Goal: Task Accomplishment & Management: Complete application form

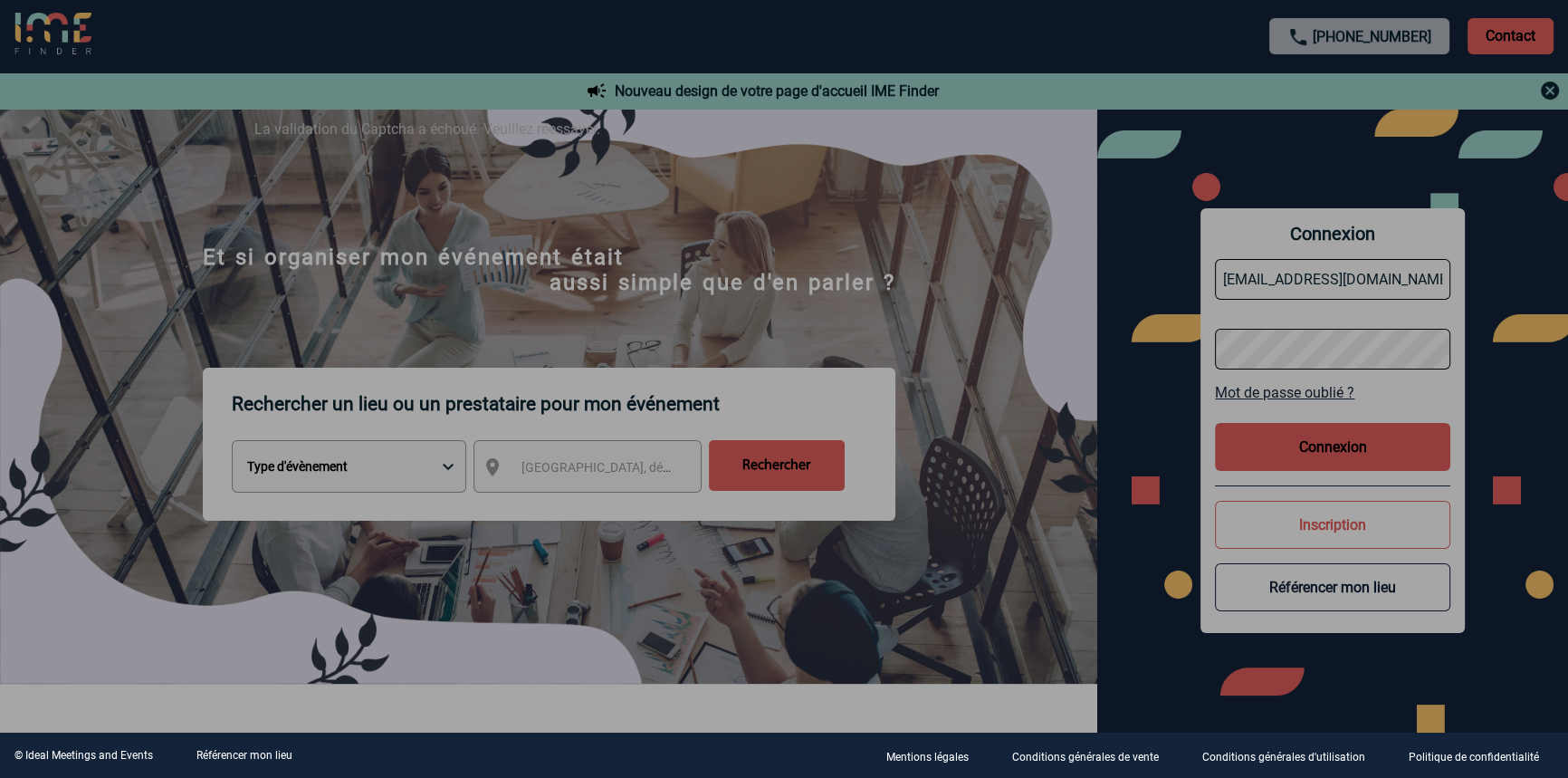
click at [1355, 457] on div at bounding box center [784, 389] width 1568 height 778
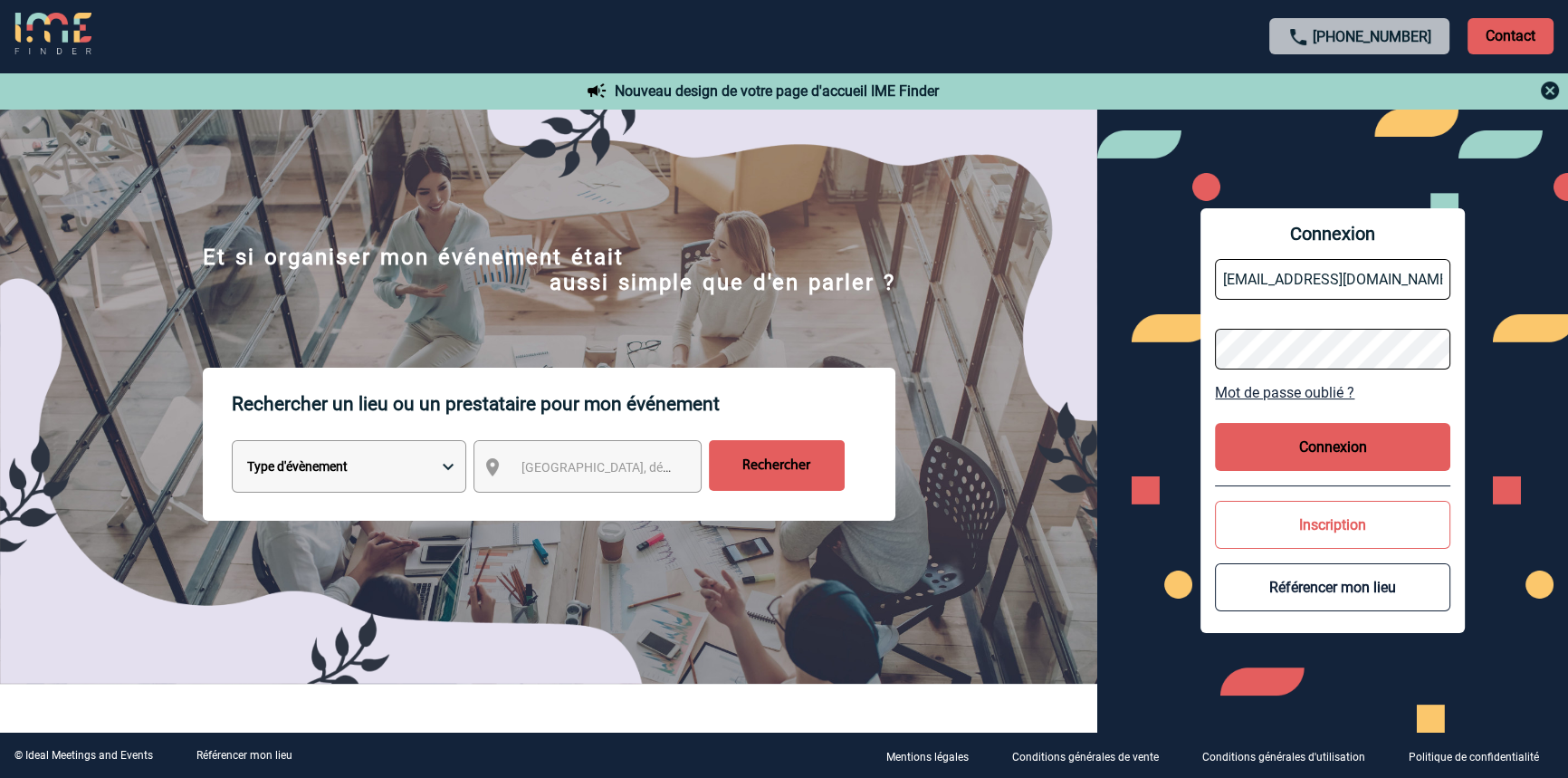
click at [1276, 460] on button "Connexion" at bounding box center [1332, 447] width 236 height 48
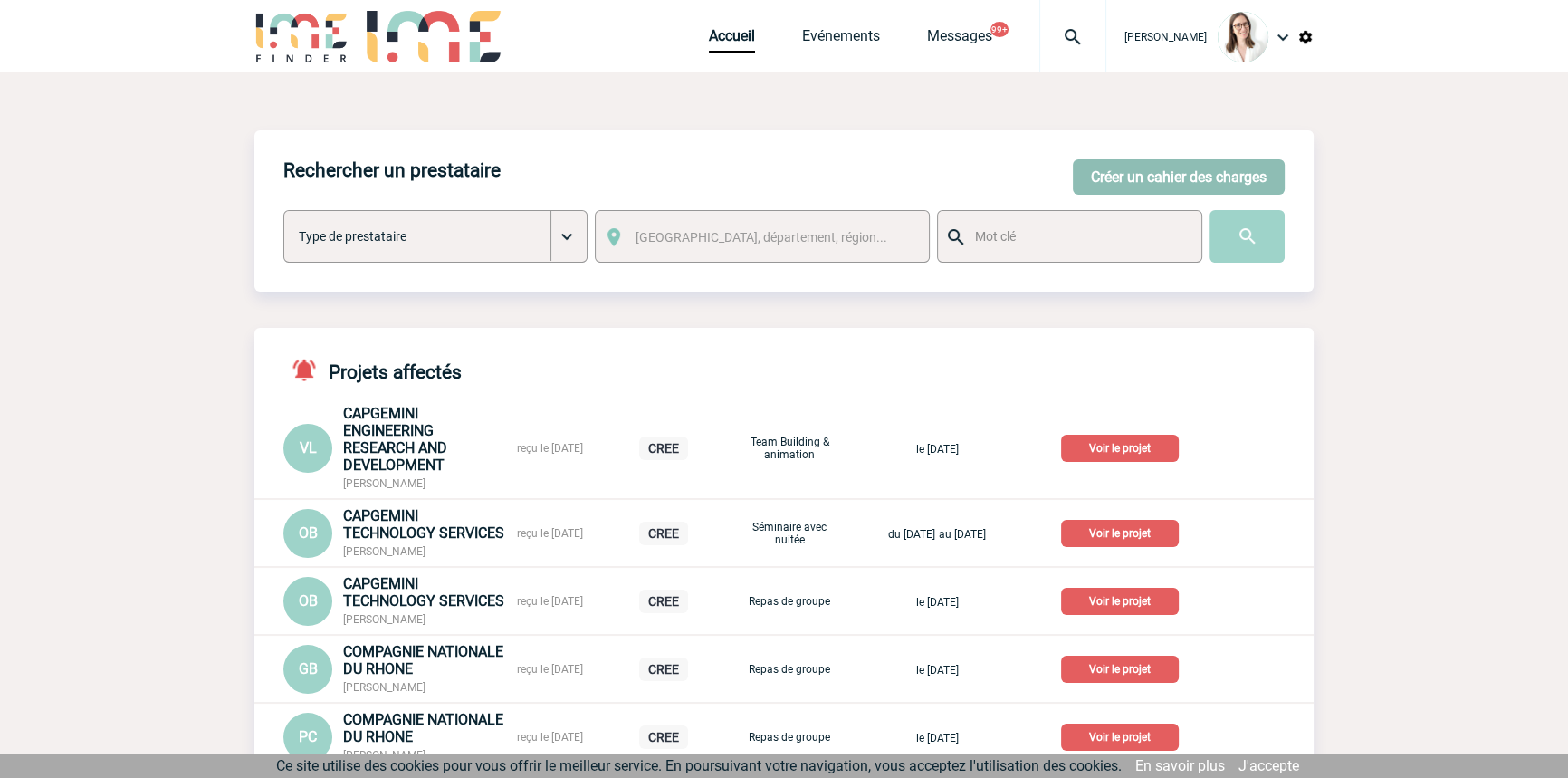
click at [1131, 176] on button "Créer un cahier des charges" at bounding box center [1178, 177] width 212 height 35
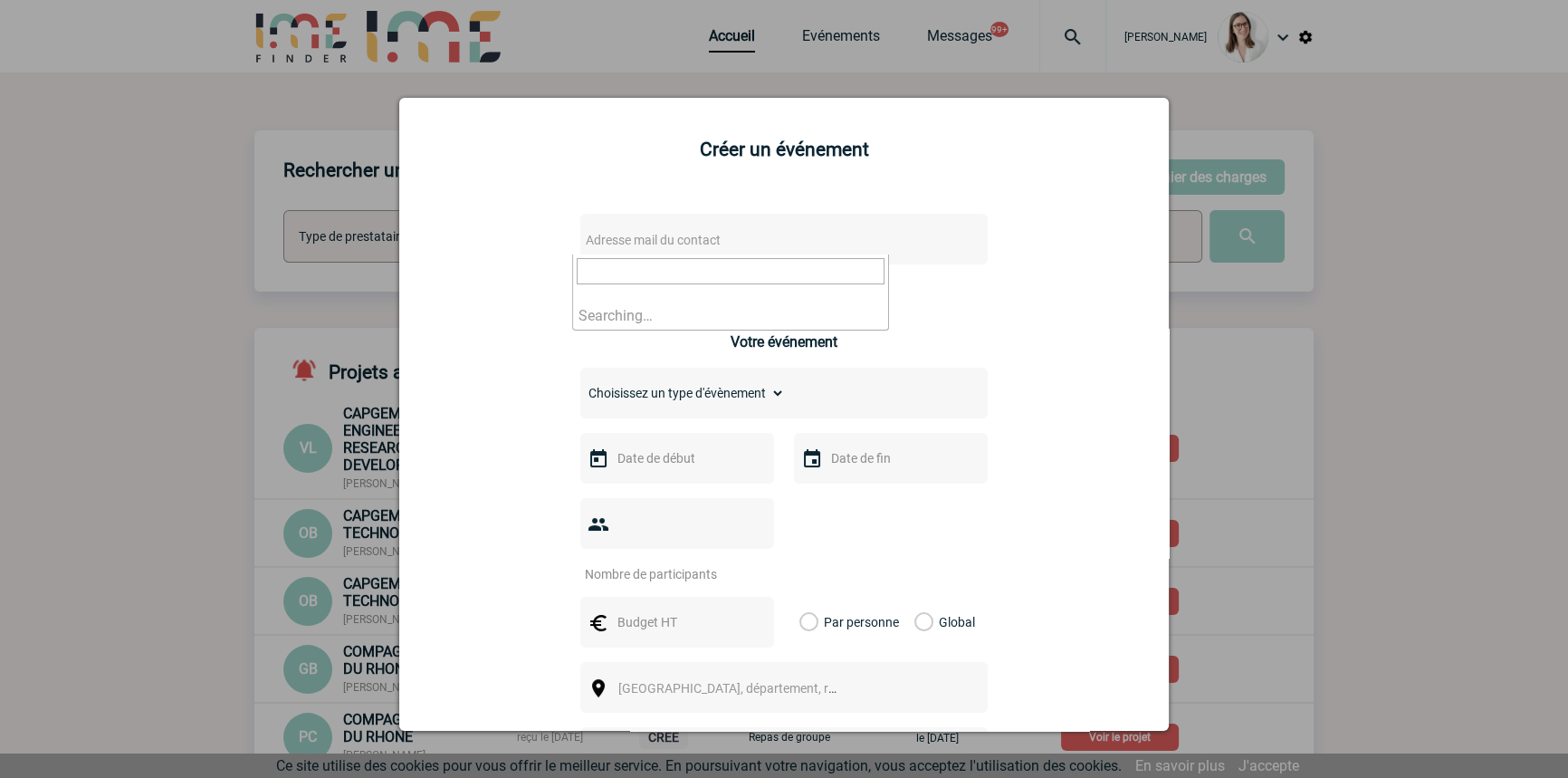
click at [640, 231] on span "Adresse mail du contact" at bounding box center [736, 240] width 317 height 25
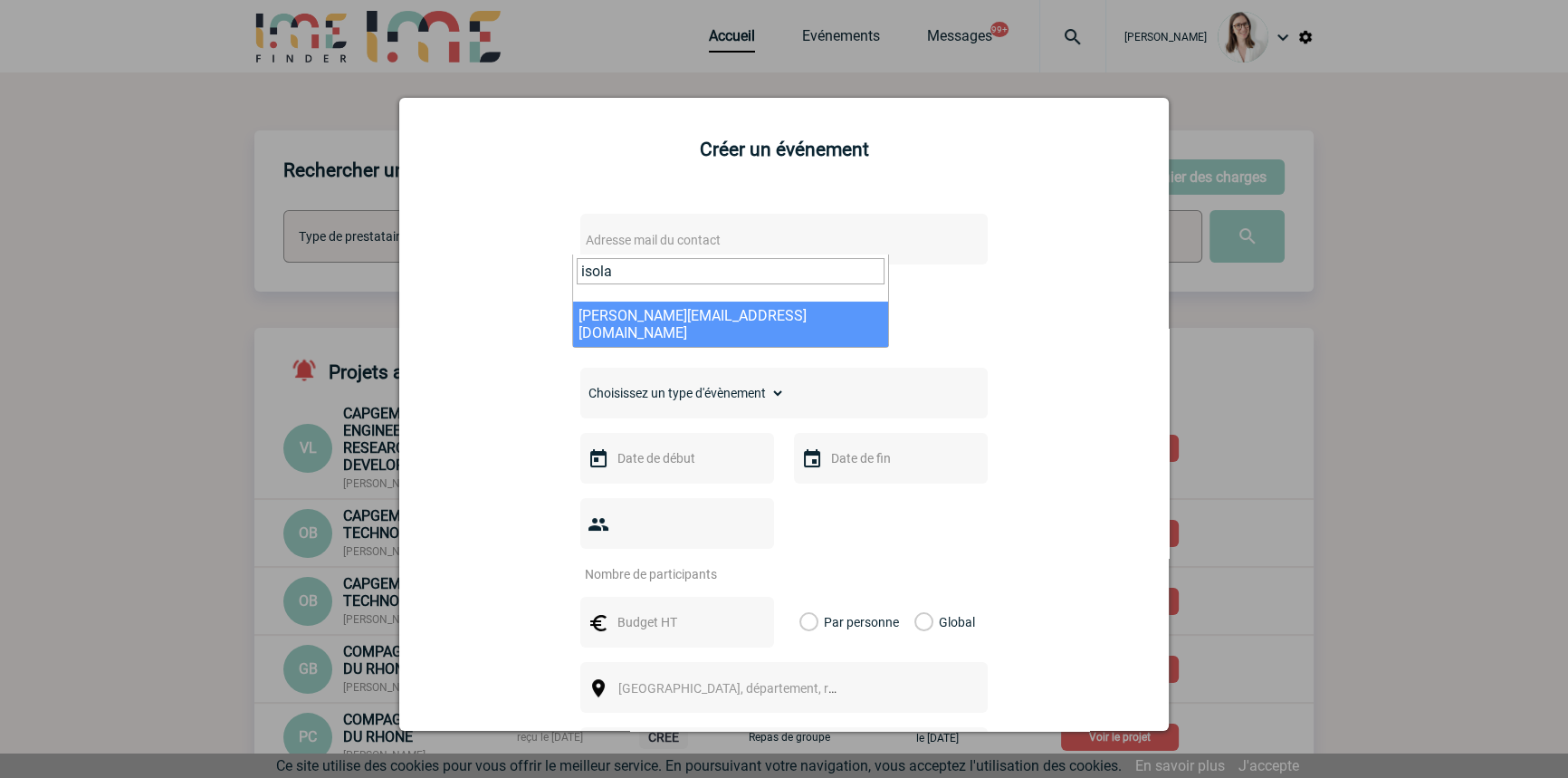
type input "isola"
select select "124836"
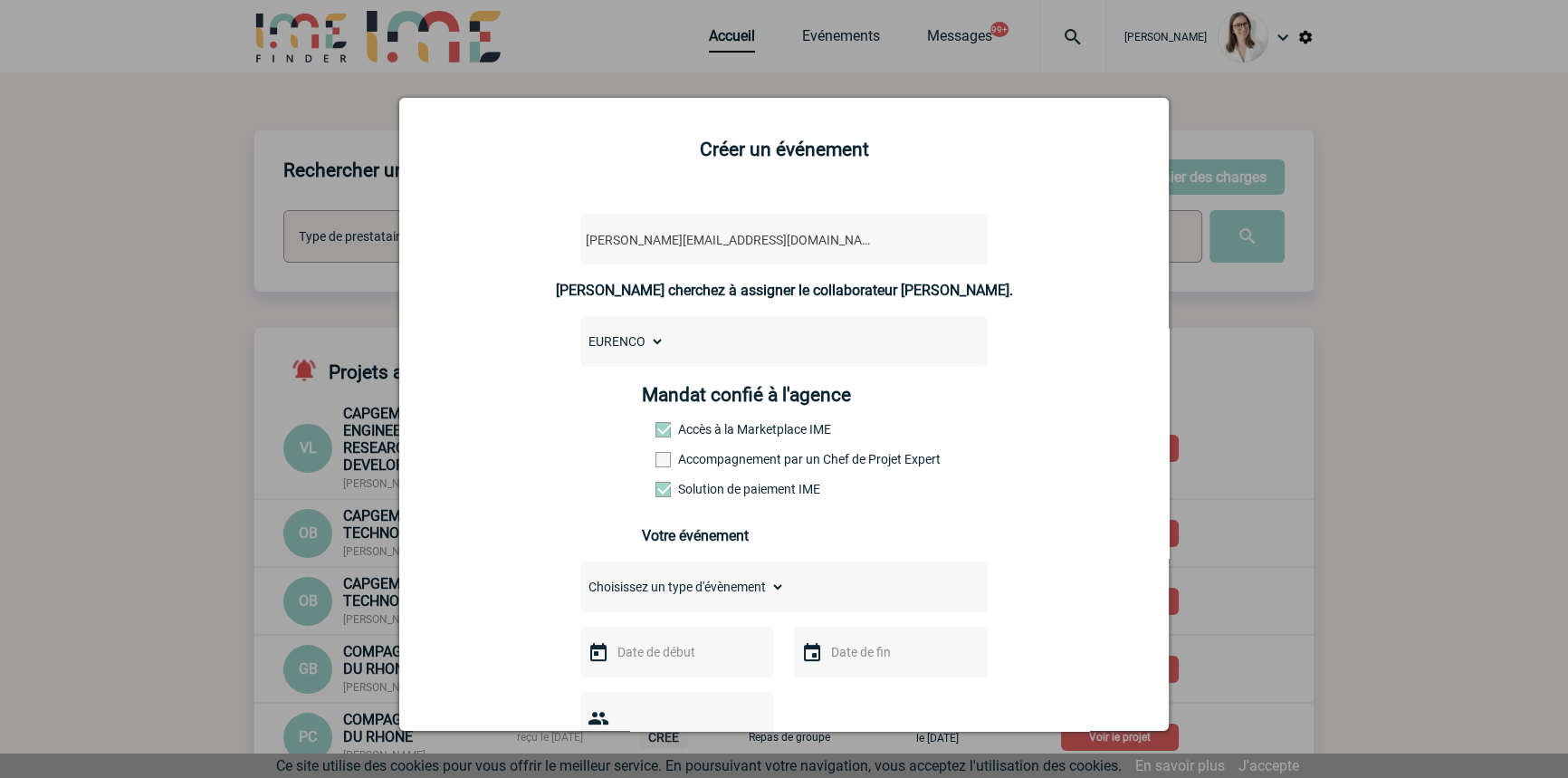
scroll to position [273, 0]
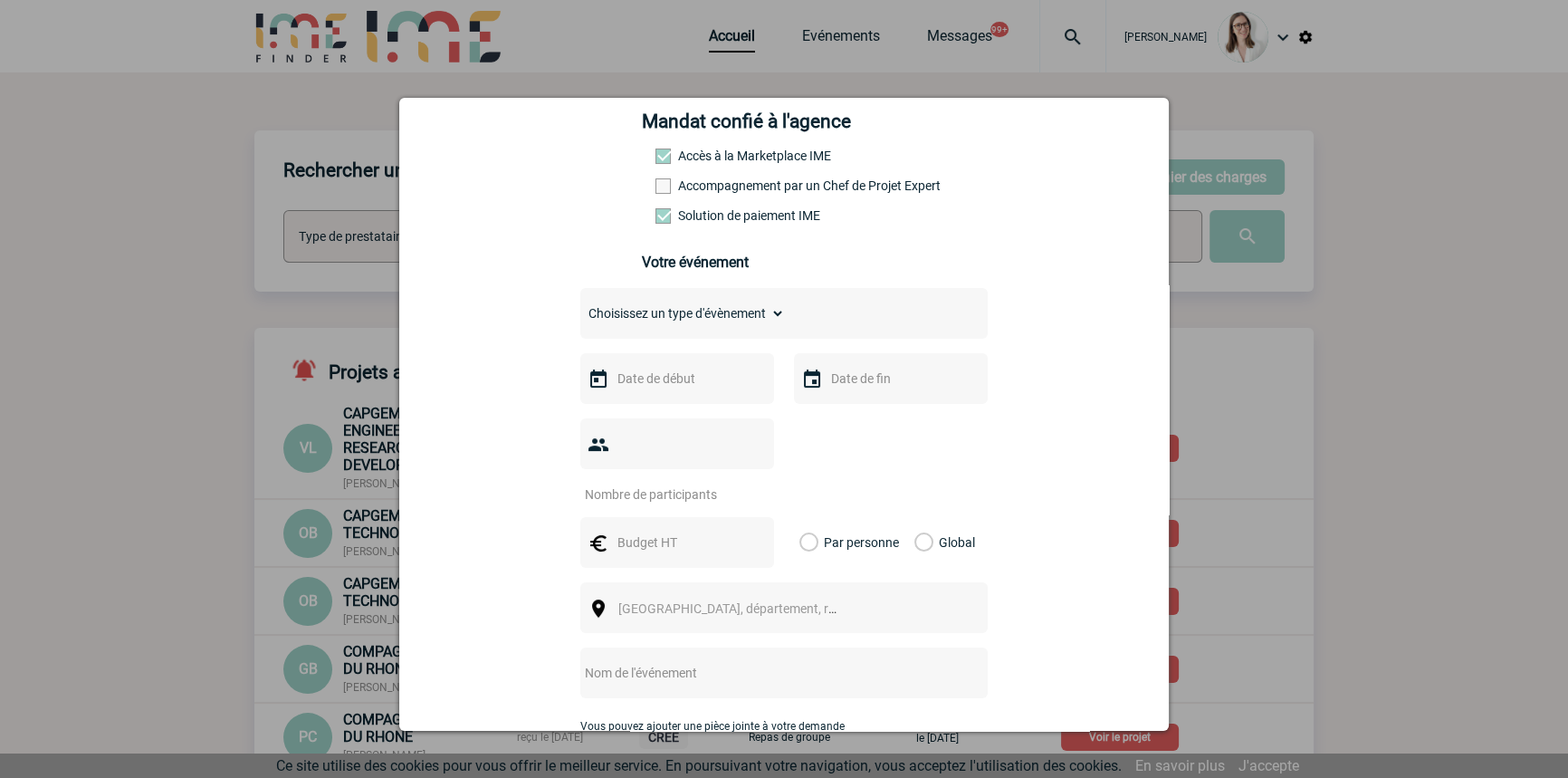
click at [663, 344] on div "Choisissez un type d'évènement Séminaire avec nuitée Séminaire sans nuitée Repa…" at bounding box center [784, 551] width 408 height 525
click at [675, 310] on select "Choisissez un type d'évènement Séminaire avec nuitée Séminaire sans nuitée Repa…" at bounding box center [682, 313] width 204 height 25
click at [661, 325] on select "Choisissez un type d'évènement Séminaire avec nuitée Séminaire sans nuitée Repa…" at bounding box center [682, 313] width 204 height 25
select select "3"
click at [580, 306] on select "Choisissez un type d'évènement Séminaire avec nuitée Séminaire sans nuitée Repa…" at bounding box center [682, 313] width 204 height 25
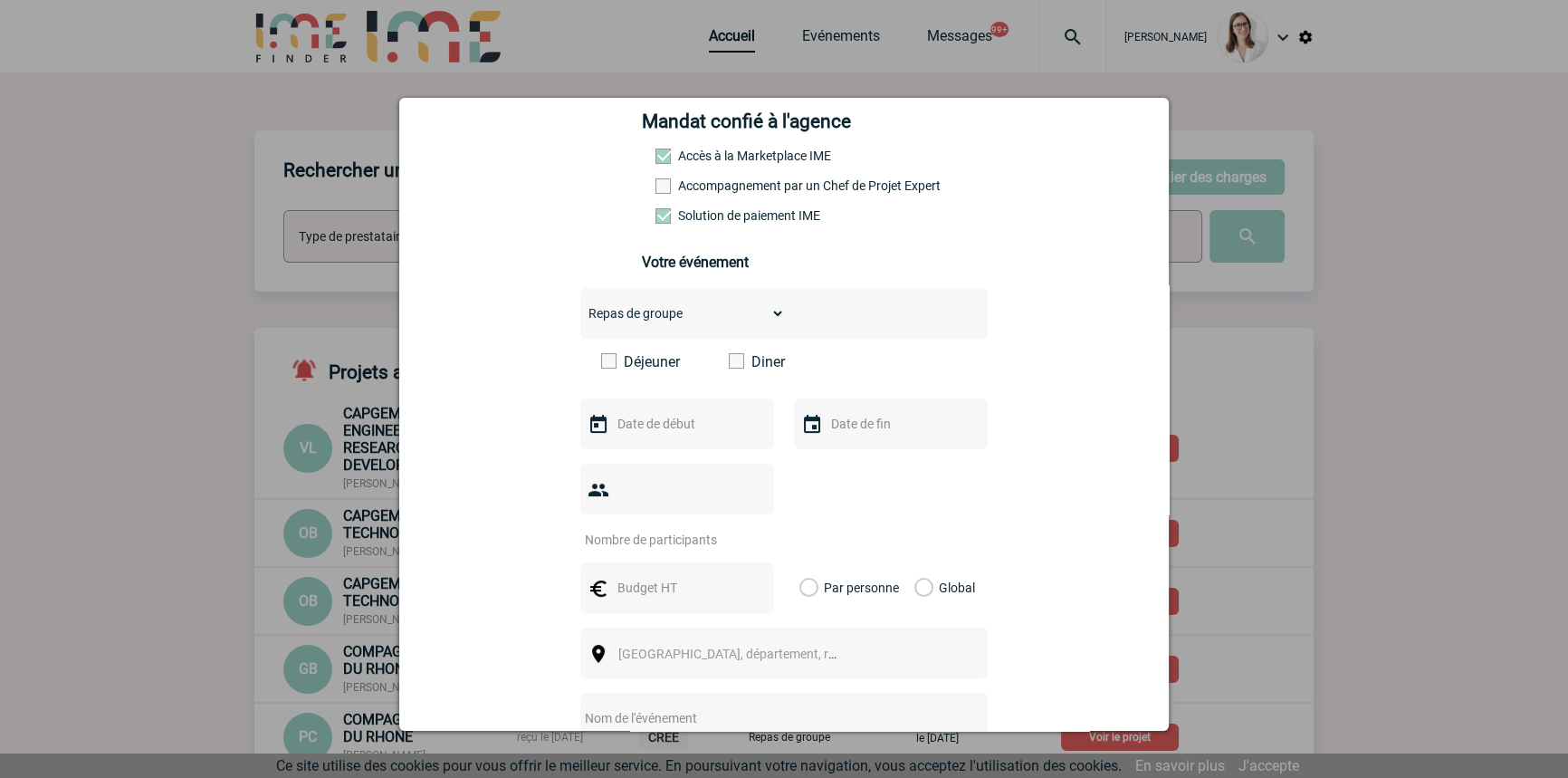
click at [637, 369] on label "Déjeuner" at bounding box center [653, 361] width 104 height 18
click at [0, 0] on input "Déjeuner" at bounding box center [0, 0] width 0 height 0
click at [657, 426] on input "text" at bounding box center [675, 423] width 125 height 23
drag, startPoint x: 633, startPoint y: 661, endPoint x: 912, endPoint y: 557, distance: 297.8
click at [633, 661] on link "29" at bounding box center [628, 669] width 33 height 32
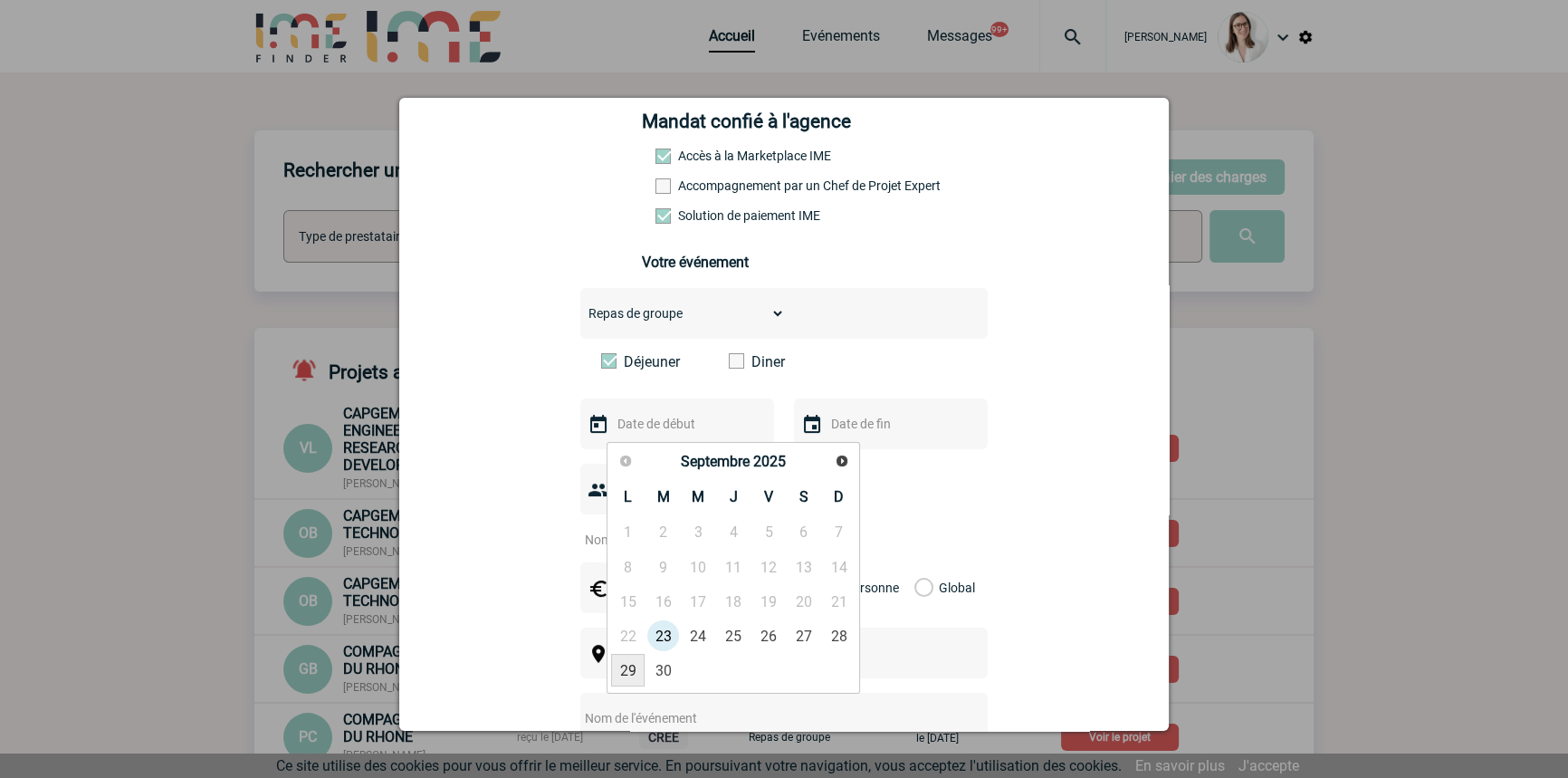
type input "29-09-2025"
click at [903, 434] on input "text" at bounding box center [888, 423] width 125 height 23
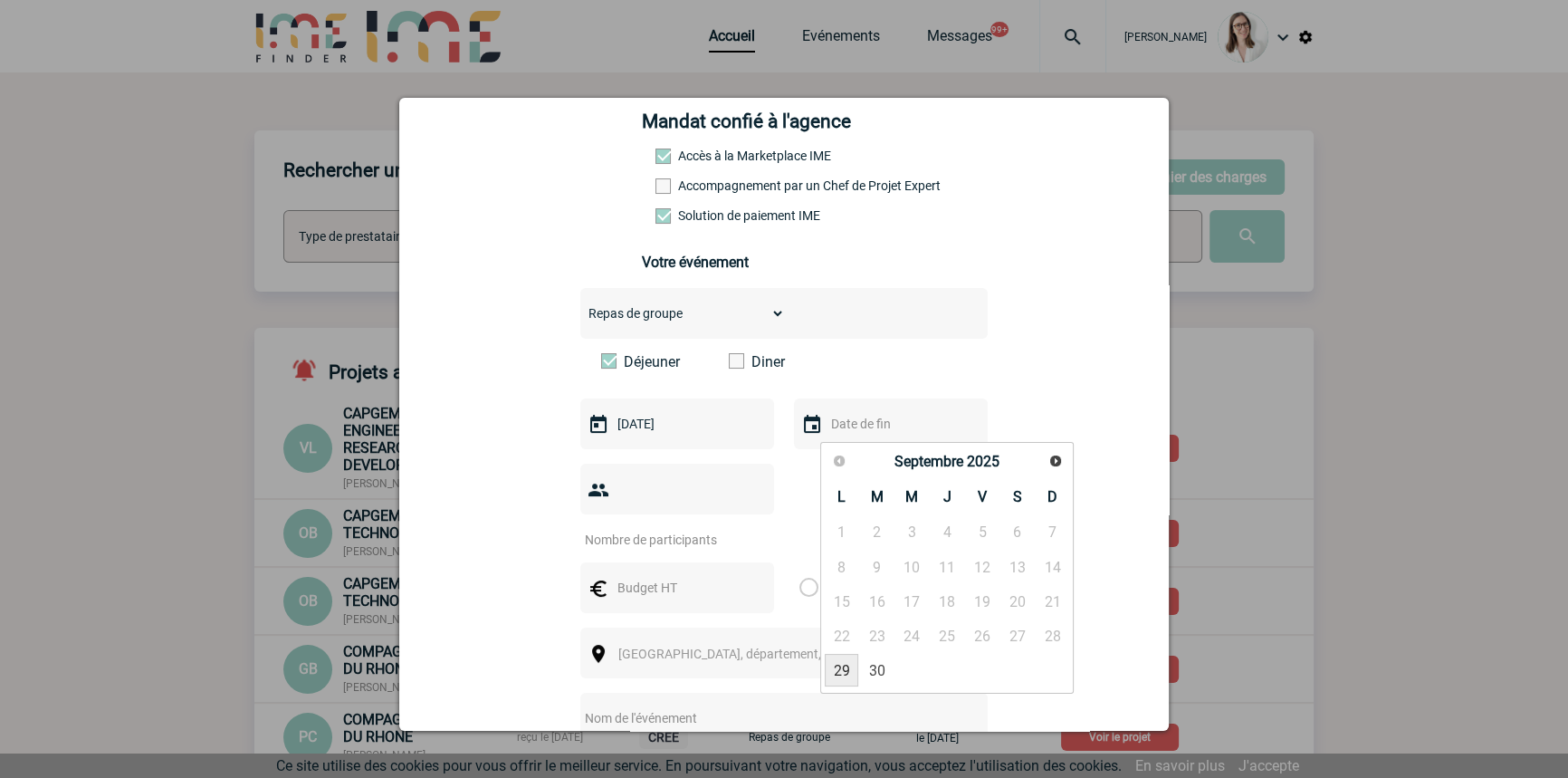
click at [837, 670] on link "29" at bounding box center [841, 669] width 33 height 32
type input "29-09-2025"
click at [626, 527] on input "number" at bounding box center [665, 538] width 170 height 23
click at [610, 527] on input "number" at bounding box center [665, 538] width 170 height 23
type input "14"
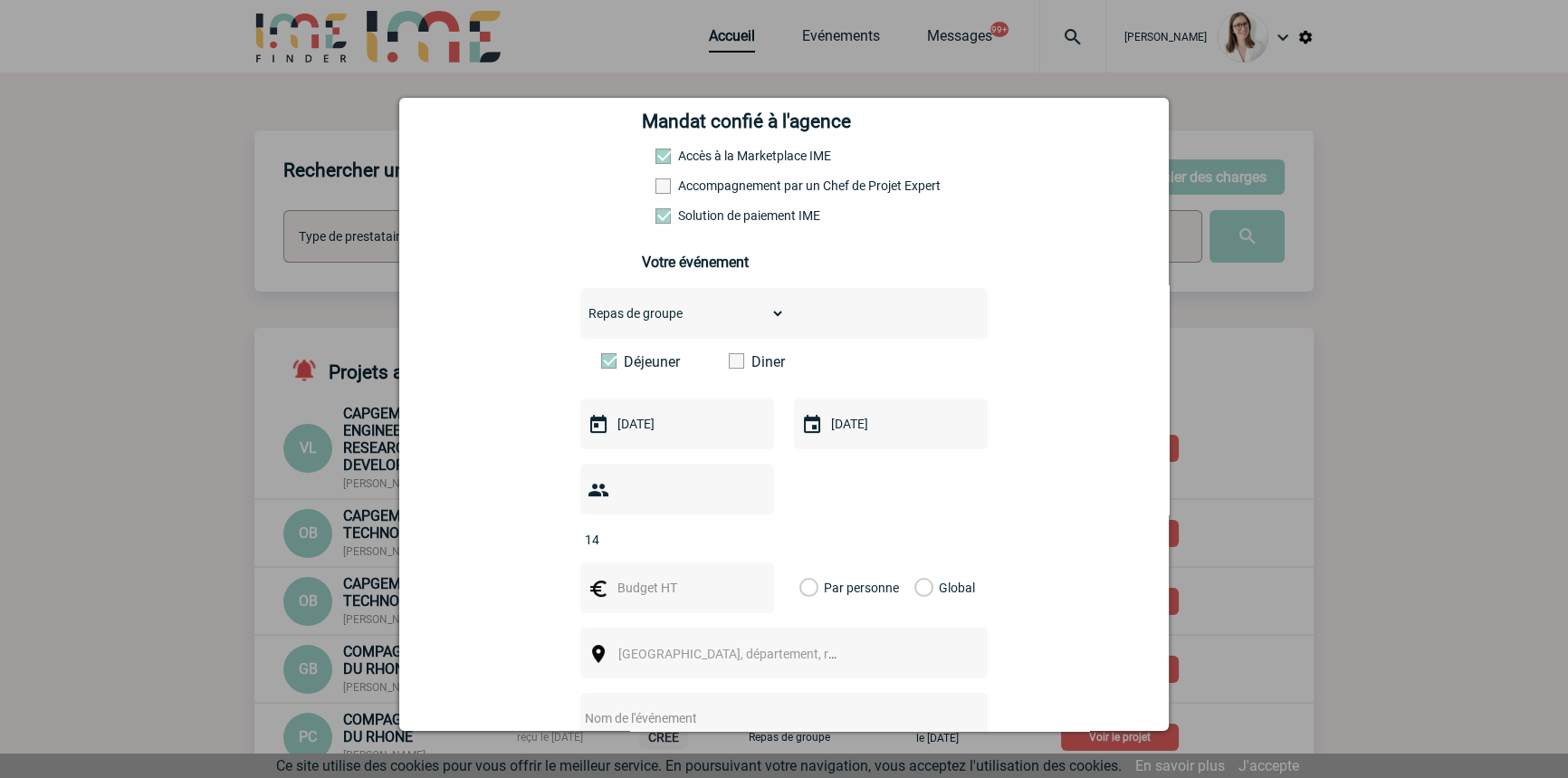
click at [659, 576] on input "text" at bounding box center [675, 587] width 125 height 23
type input "381"
click at [916, 562] on label "Global" at bounding box center [920, 587] width 12 height 51
click at [0, 0] on input "Global" at bounding box center [0, 0] width 0 height 0
click at [655, 646] on span "[GEOGRAPHIC_DATA], département, région..." at bounding box center [744, 654] width 252 height 15
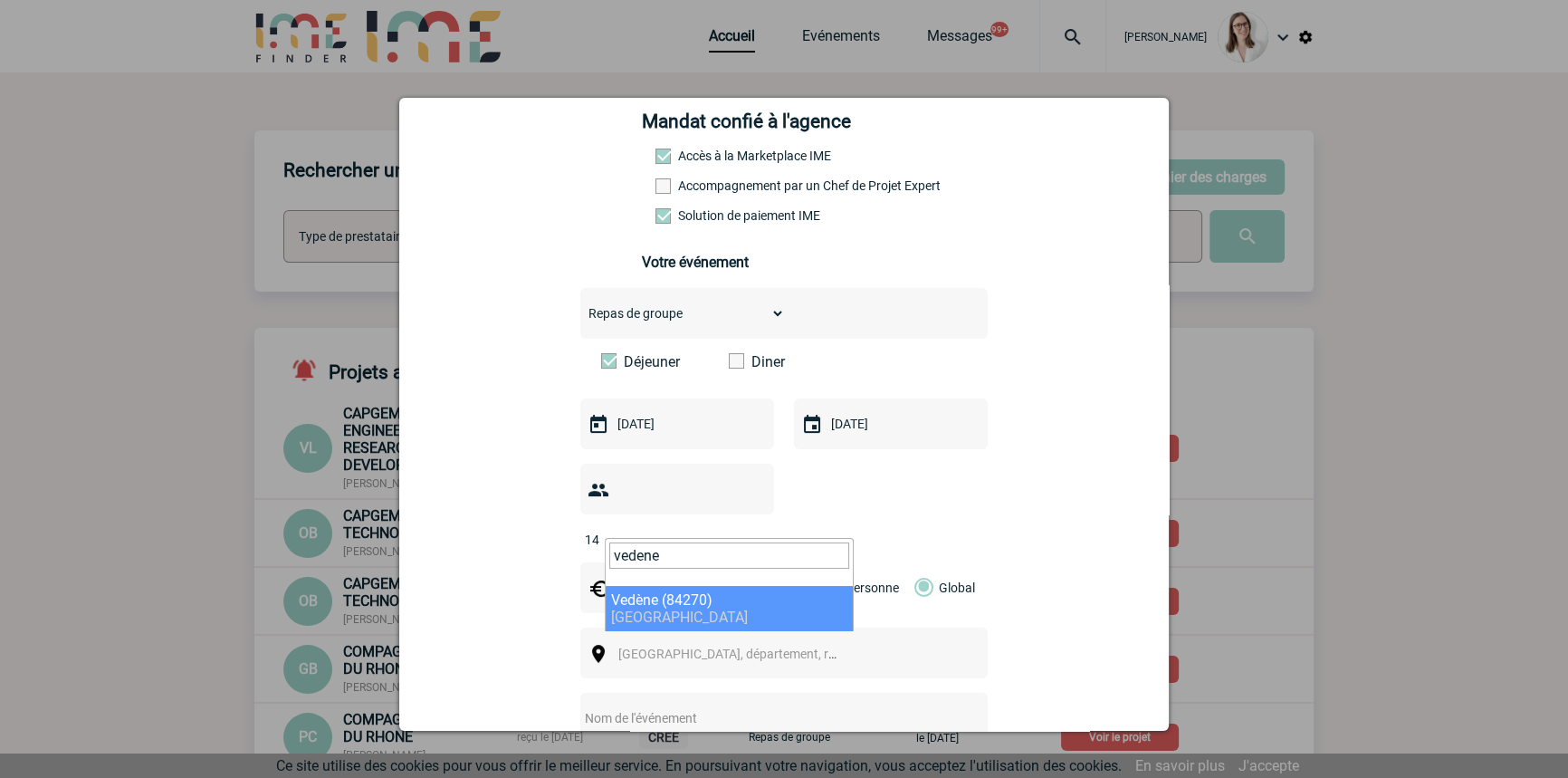
type input "vedene"
drag, startPoint x: 670, startPoint y: 594, endPoint x: 665, endPoint y: 603, distance: 10.3
select select "7638"
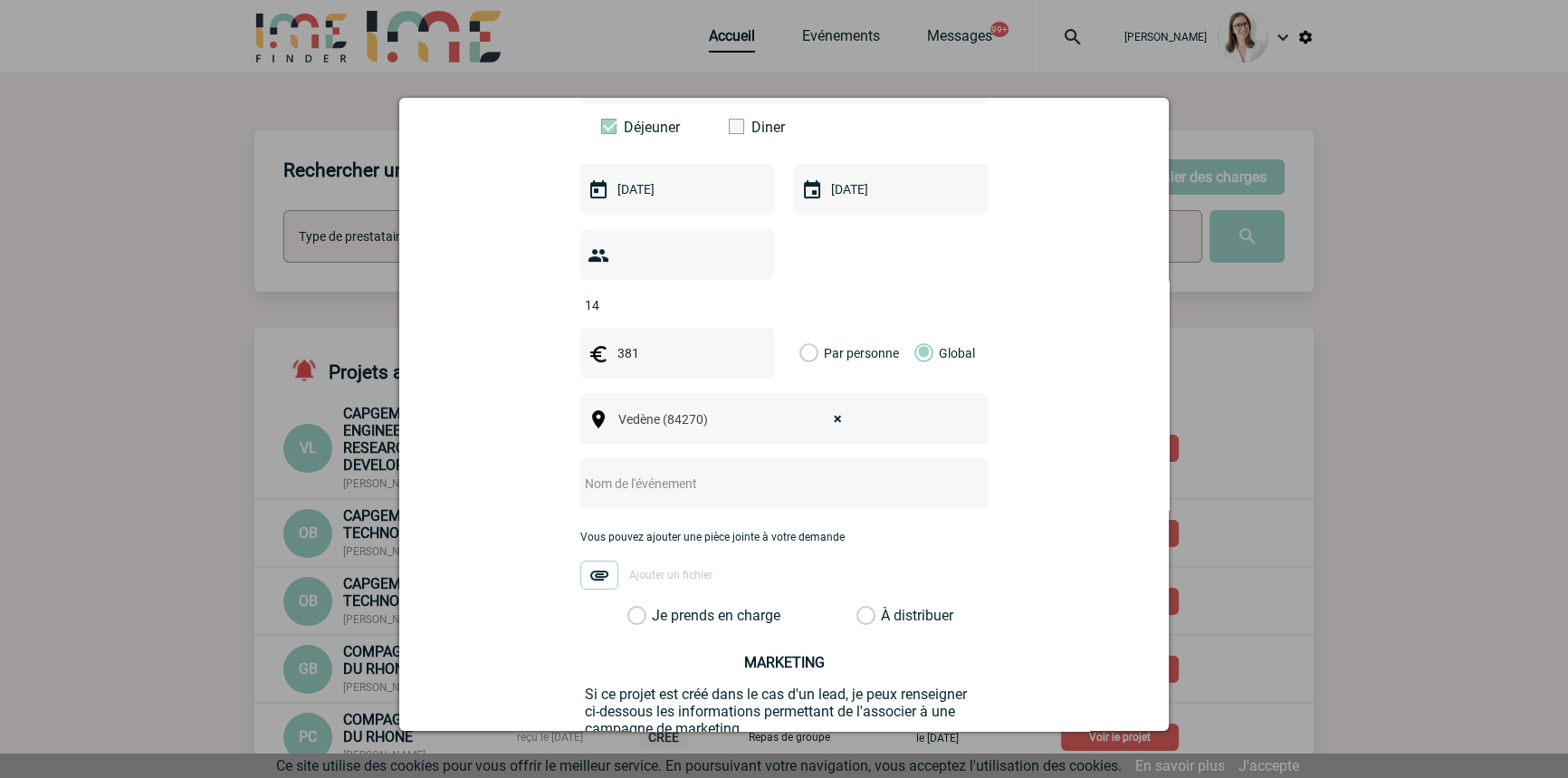
scroll to position [549, 0]
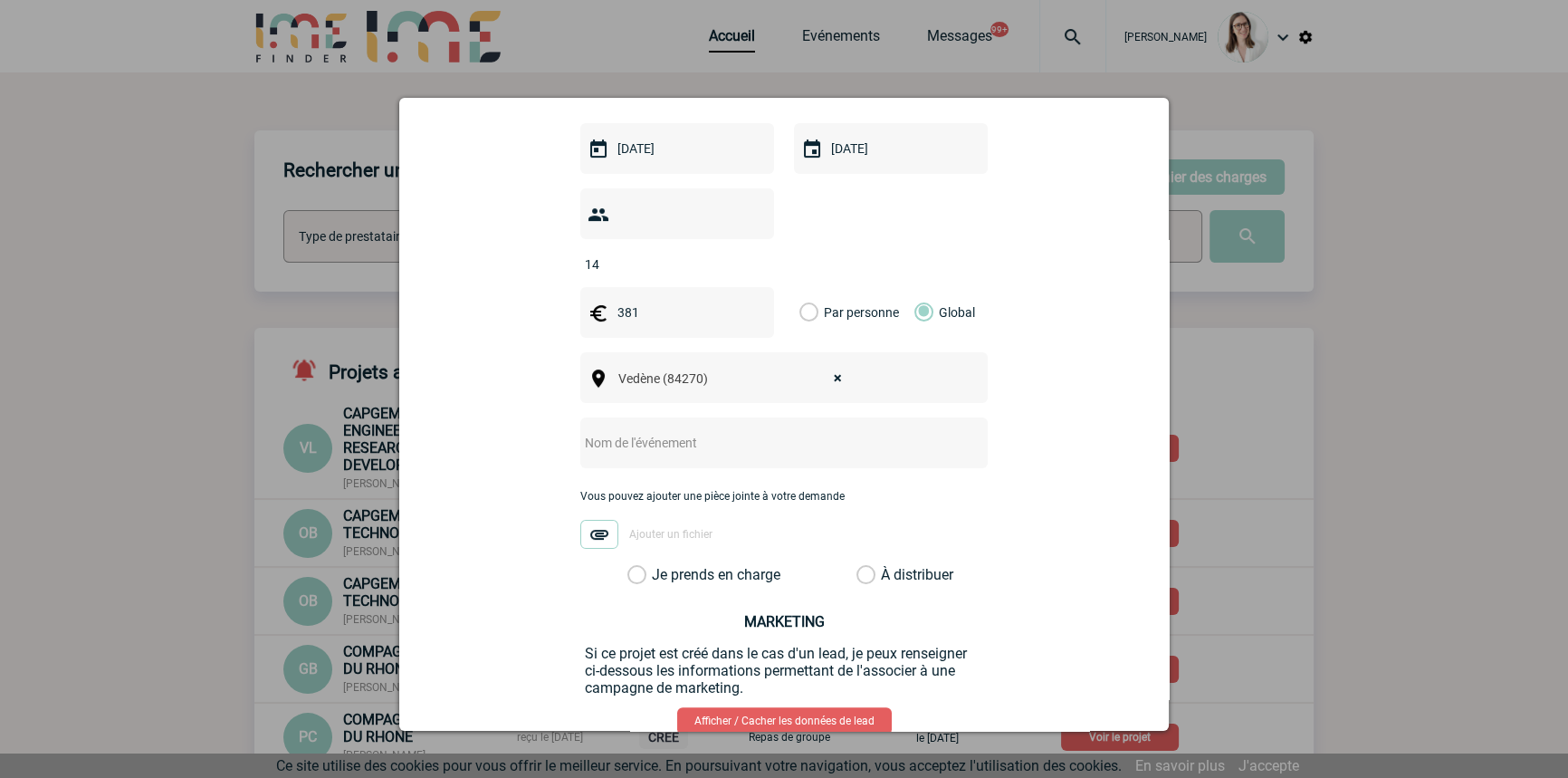
click at [661, 431] on input "text" at bounding box center [759, 442] width 359 height 23
type input "CENTRALISATION La Pizza"
click at [641, 565] on label "Je prends en charge" at bounding box center [642, 575] width 31 height 19
click at [0, 0] on input "Je prends en charge" at bounding box center [0, 0] width 0 height 0
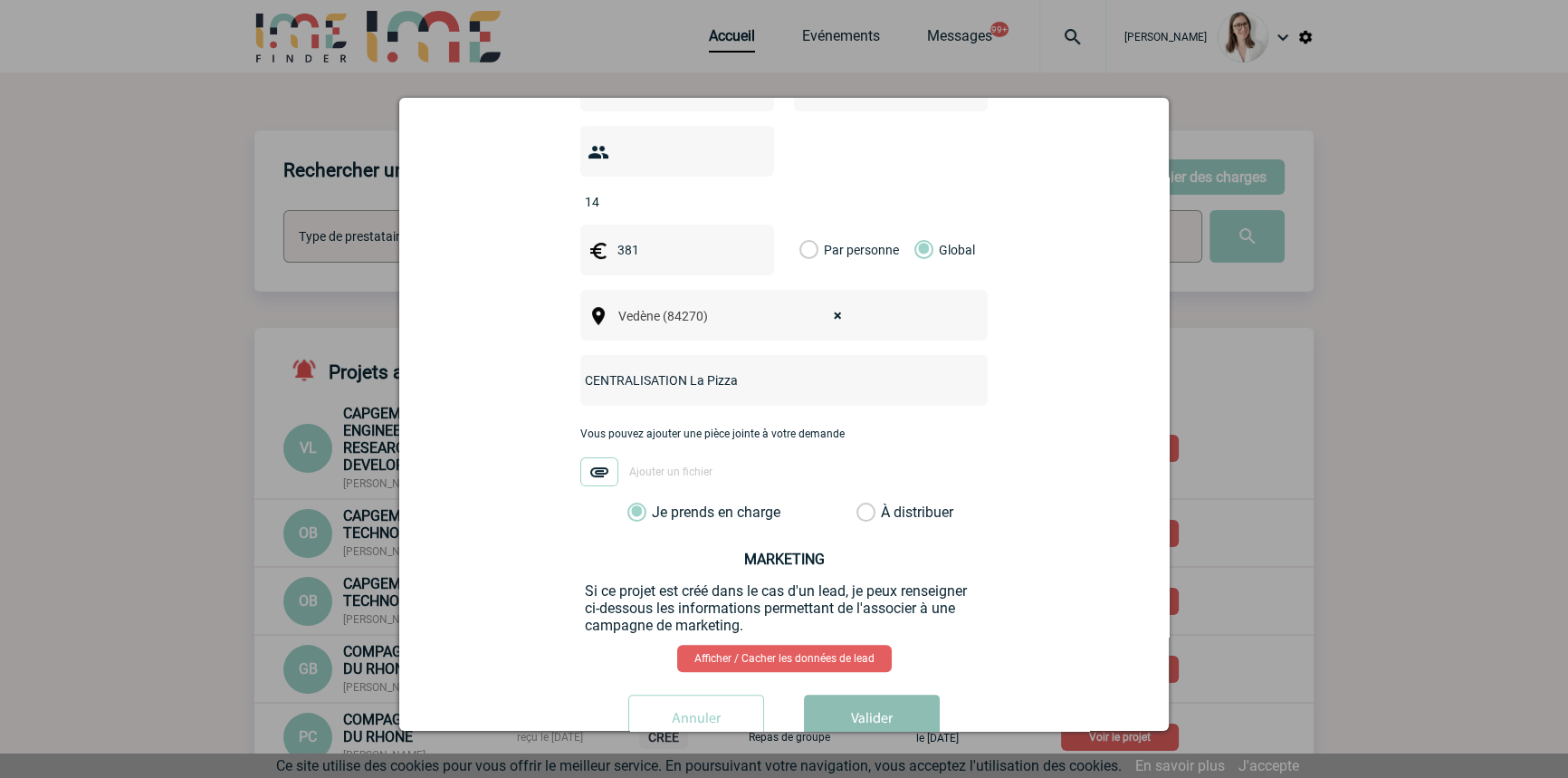
scroll to position [639, 0]
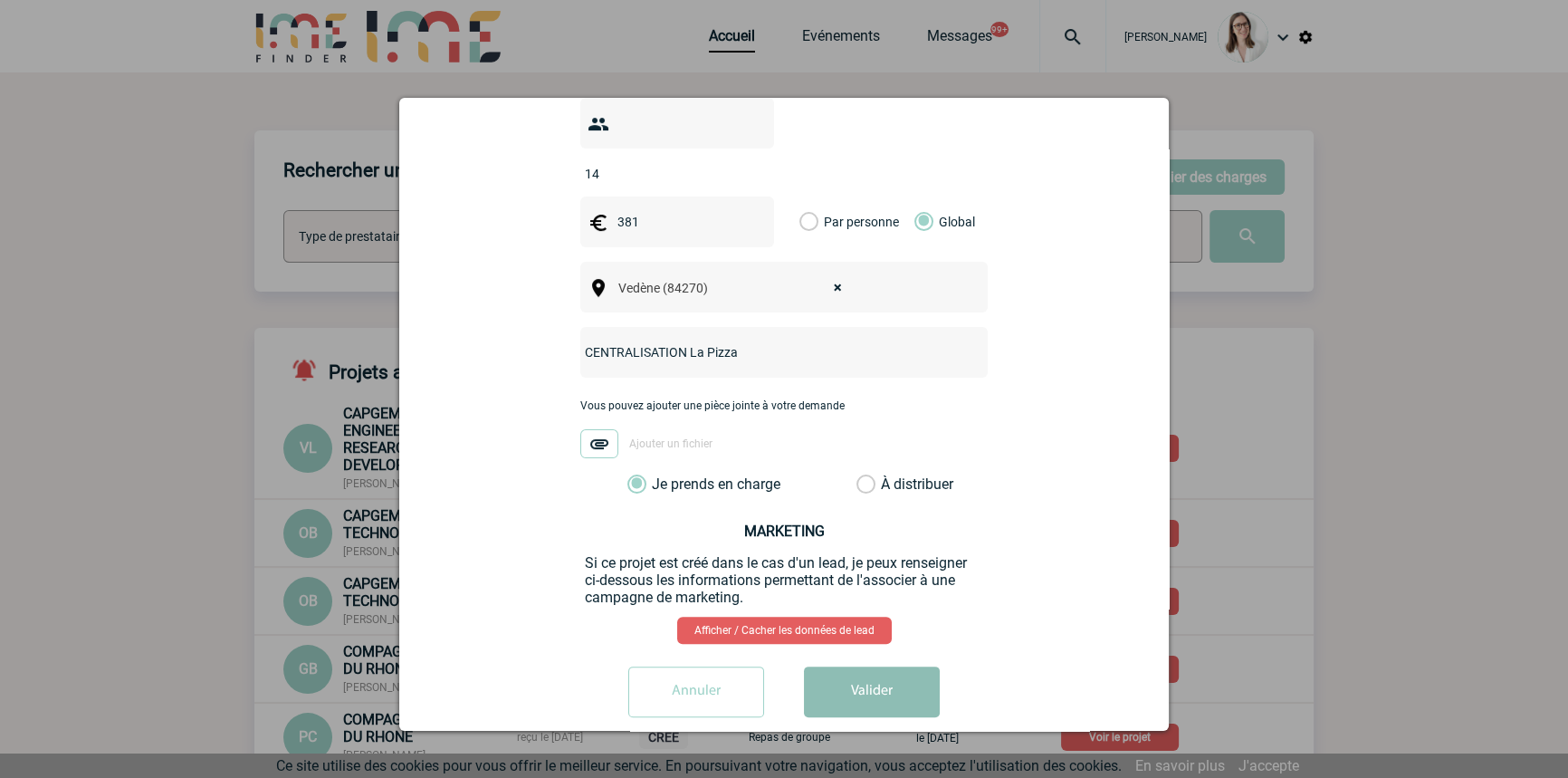
click at [880, 667] on button "Valider" at bounding box center [872, 692] width 136 height 51
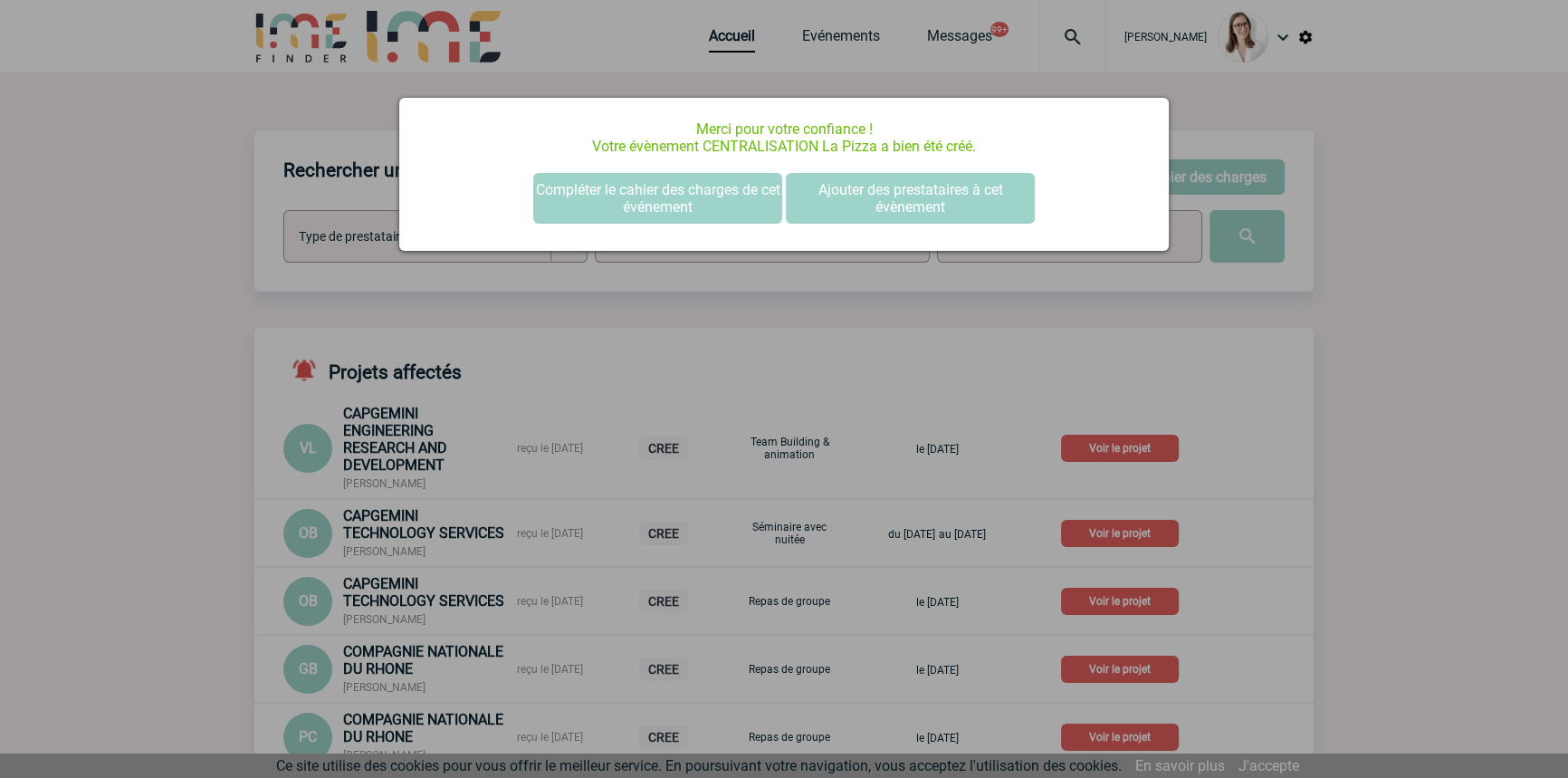
scroll to position [0, 0]
click at [713, 200] on button "Compléter le cahier des charges de cet événement" at bounding box center [657, 198] width 249 height 51
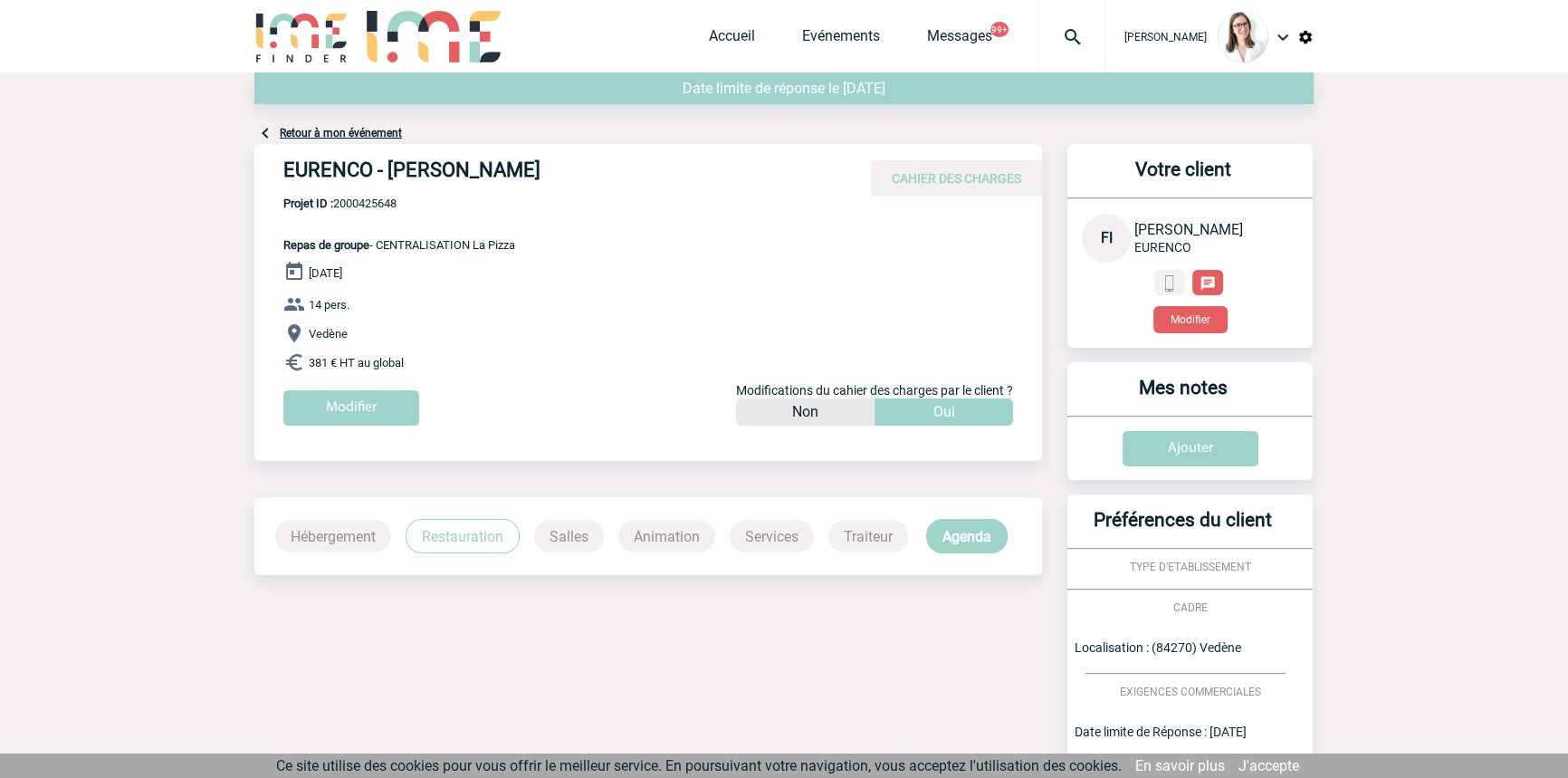
click at [381, 200] on span "Projet ID : 2000425648" at bounding box center [399, 203] width 232 height 14
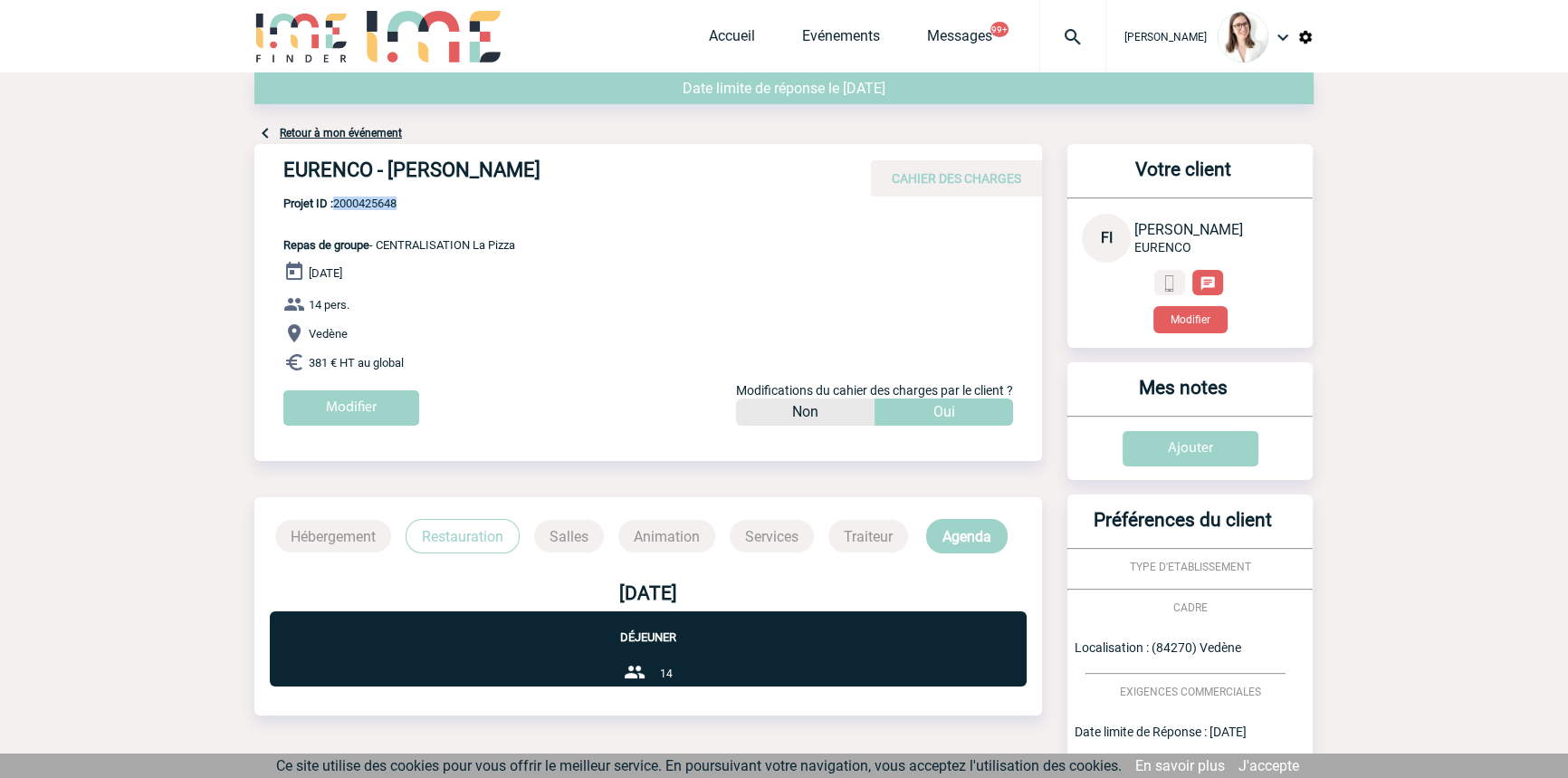
click at [381, 200] on span "Projet ID : 2000425648" at bounding box center [399, 203] width 232 height 14
copy span "2000425648"
click at [1039, 56] on div at bounding box center [1072, 36] width 67 height 72
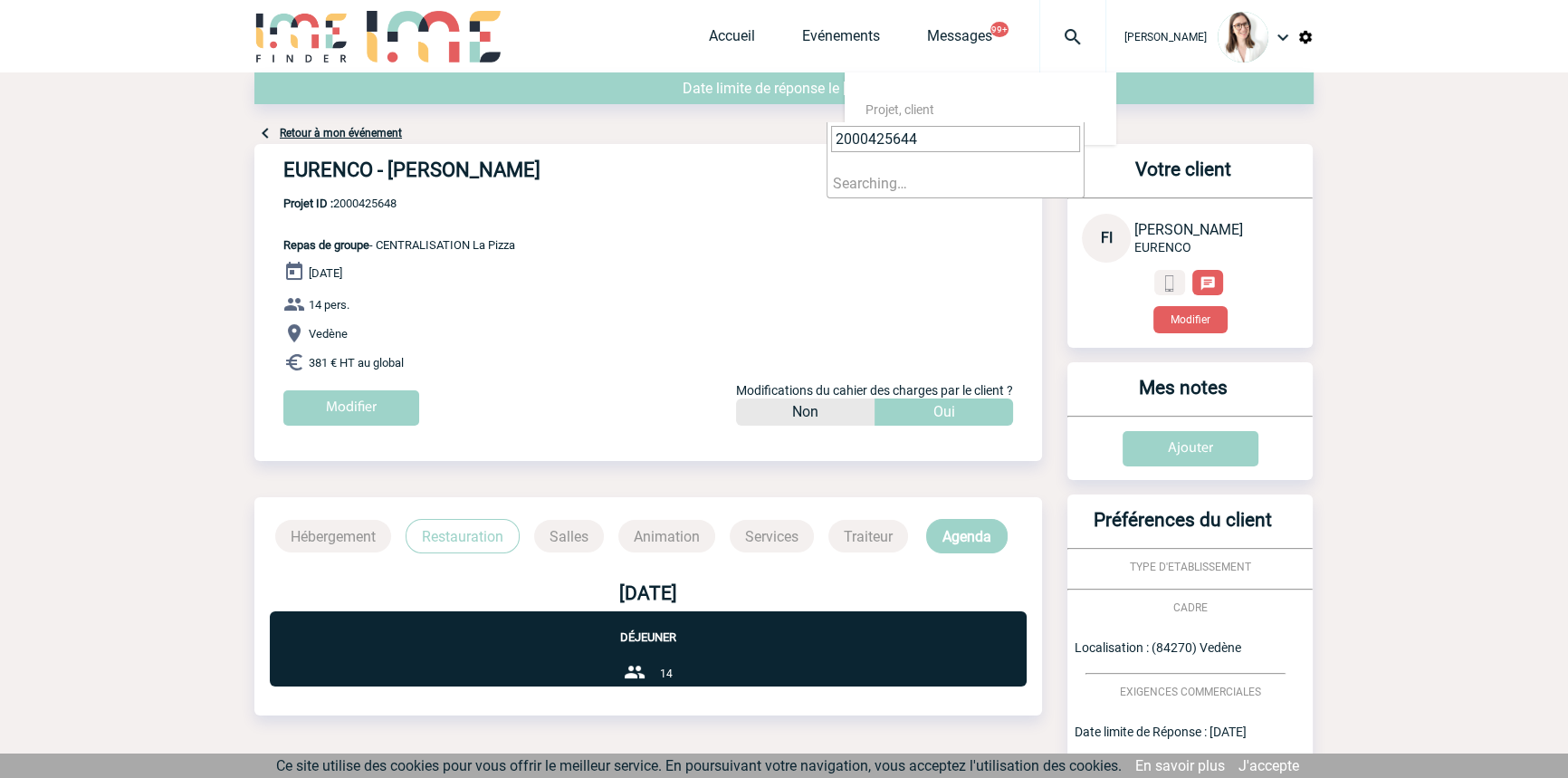
type input "2000425644"
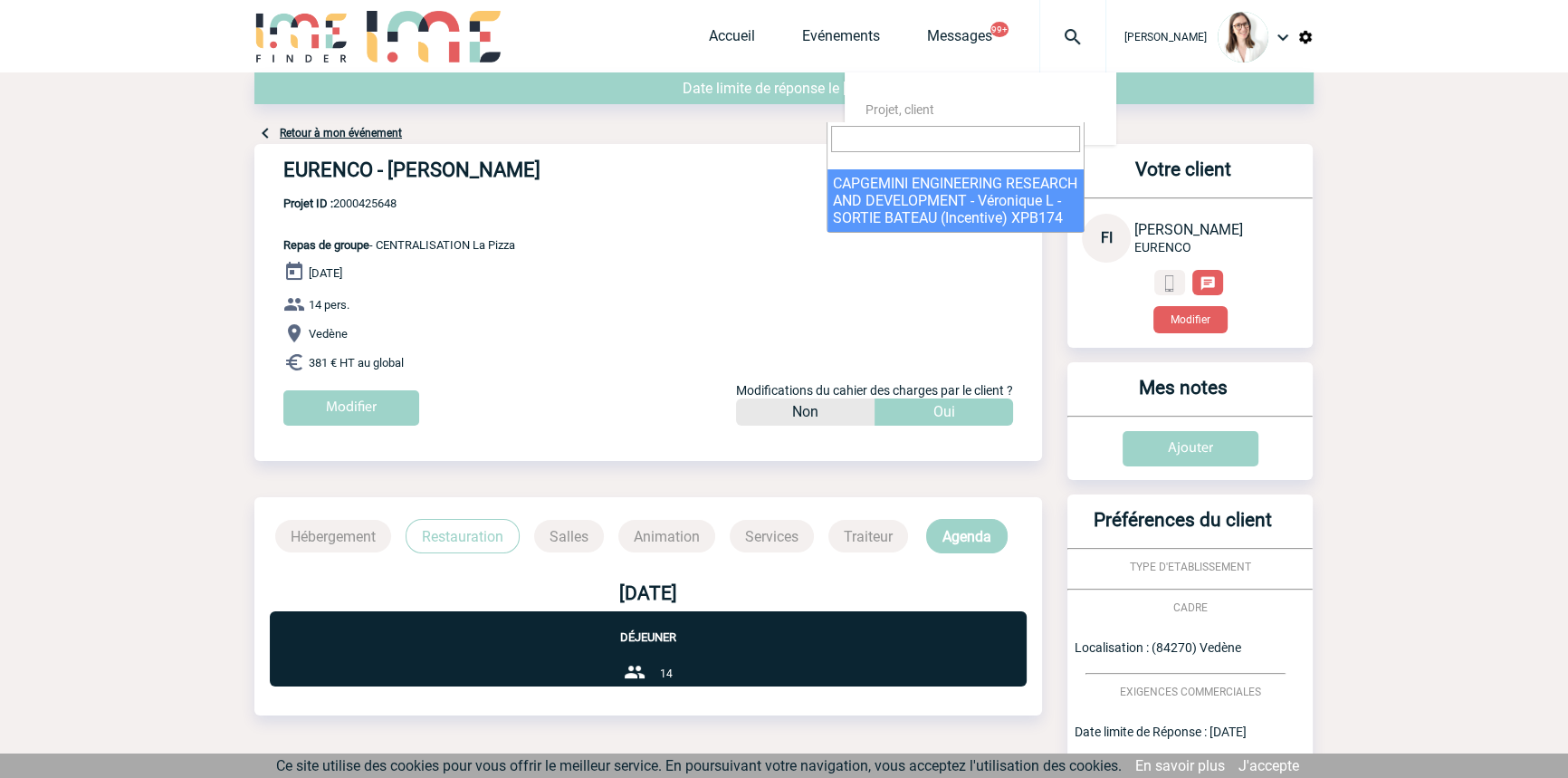
select select "25145"
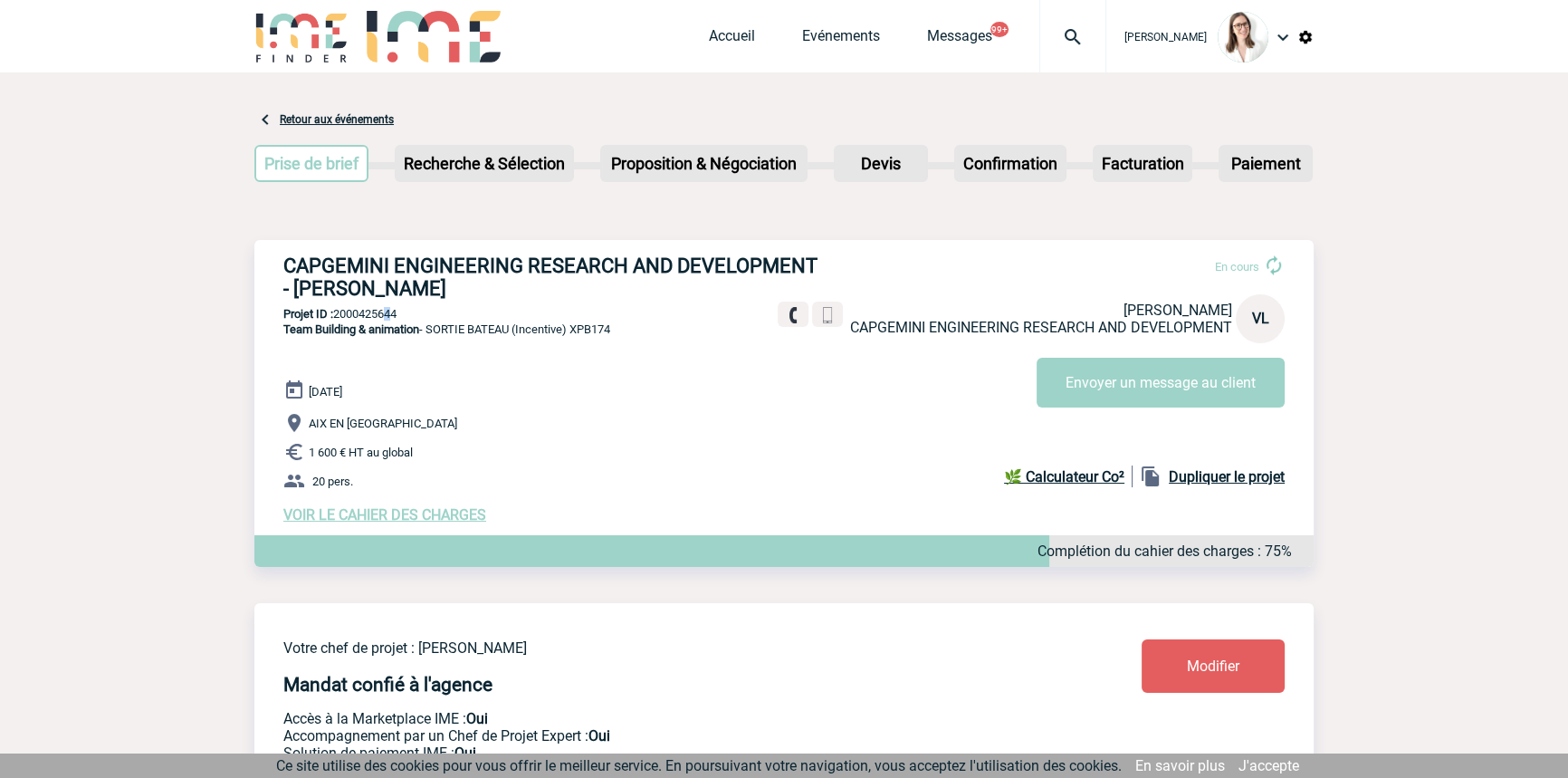
click at [386, 317] on p "Projet ID : 2000425644" at bounding box center [784, 314] width 1059 height 14
click at [401, 317] on p "Projet ID : 2000425644" at bounding box center [784, 314] width 1059 height 14
click at [391, 317] on p "Projet ID : 2000425644" at bounding box center [784, 314] width 1059 height 14
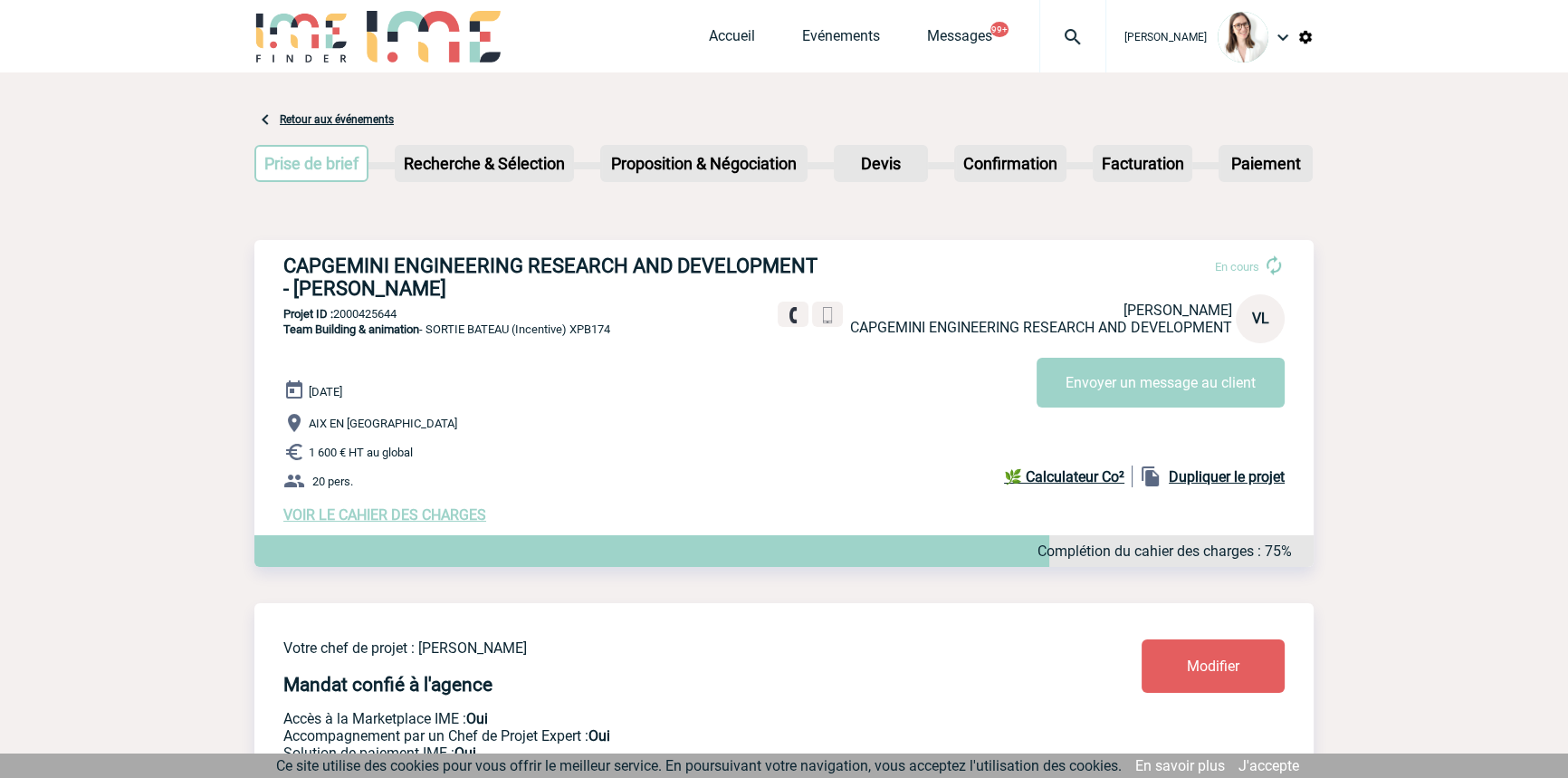
drag, startPoint x: 391, startPoint y: 317, endPoint x: 371, endPoint y: 317, distance: 20.0
click at [390, 317] on p "Projet ID : 2000425644" at bounding box center [784, 314] width 1059 height 14
copy p "2000425644"
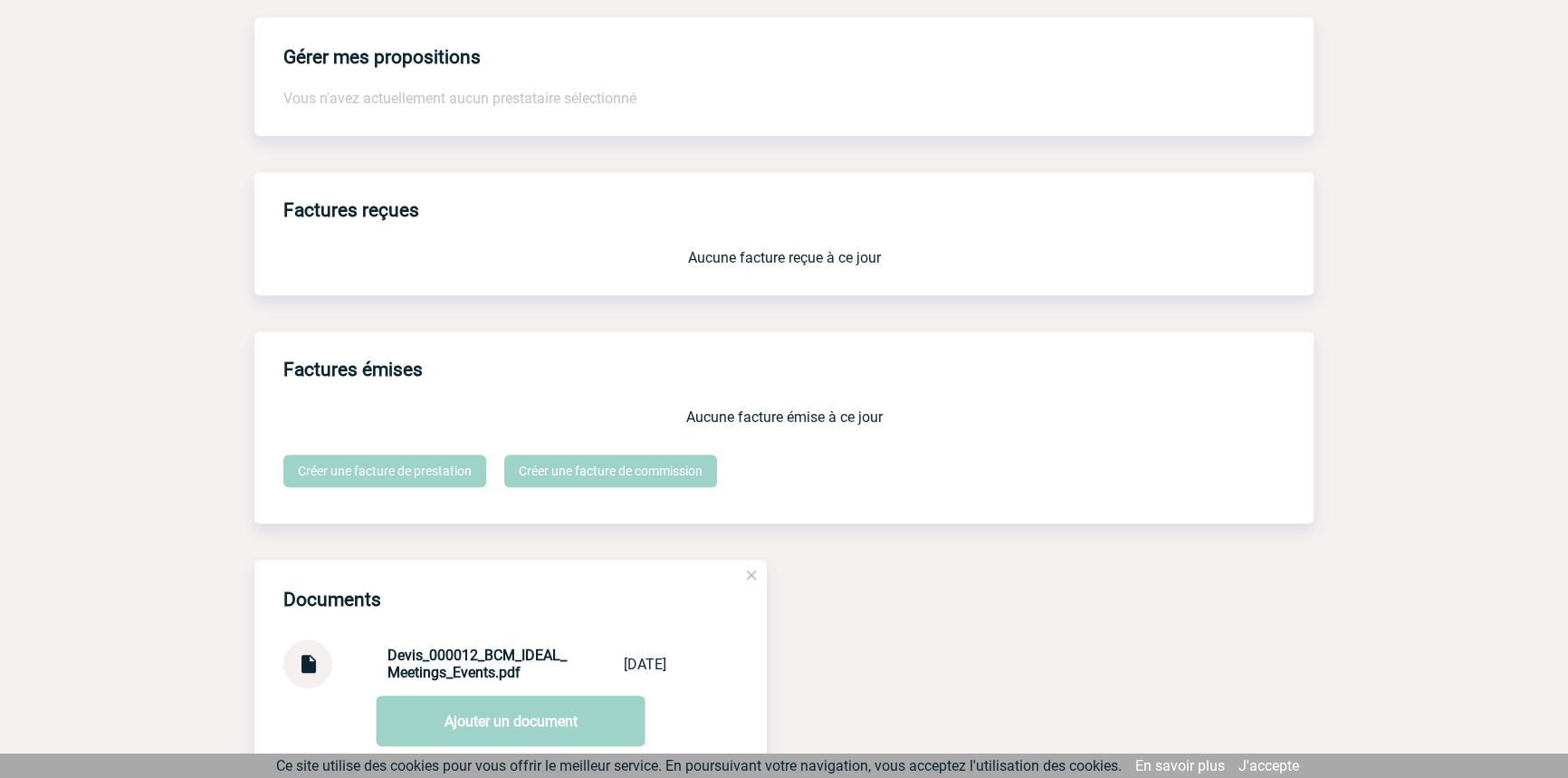
scroll to position [1544, 0]
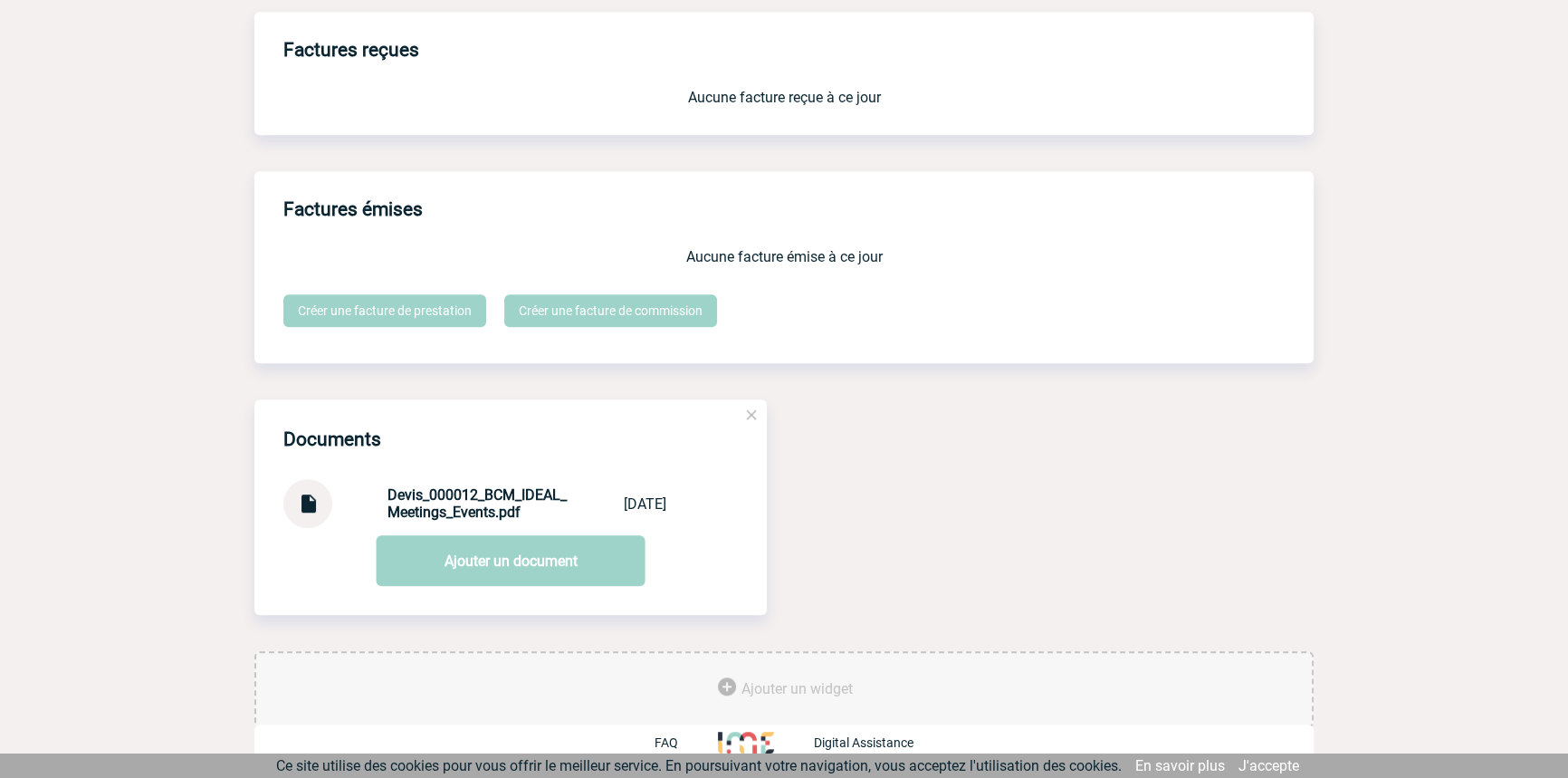
click at [308, 499] on img at bounding box center [307, 497] width 23 height 35
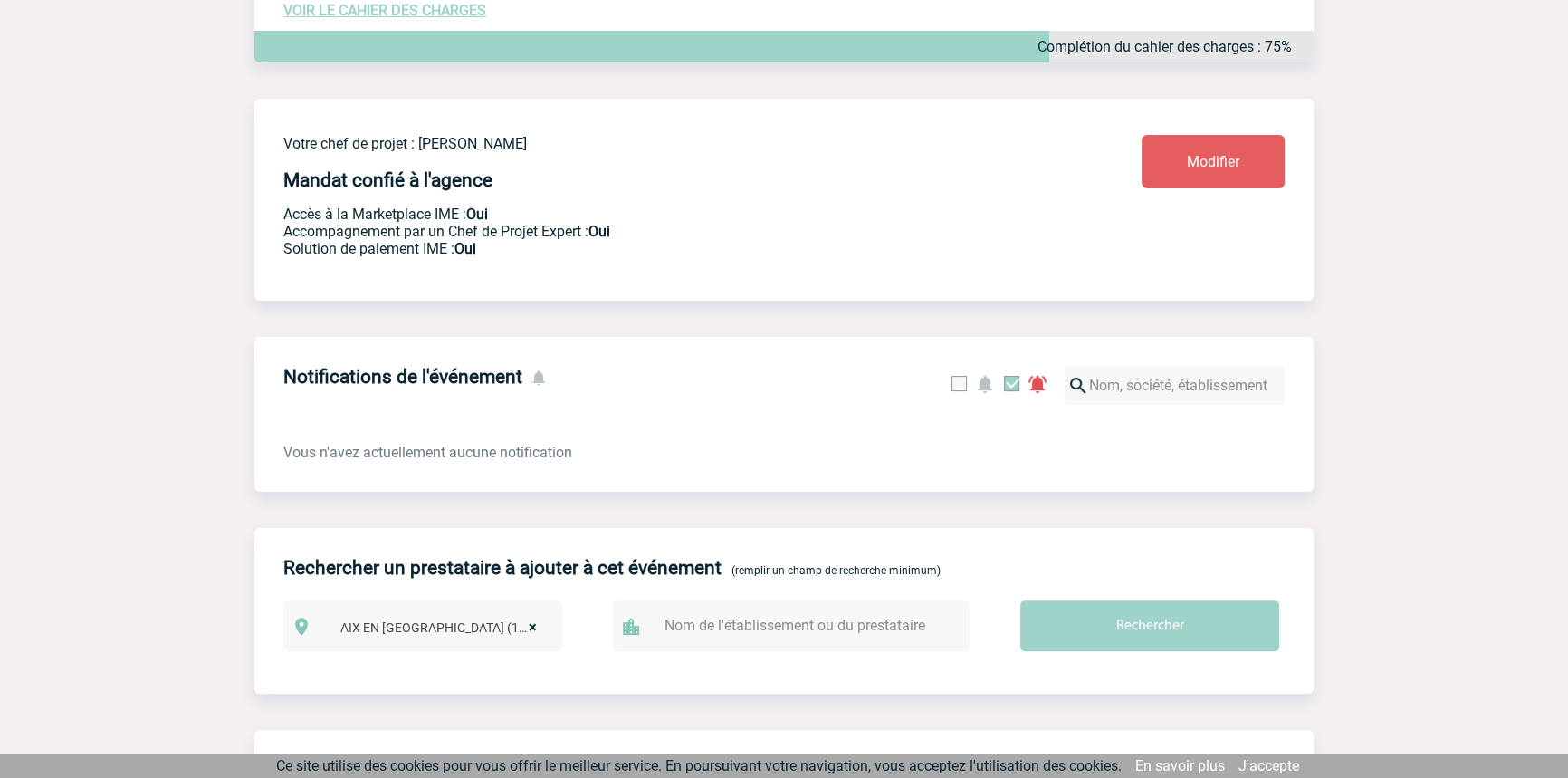
scroll to position [0, 0]
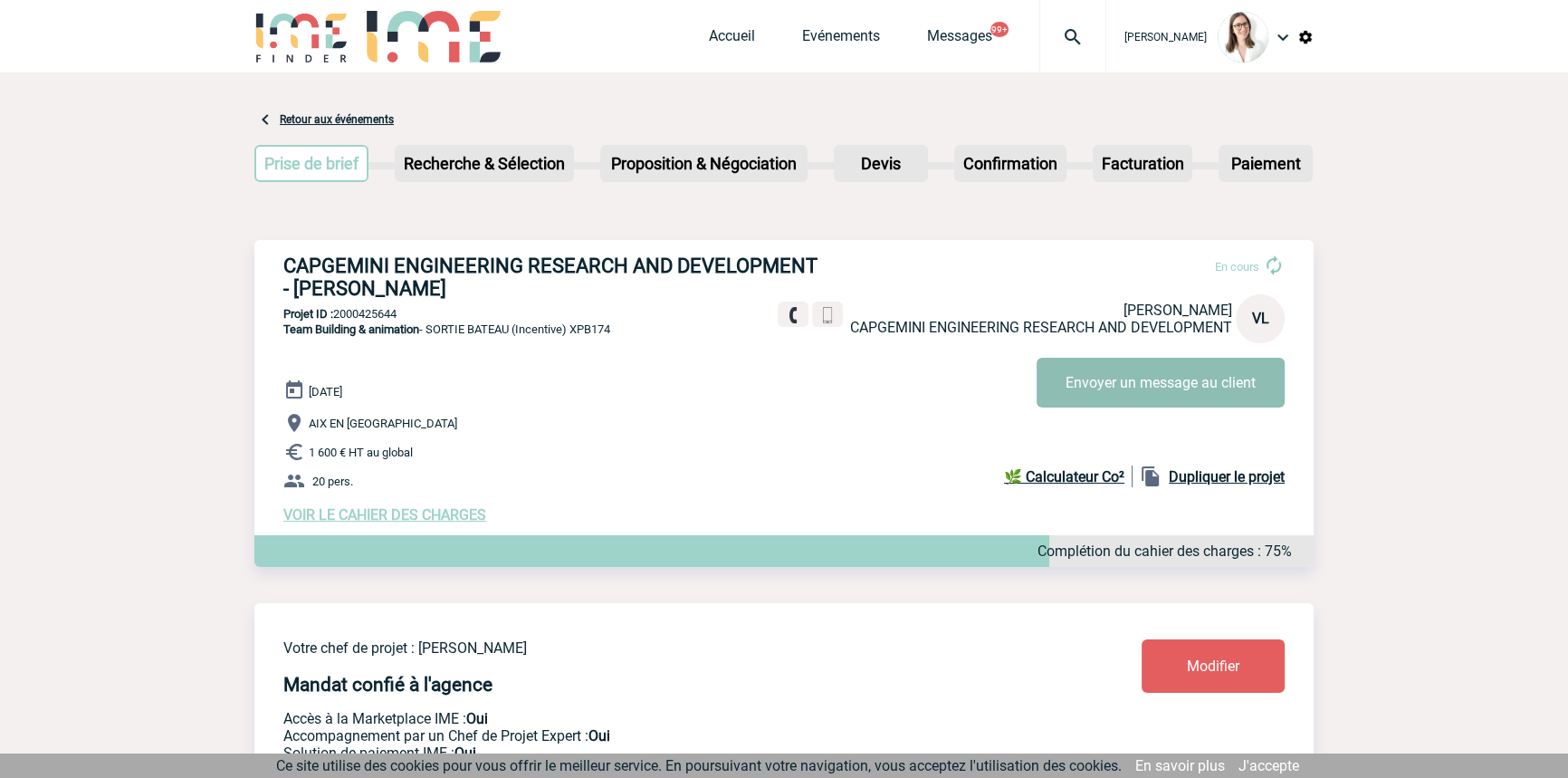
click at [1141, 386] on button "Envoyer un message au client" at bounding box center [1160, 383] width 248 height 50
click at [366, 512] on span "VOIR LE CAHIER DES CHARGES" at bounding box center [384, 514] width 202 height 18
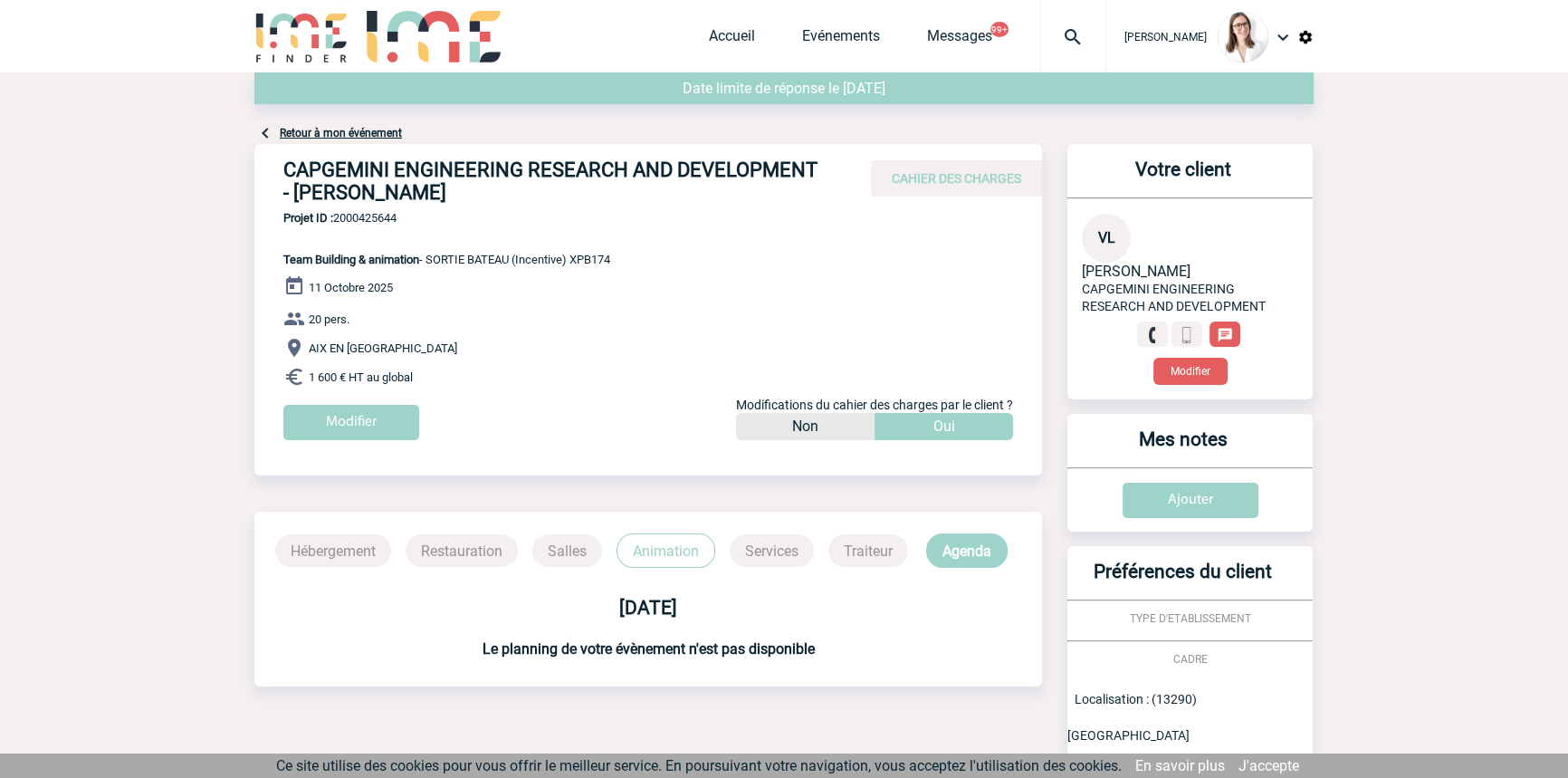
scroll to position [316, 0]
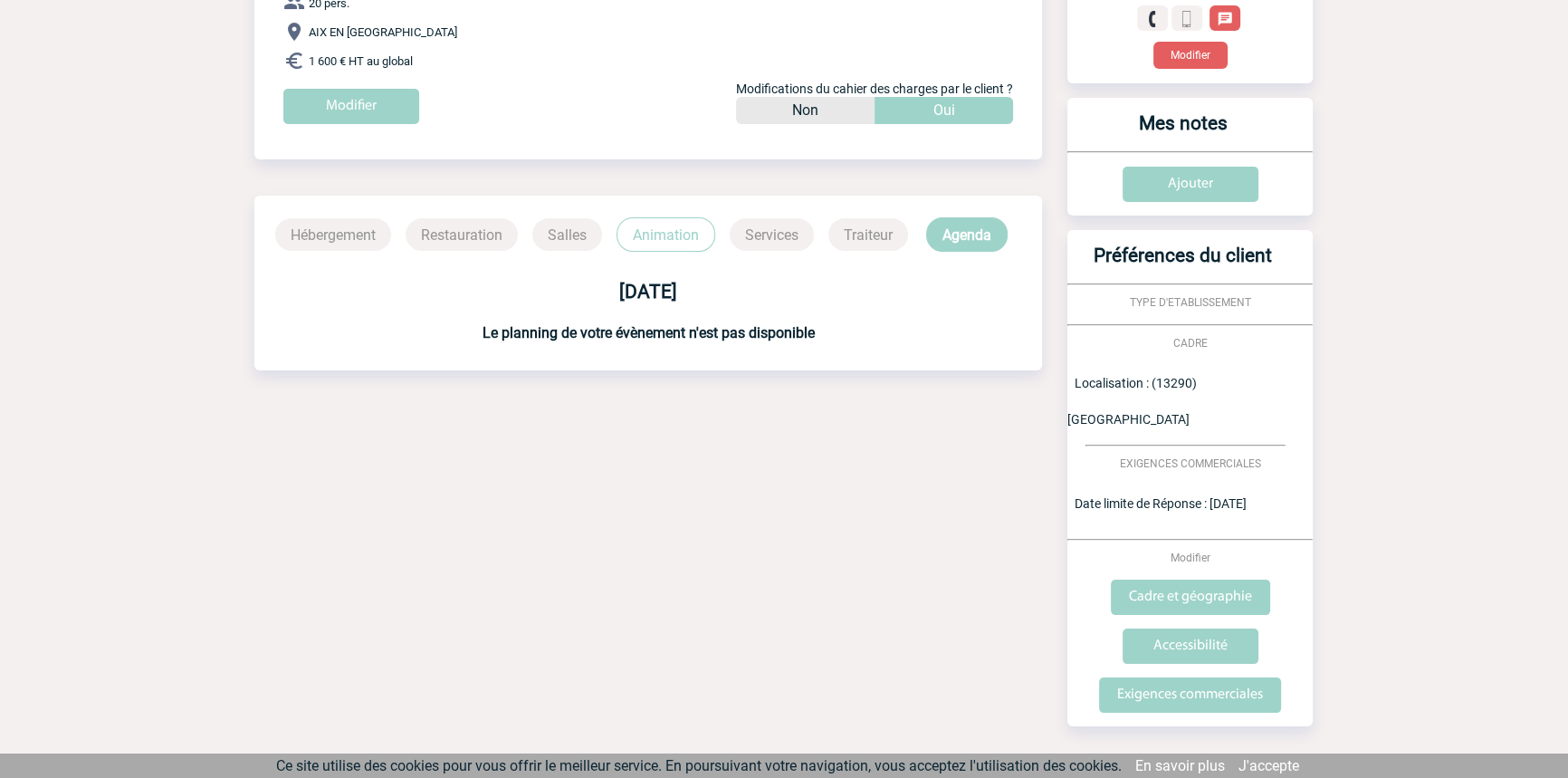
click at [640, 243] on p "Animation" at bounding box center [666, 234] width 98 height 34
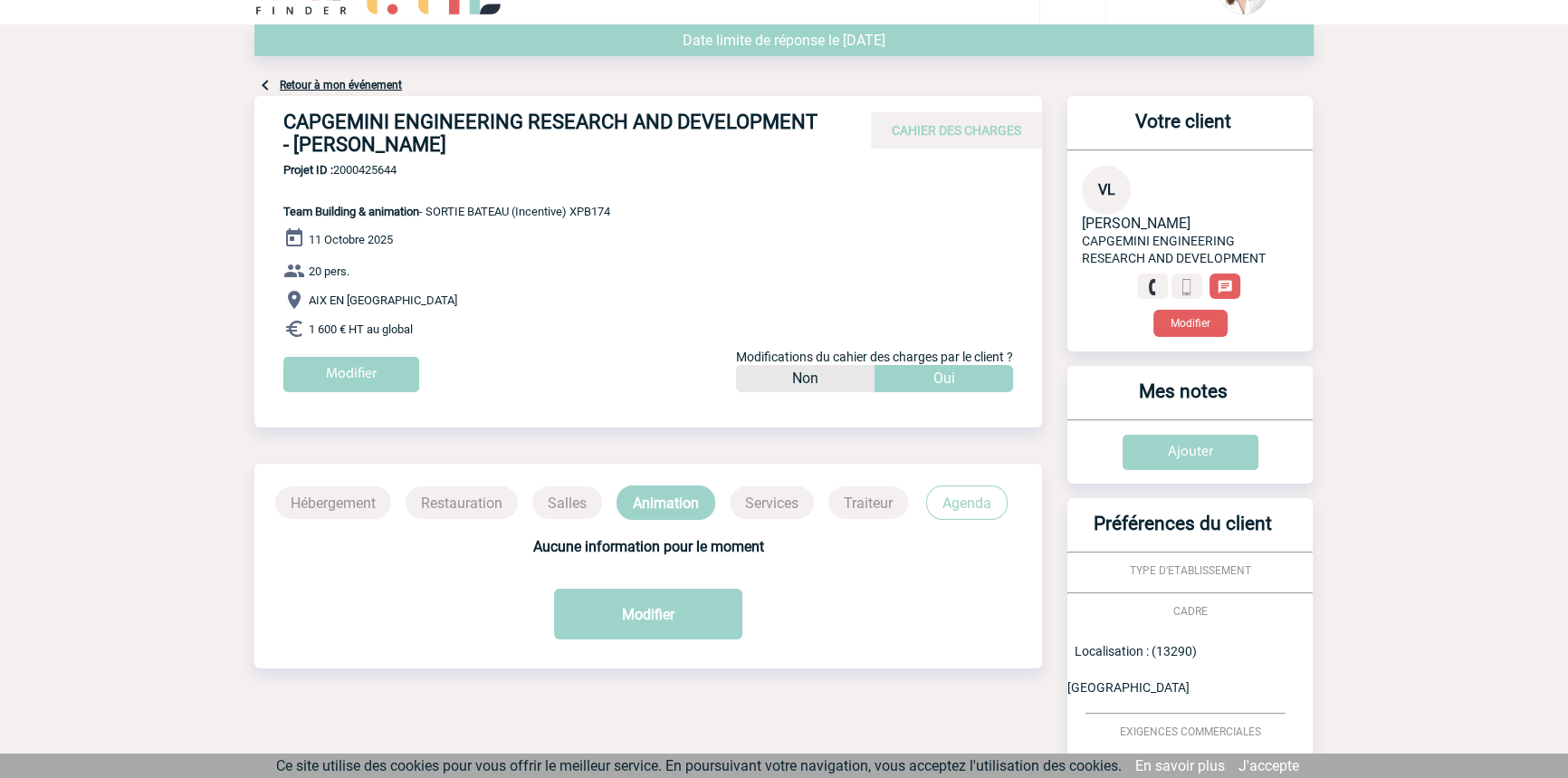
scroll to position [0, 0]
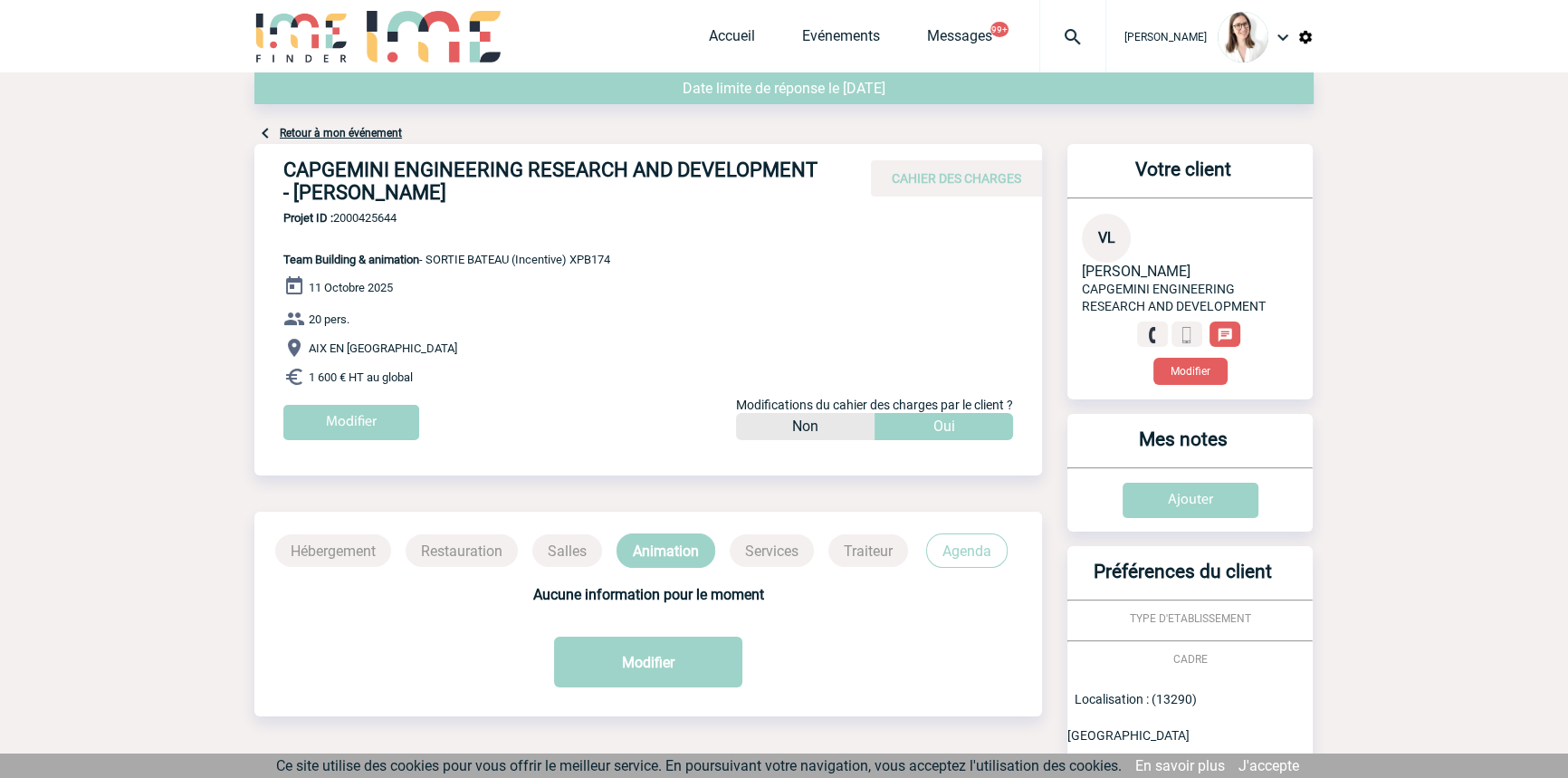
click at [398, 133] on link "Retour à mon événement" at bounding box center [341, 134] width 123 height 13
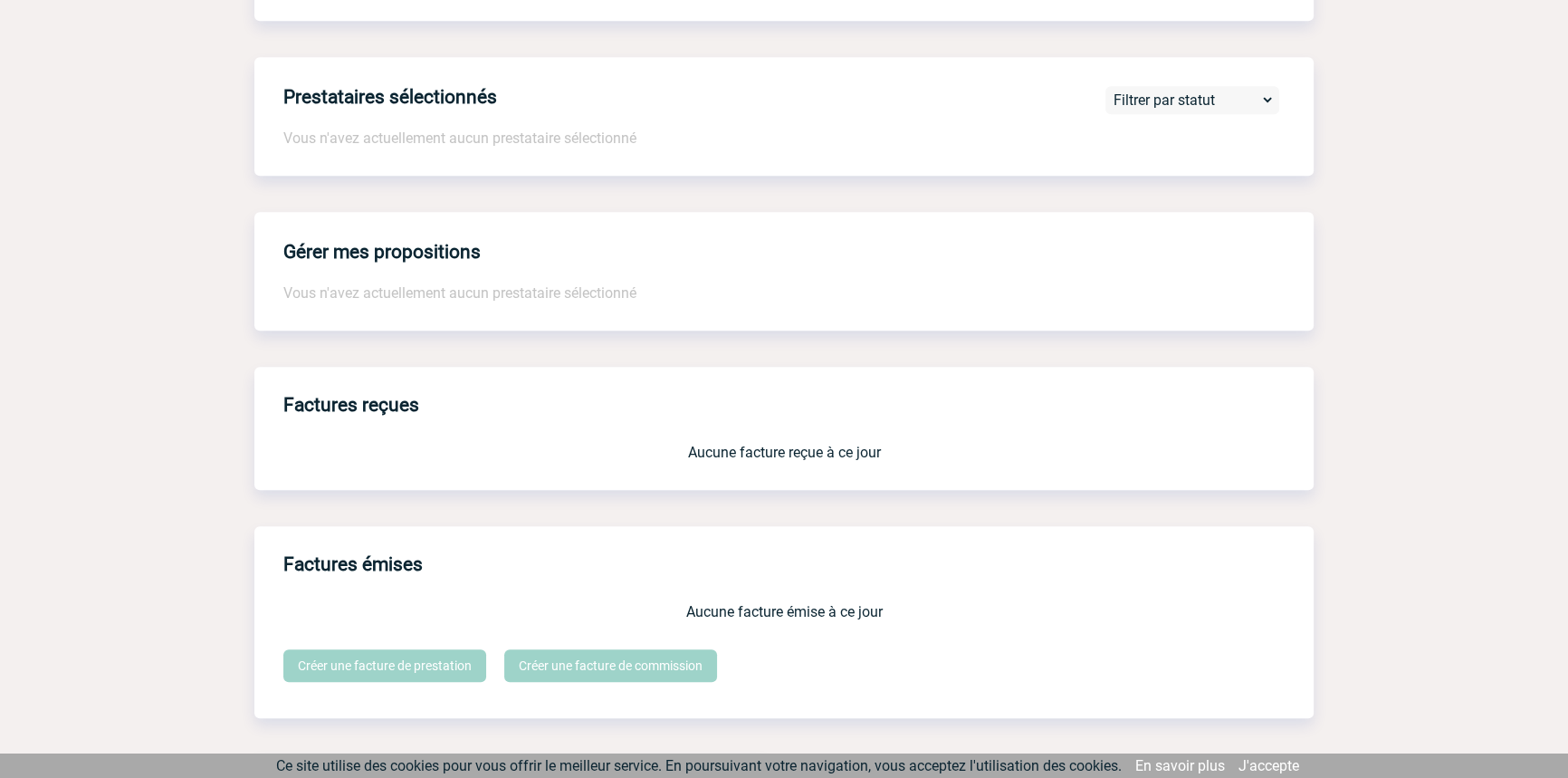
scroll to position [1544, 0]
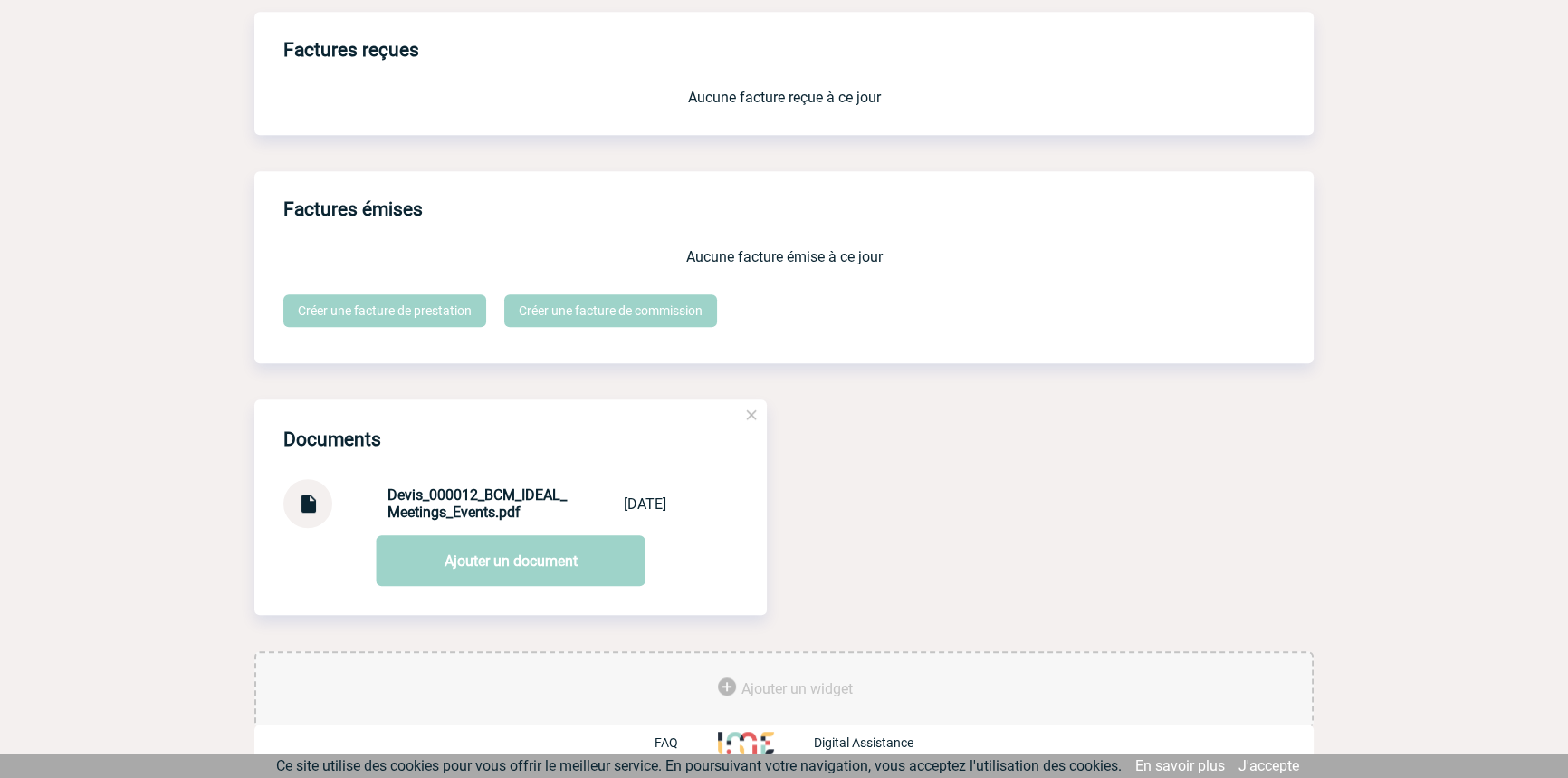
click at [299, 480] on img at bounding box center [307, 497] width 23 height 35
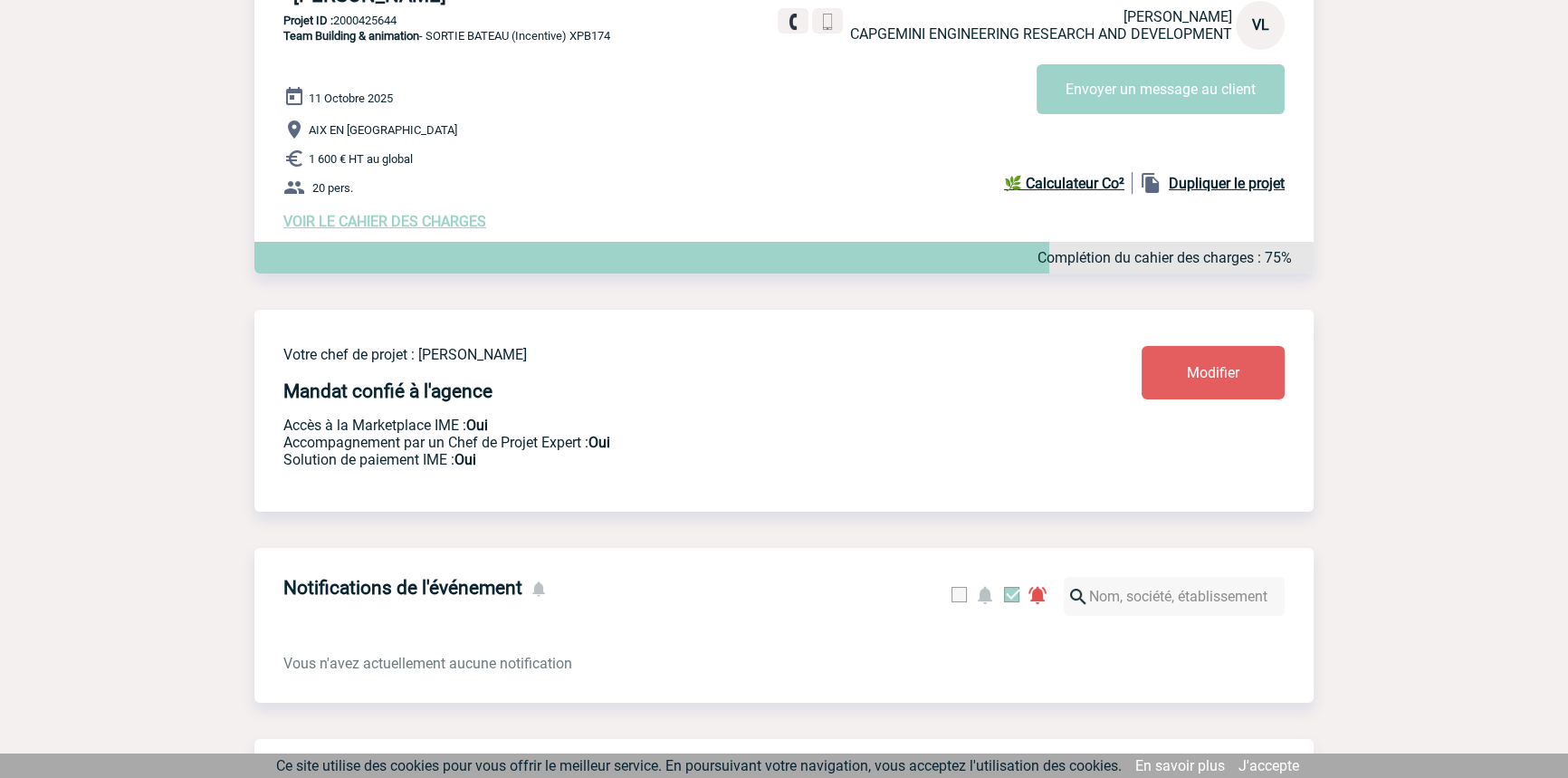
scroll to position [0, 0]
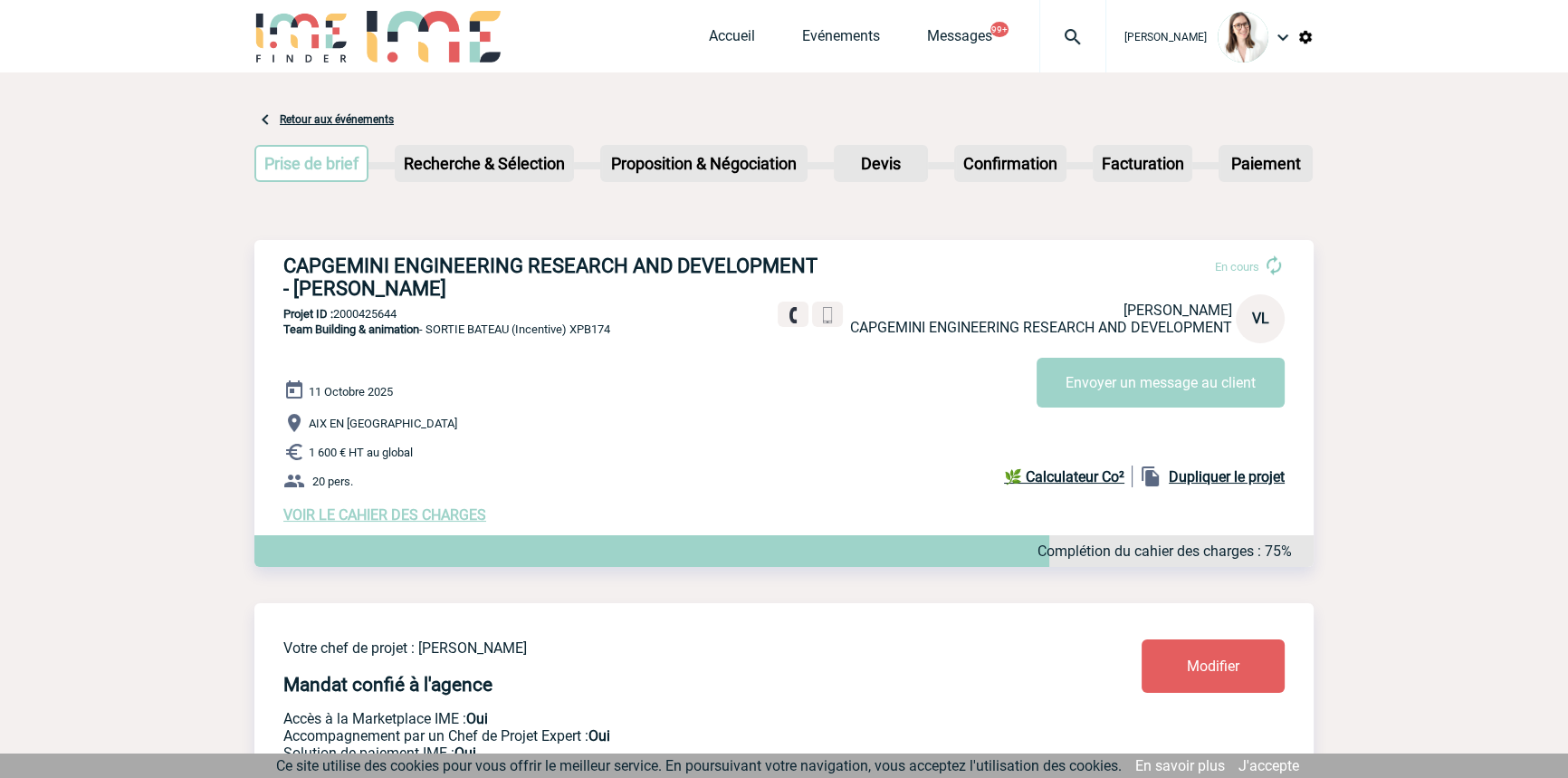
click at [431, 517] on span "VOIR LE CAHIER DES CHARGES" at bounding box center [384, 514] width 202 height 18
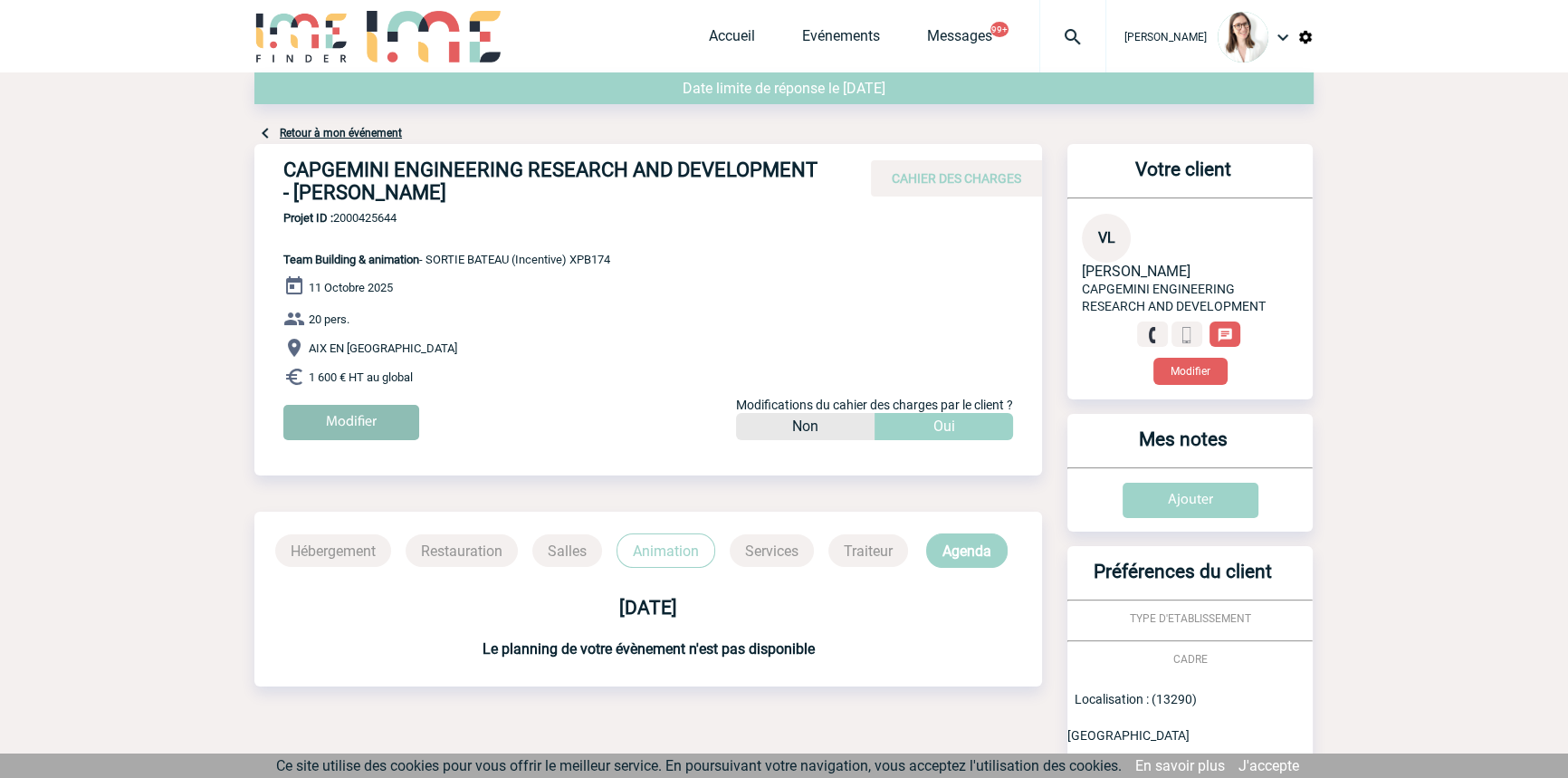
click at [363, 416] on input "Modifier" at bounding box center [351, 422] width 136 height 35
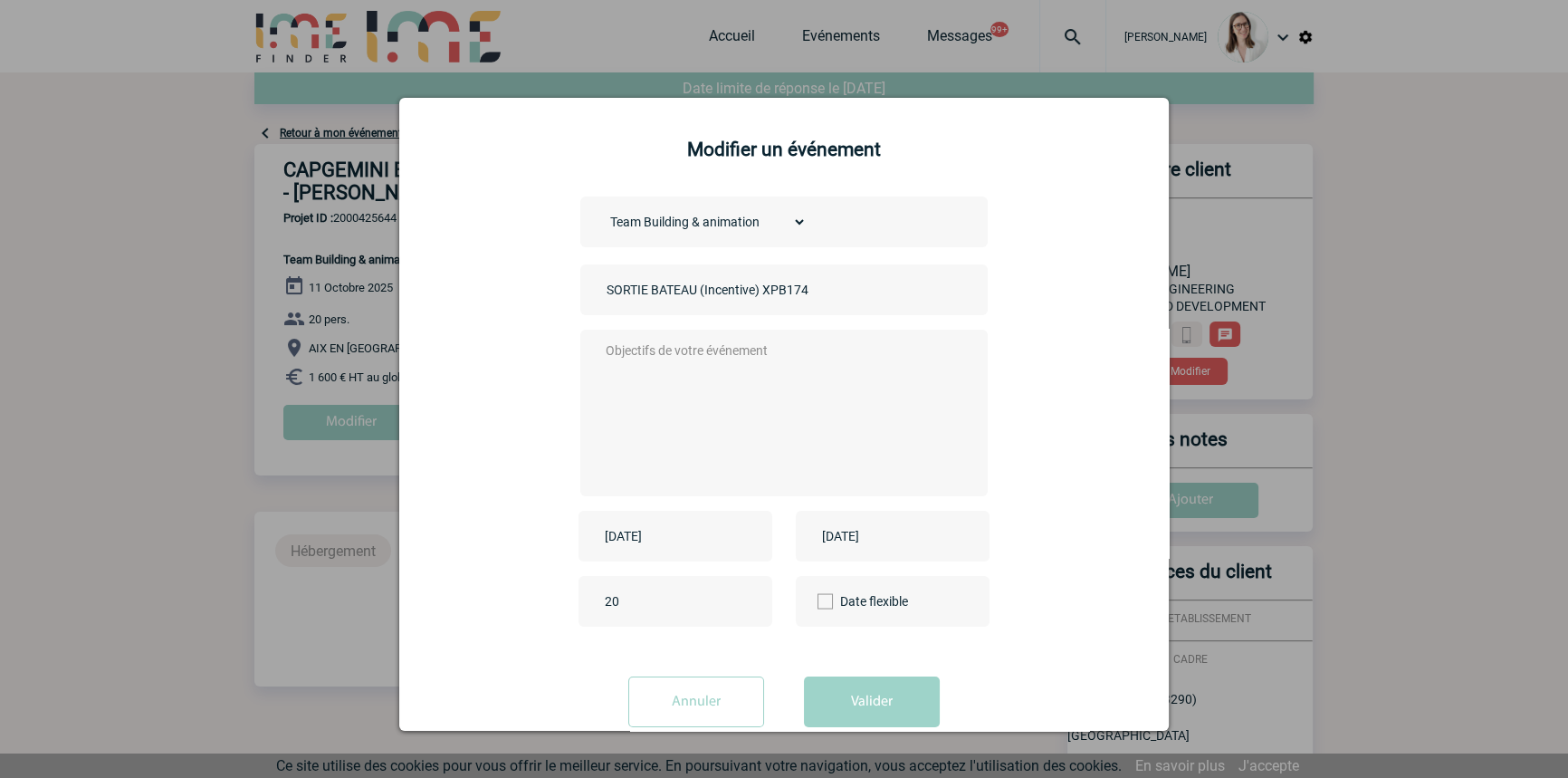
click at [602, 289] on input "SORTIE BATEAU (Incentive) XPB174" at bounding box center [728, 289] width 253 height 23
type input "CENTRALISATION SORTIE BATEAU (Incentive) XPB174"
click at [710, 410] on textarea at bounding box center [779, 411] width 357 height 145
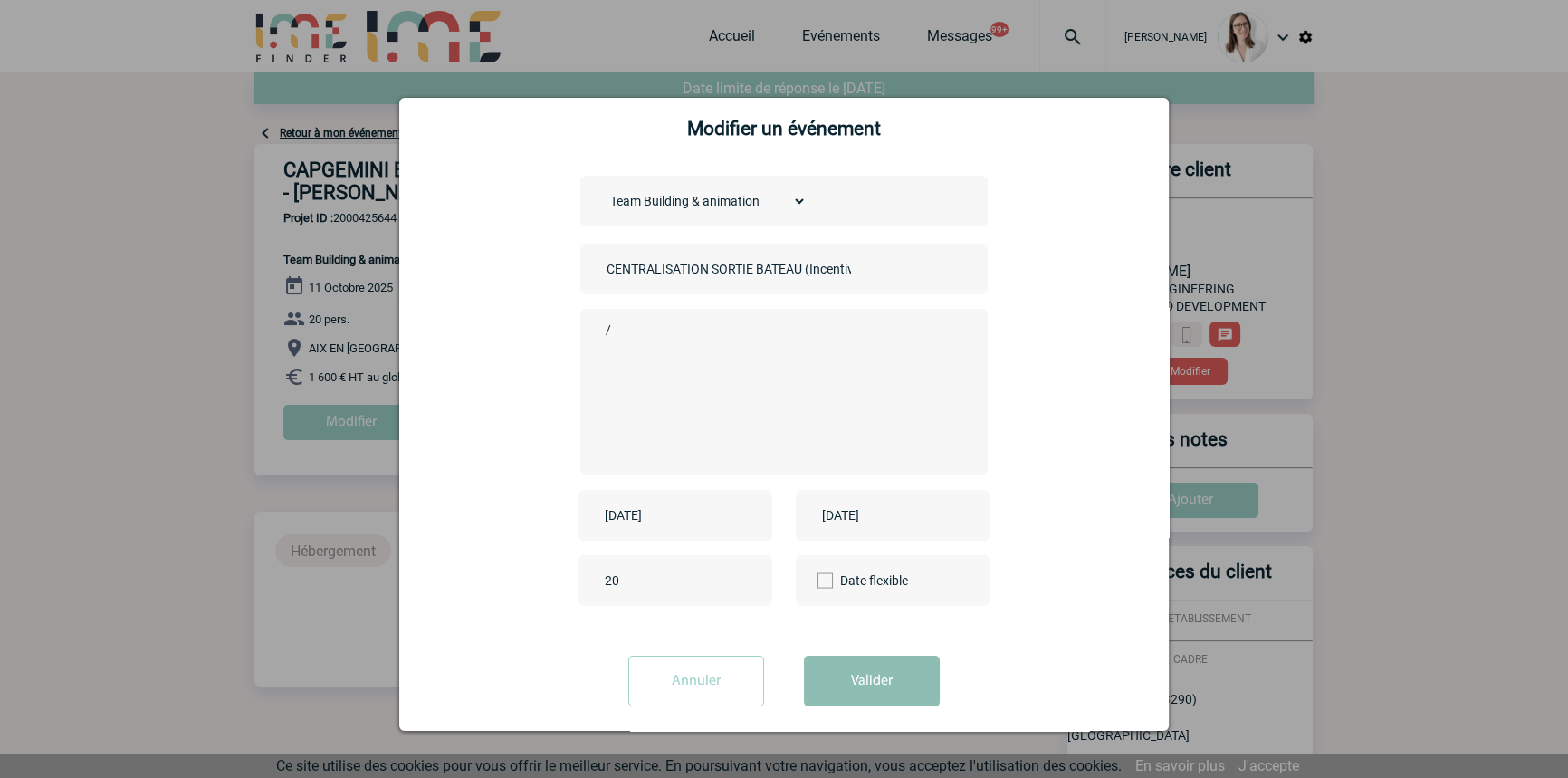
scroll to position [38, 0]
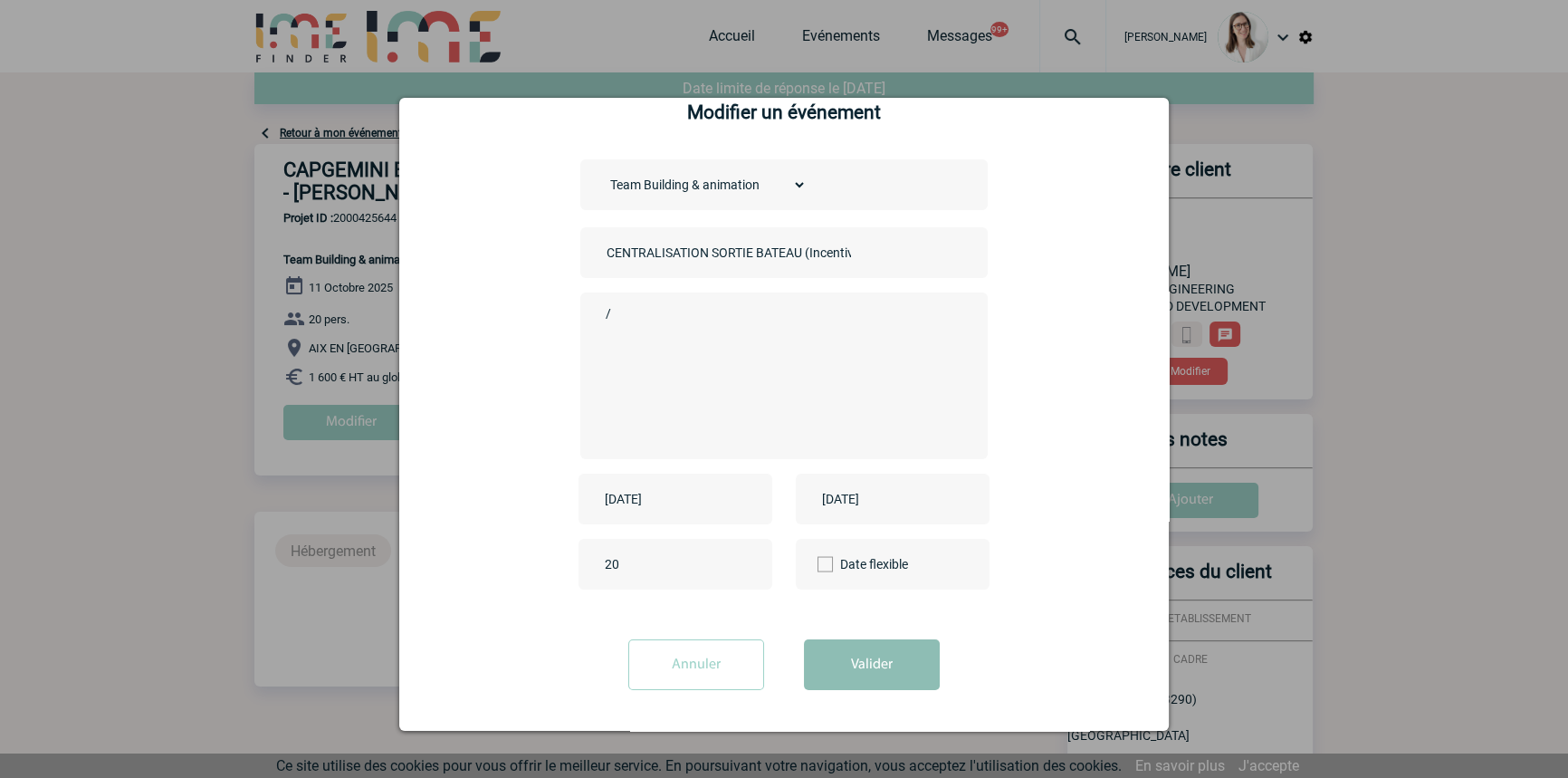
type textarea "/"
click at [859, 670] on button "Valider" at bounding box center [872, 664] width 136 height 51
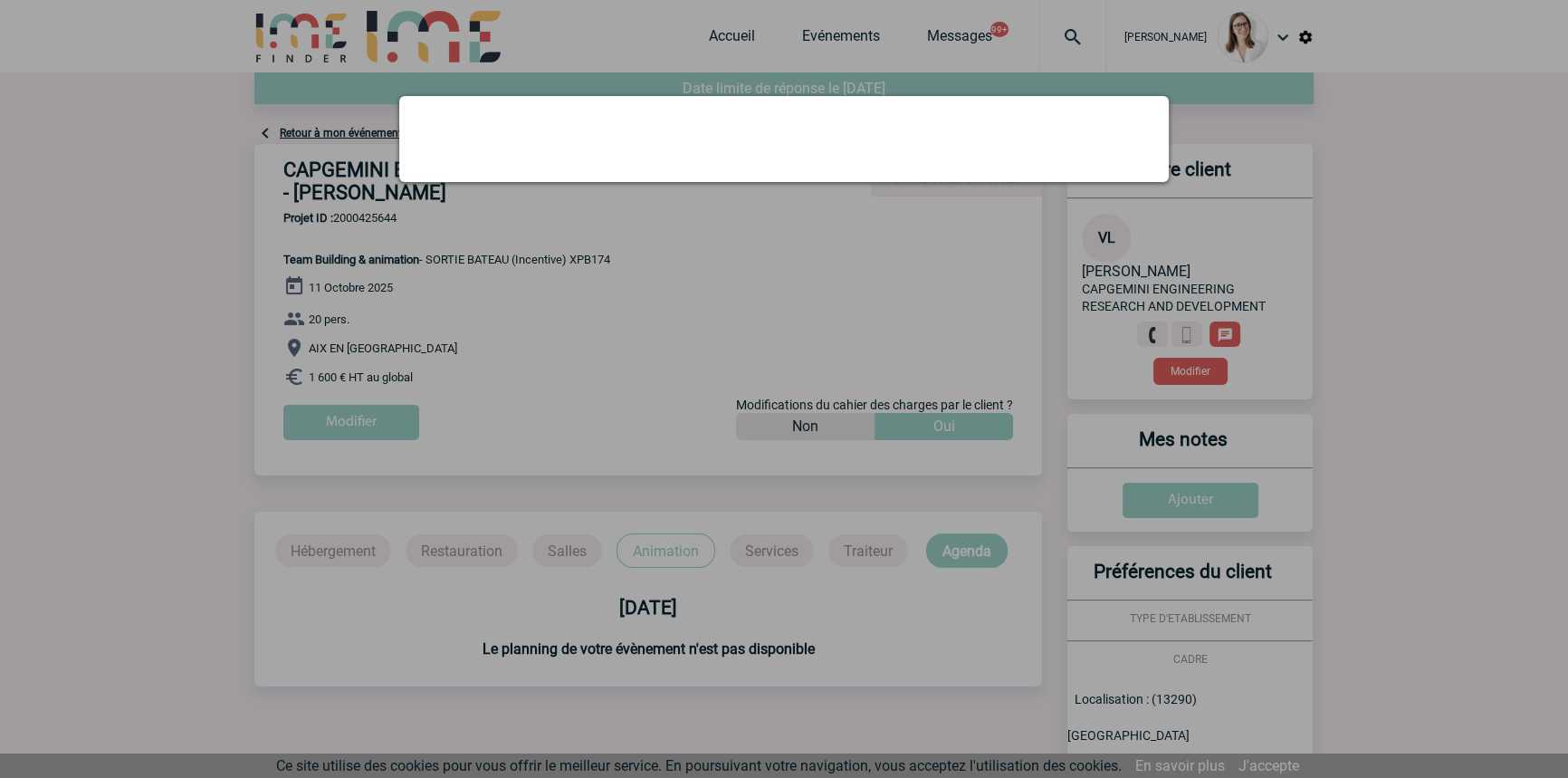
scroll to position [0, 0]
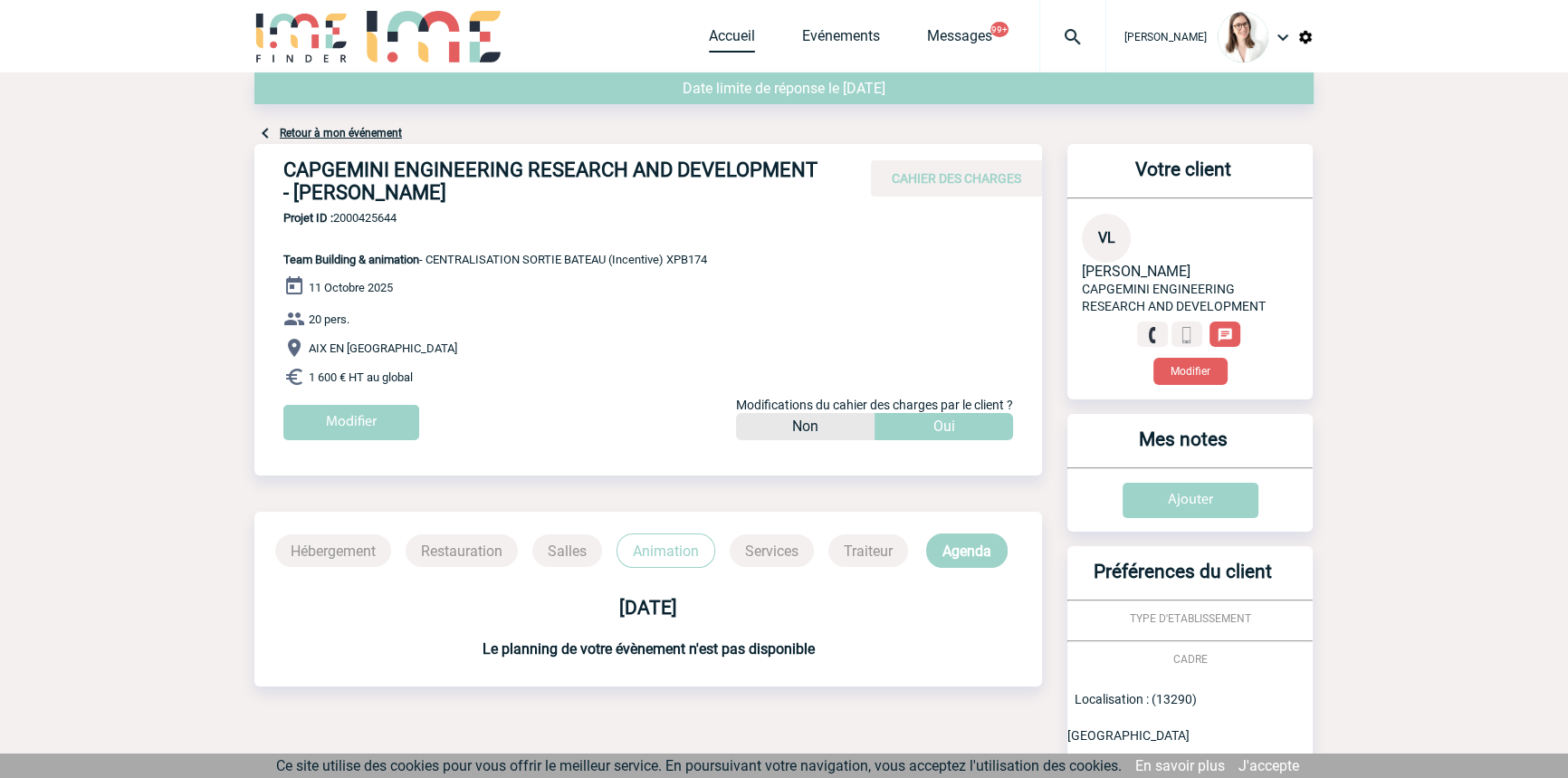
click at [721, 34] on link "Accueil" at bounding box center [732, 39] width 46 height 25
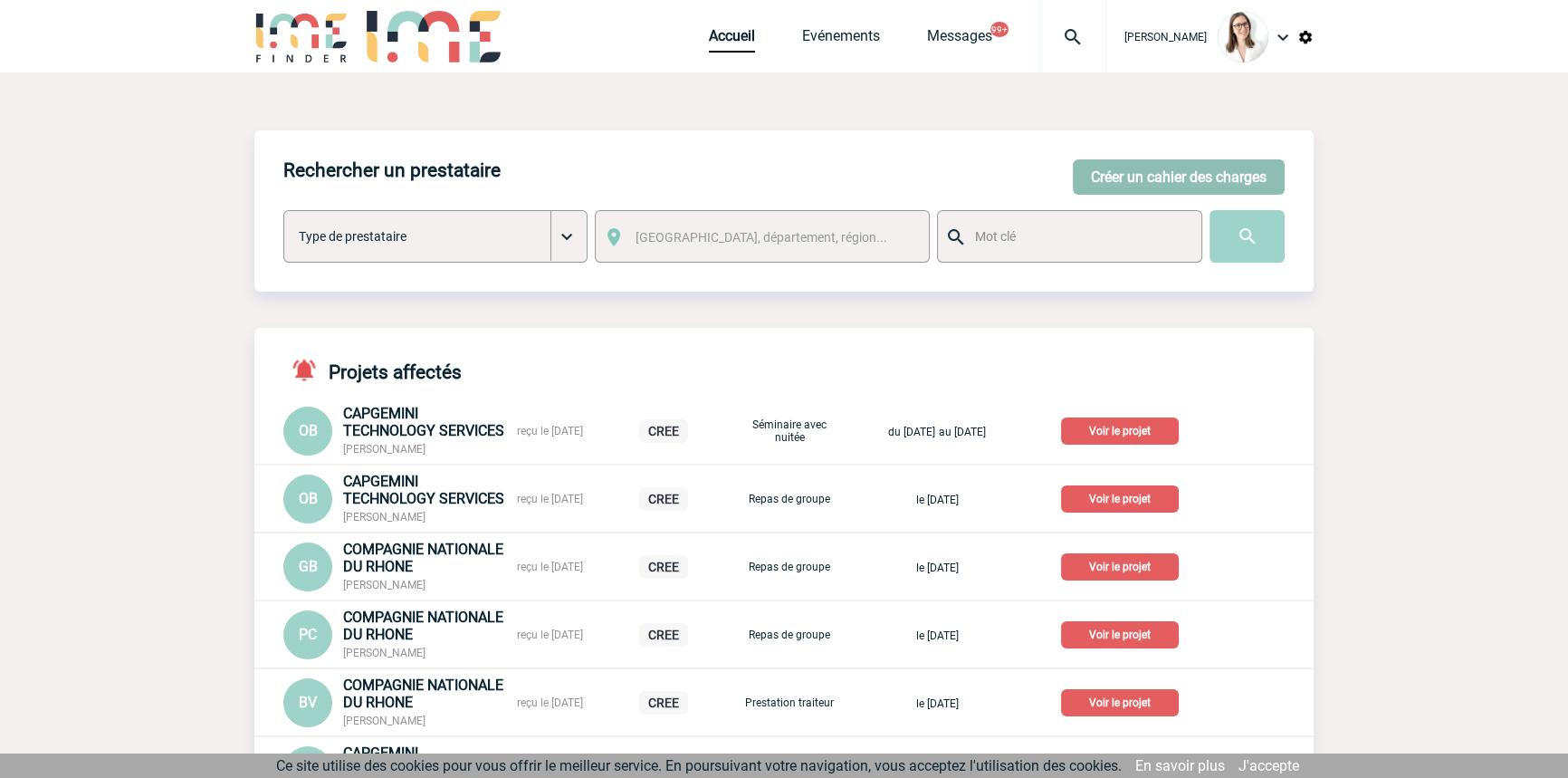
click at [1105, 186] on button "Créer un cahier des charges" at bounding box center [1178, 177] width 212 height 35
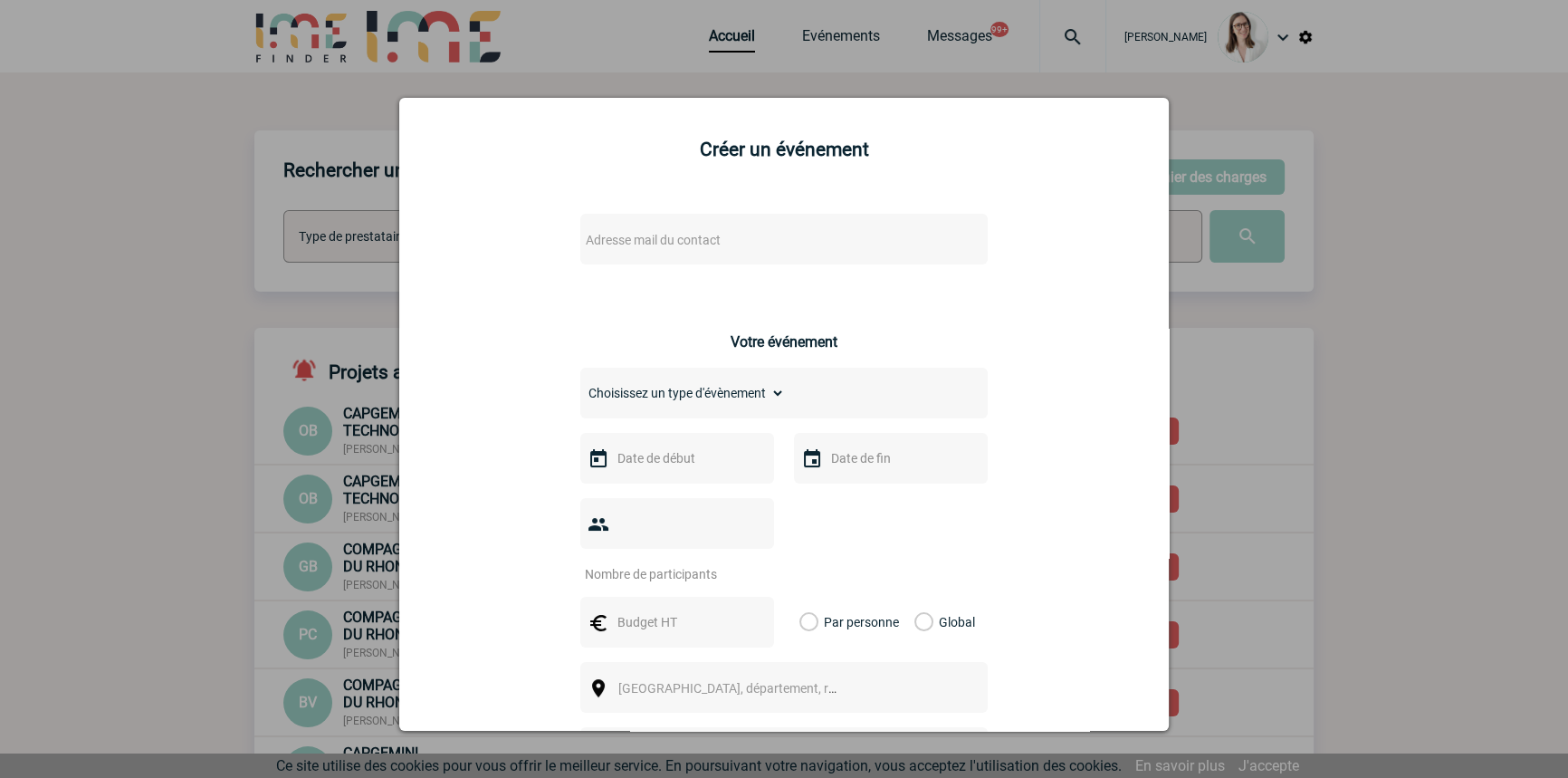
click at [588, 237] on span "Adresse mail du contact" at bounding box center [653, 240] width 135 height 15
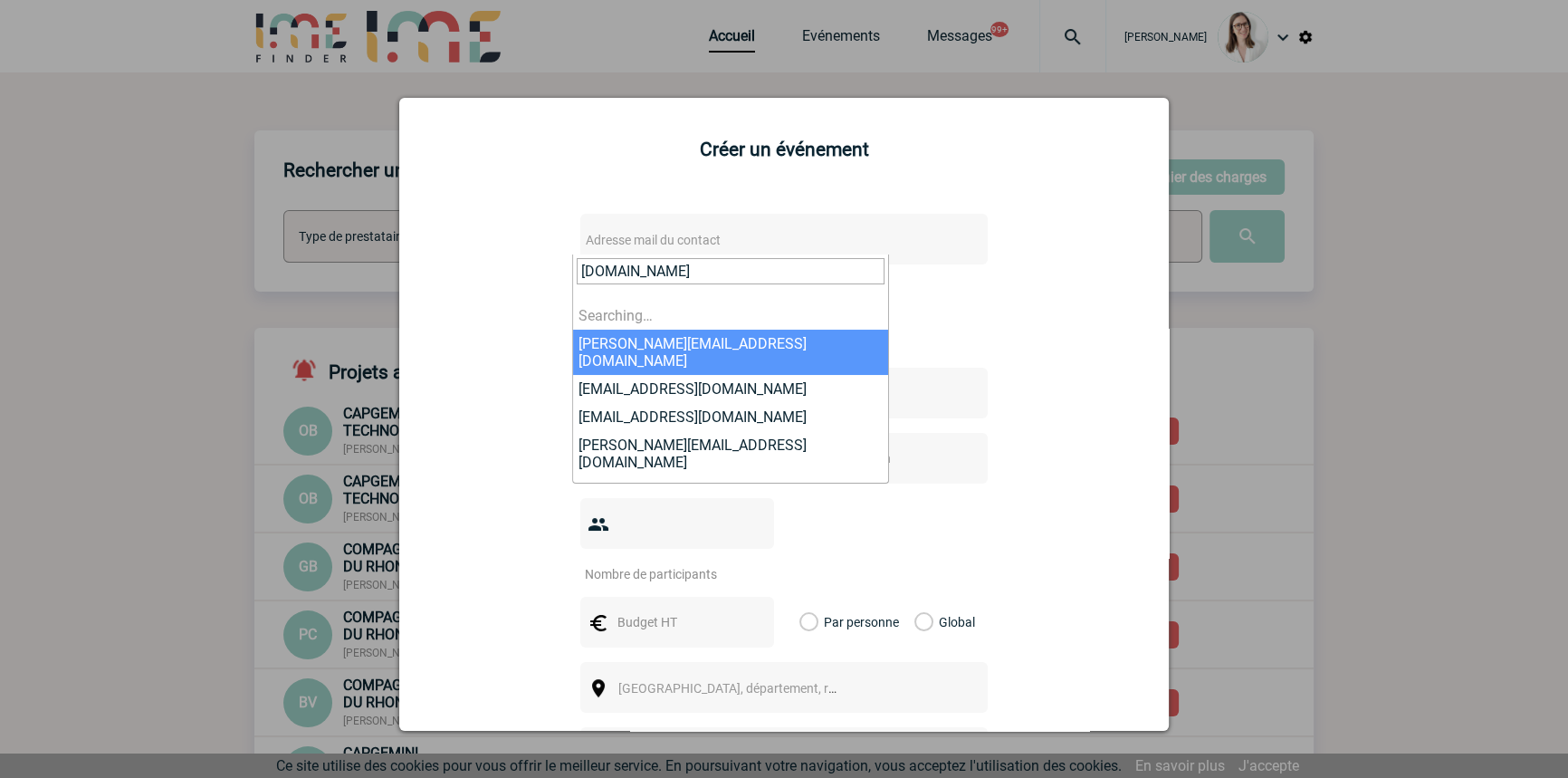
type input "[DOMAIN_NAME]"
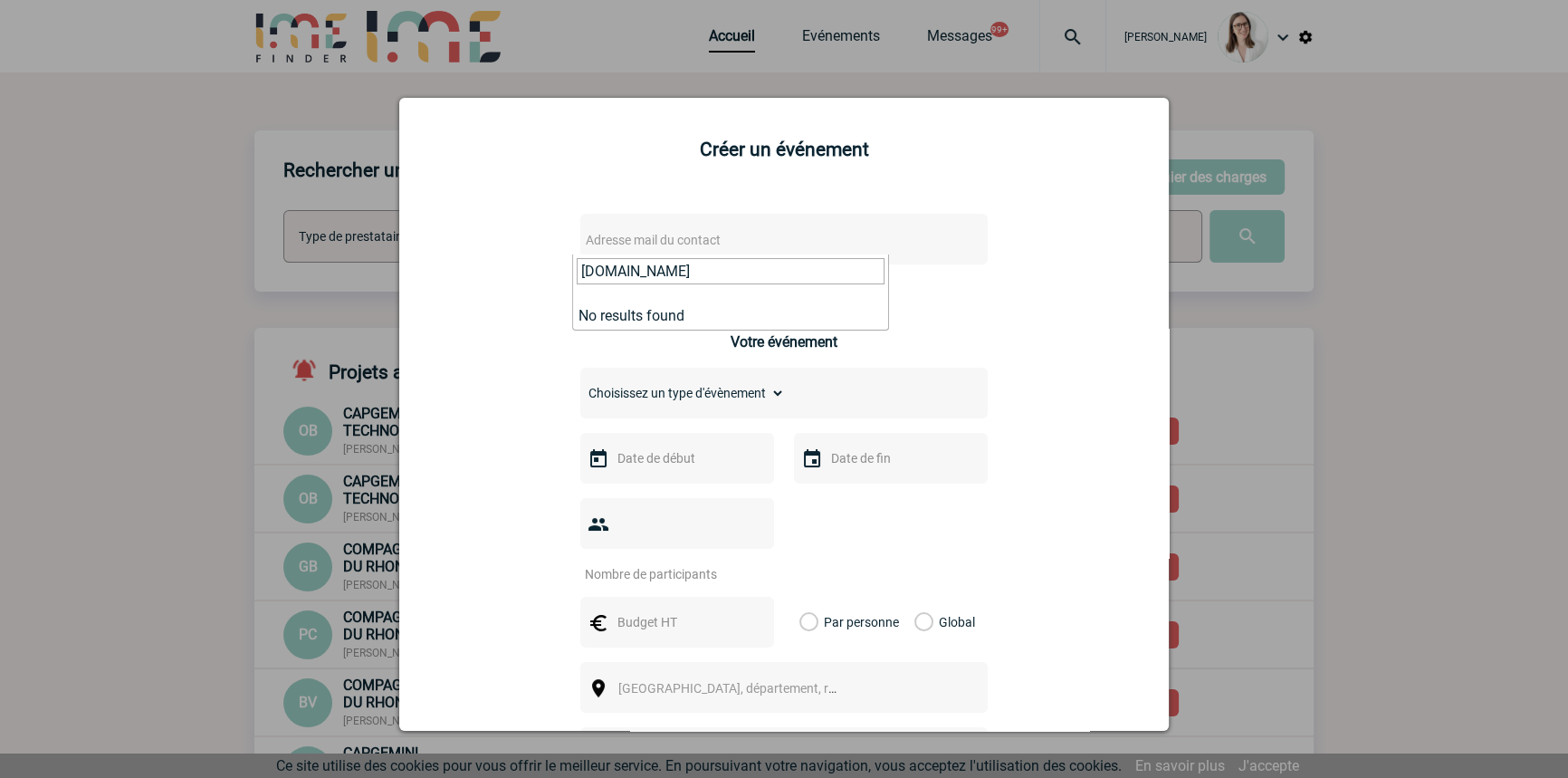
drag, startPoint x: 661, startPoint y: 265, endPoint x: 525, endPoint y: 262, distance: 136.0
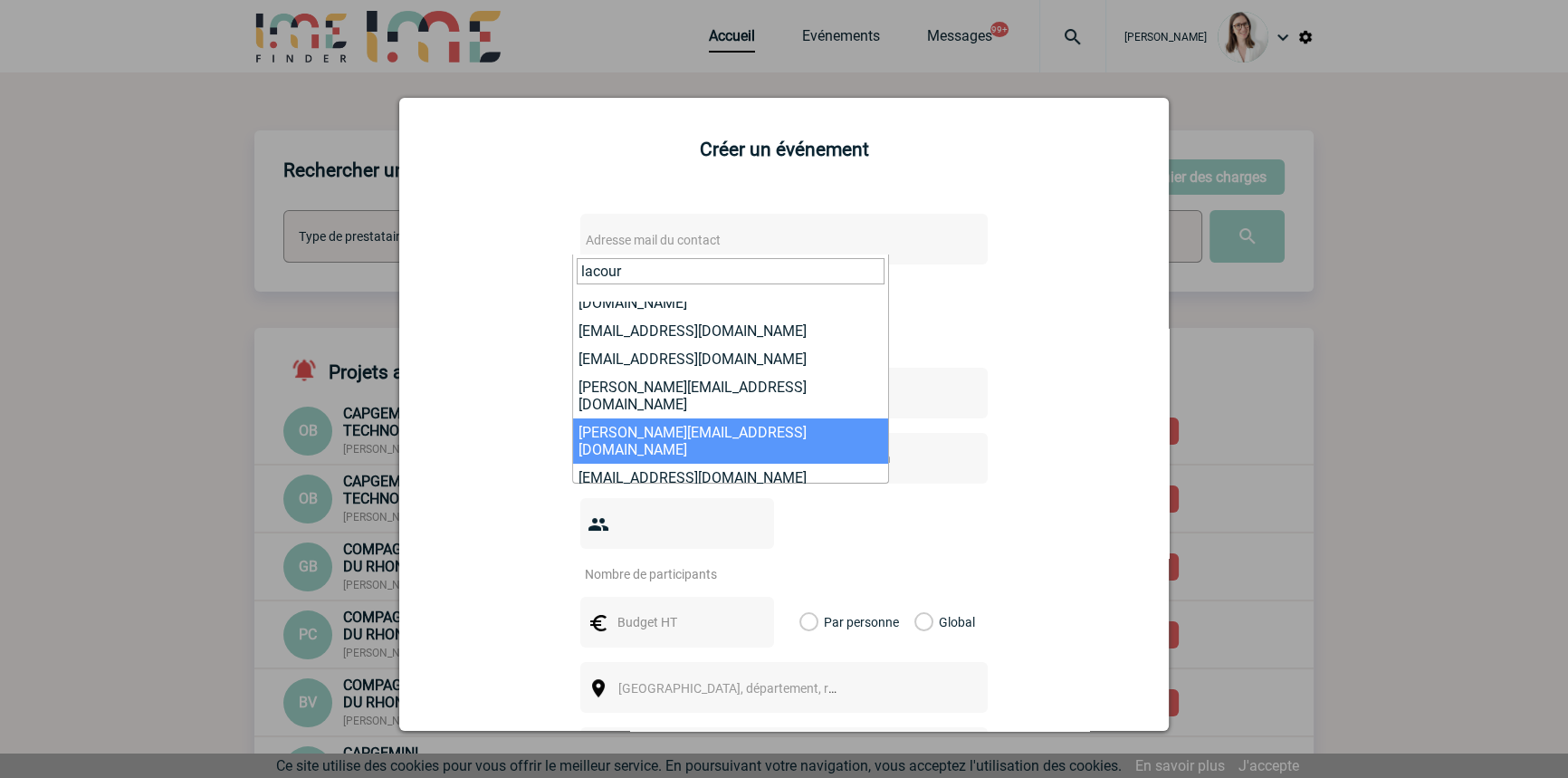
scroll to position [45, 0]
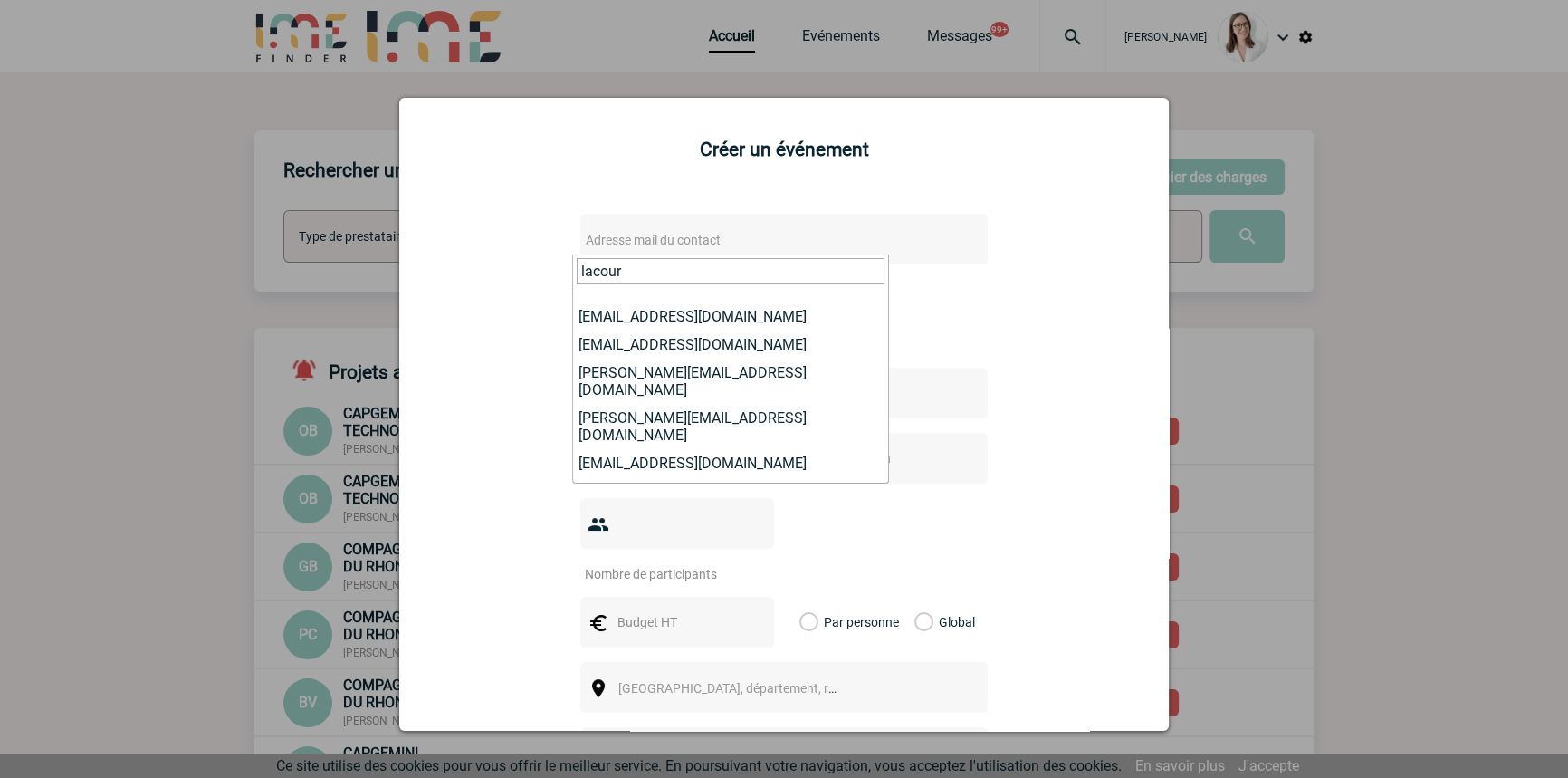
type input "lacour"
select select "131144"
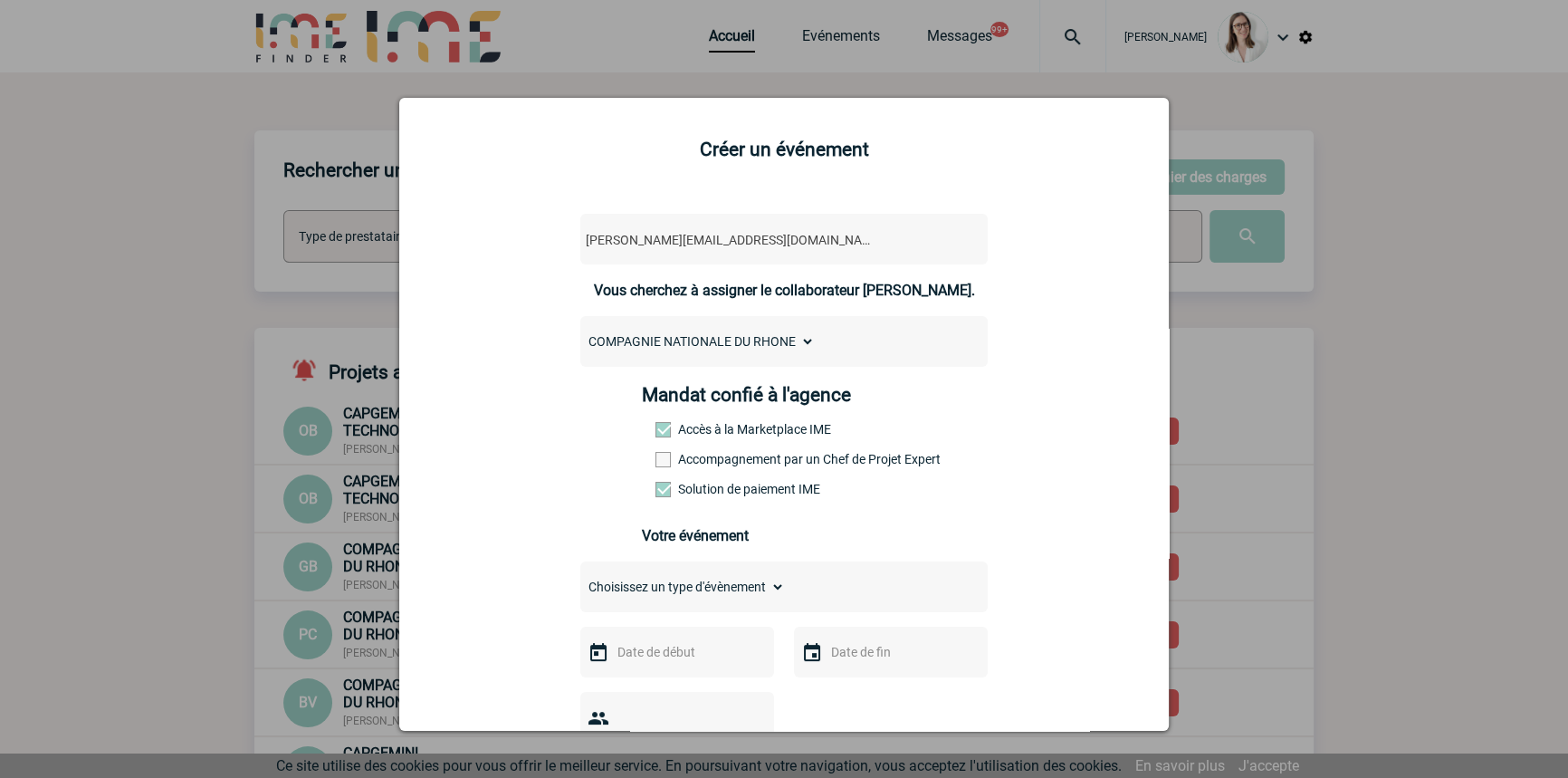
click at [689, 475] on div "Mandat confié à l'agence Accès à la Marketplace IME Accompagnement par un Chef …" at bounding box center [784, 447] width 285 height 126
click at [695, 465] on label "Accompagnement par un Chef de Projet Expert" at bounding box center [695, 460] width 80 height 15
click at [0, 0] on input "Accompagnement par un Chef de Projet Expert" at bounding box center [0, 0] width 0 height 0
drag, startPoint x: 703, startPoint y: 567, endPoint x: 711, endPoint y: 588, distance: 22.5
click at [703, 568] on div "Choisissez un type d'évènement Séminaire avec nuitée Séminaire sans nuitée Repa…" at bounding box center [784, 587] width 408 height 51
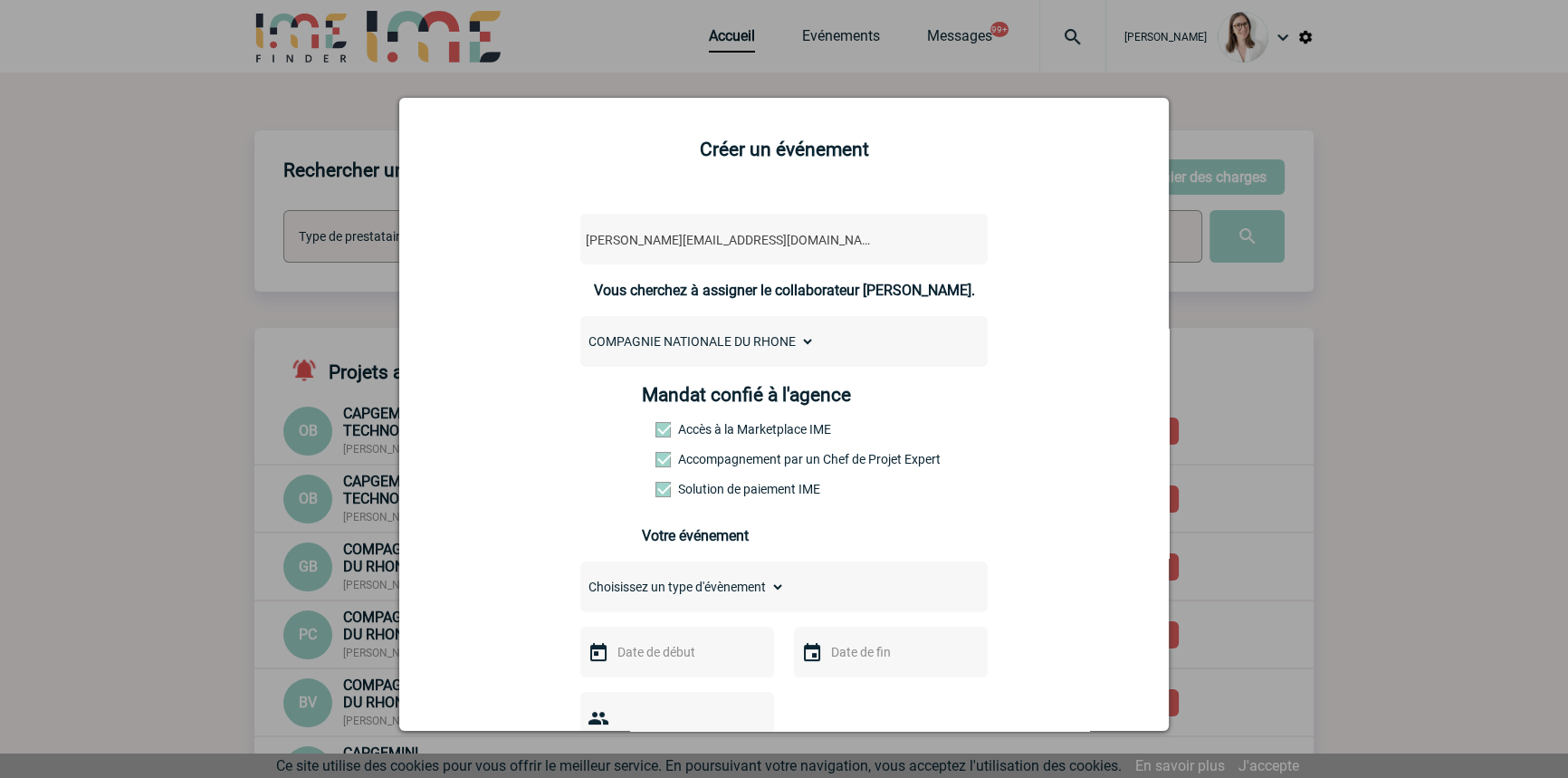
click at [712, 588] on select "Choisissez un type d'évènement Séminaire avec nuitée Séminaire sans nuitée Repa…" at bounding box center [682, 586] width 204 height 25
select select "3"
click at [580, 579] on select "Choisissez un type d'évènement Séminaire avec nuitée Séminaire sans nuitée Repa…" at bounding box center [682, 586] width 204 height 25
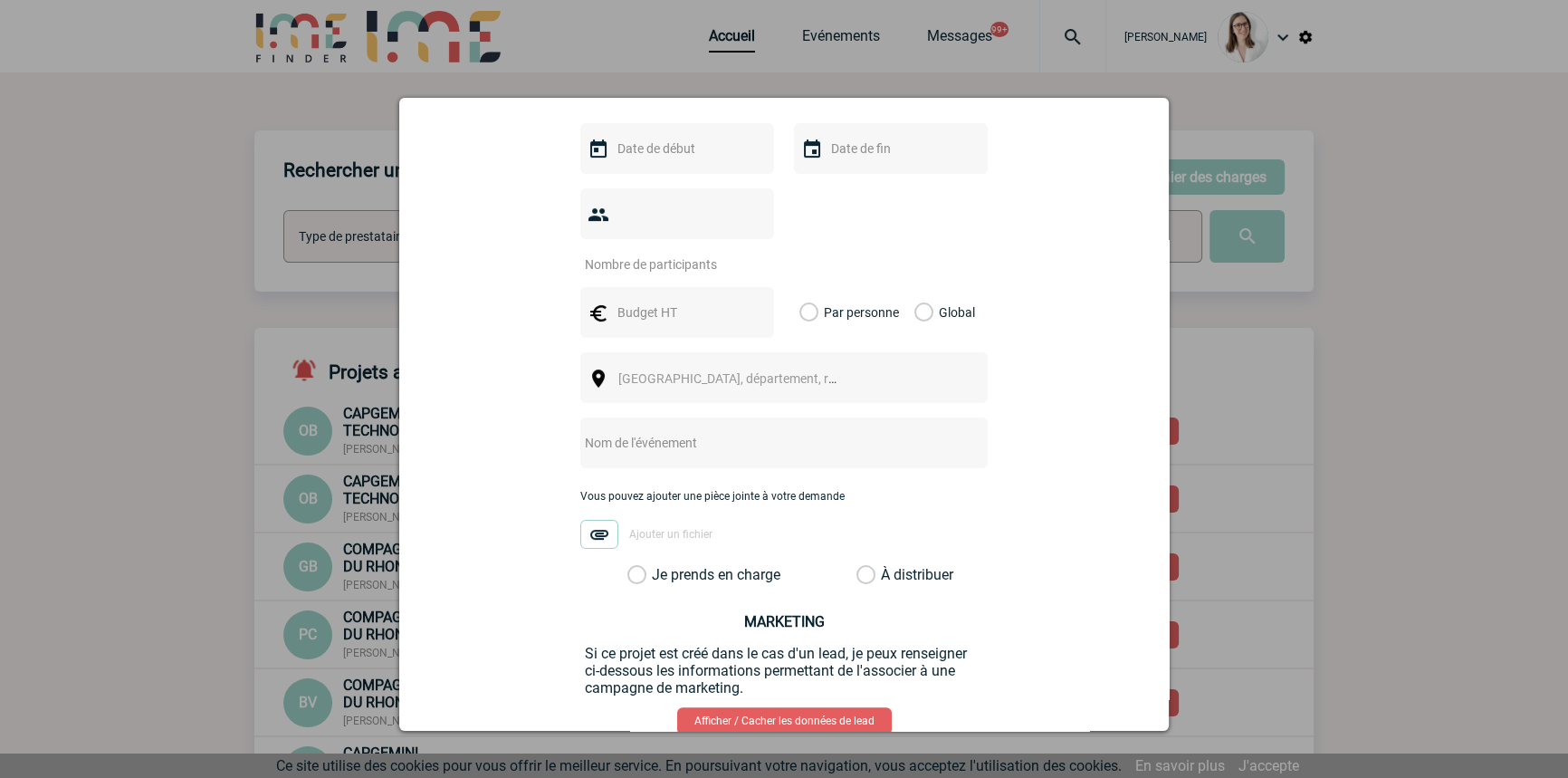
scroll to position [273, 0]
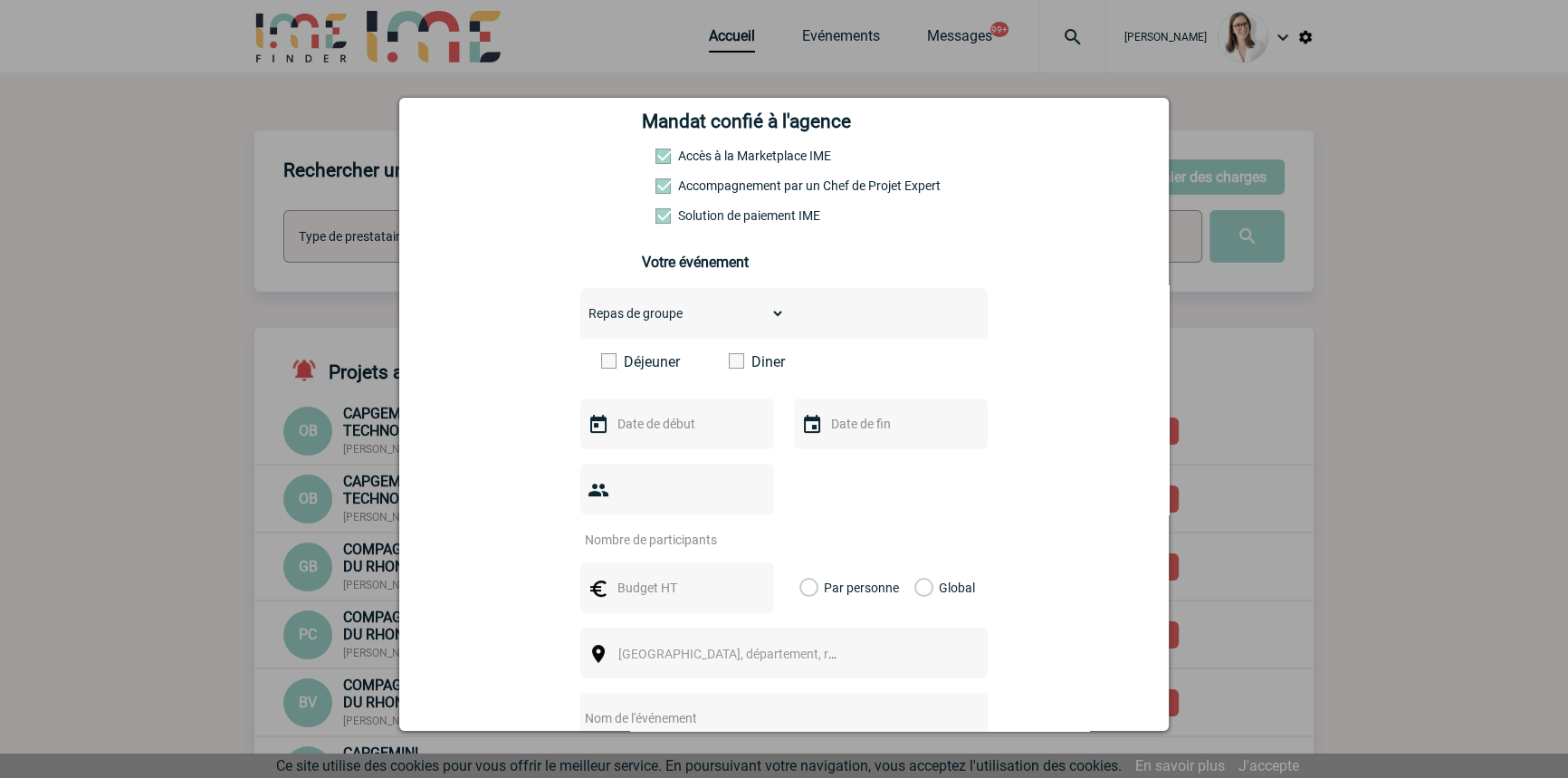
drag, startPoint x: 739, startPoint y: 369, endPoint x: 714, endPoint y: 384, distance: 29.2
click at [738, 369] on label "Diner" at bounding box center [781, 361] width 104 height 18
click at [0, 0] on input "Diner" at bounding box center [0, 0] width 0 height 0
click at [661, 435] on input "text" at bounding box center [675, 423] width 125 height 23
click at [833, 462] on link "Suivant" at bounding box center [841, 460] width 28 height 28
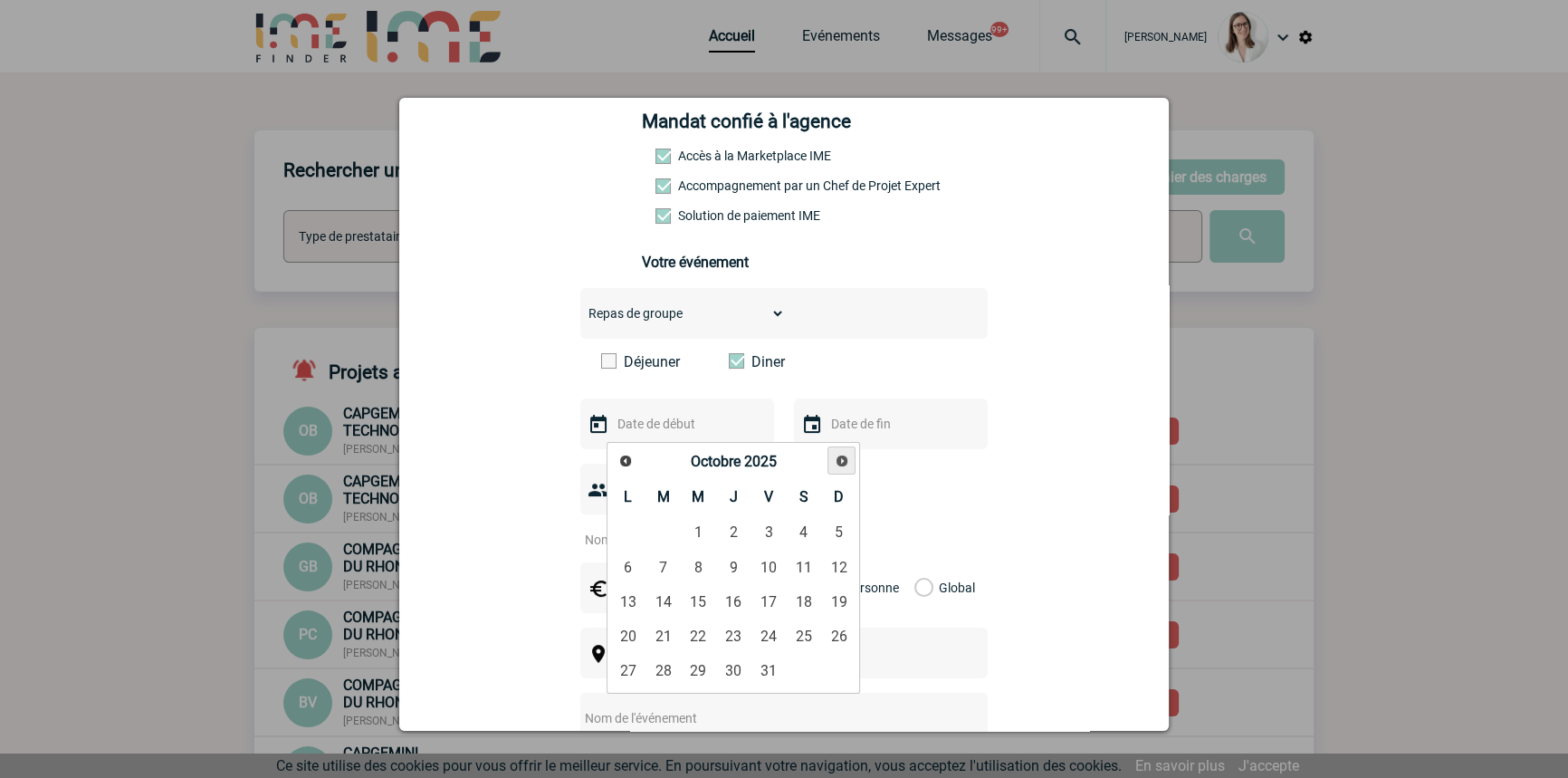
click at [834, 463] on link "Suivant" at bounding box center [841, 460] width 28 height 28
click at [835, 463] on span "Suivant" at bounding box center [842, 460] width 15 height 15
click at [831, 465] on link "Suivant" at bounding box center [841, 460] width 28 height 28
click at [719, 607] on link "15" at bounding box center [733, 601] width 33 height 32
type input "15-01-2026"
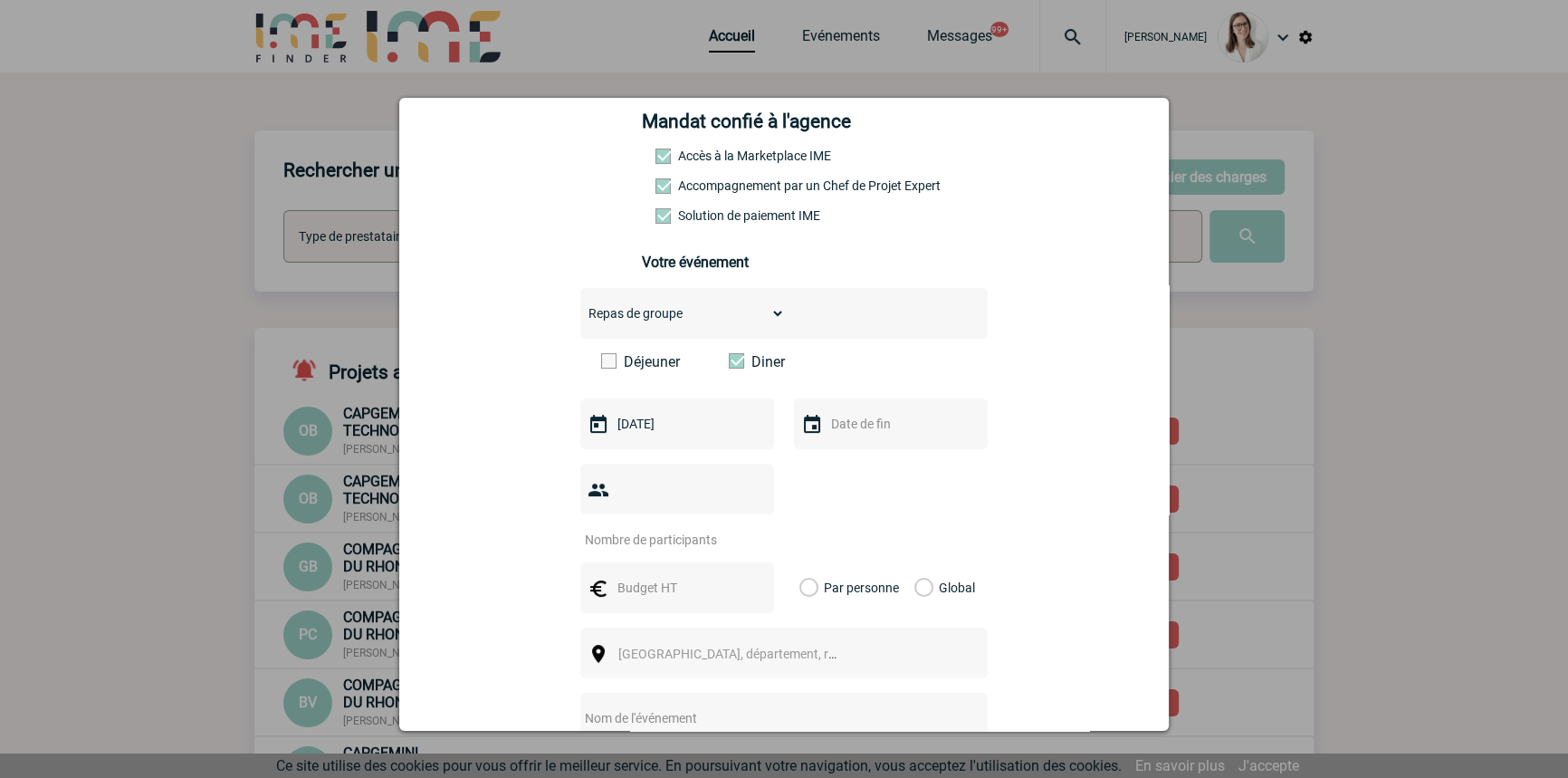
click at [859, 422] on input "text" at bounding box center [888, 423] width 125 height 23
click at [950, 605] on link "15" at bounding box center [947, 601] width 33 height 32
type input "15-01-2026"
click at [729, 527] on input "number" at bounding box center [665, 538] width 170 height 23
click at [667, 527] on input "number" at bounding box center [665, 538] width 170 height 23
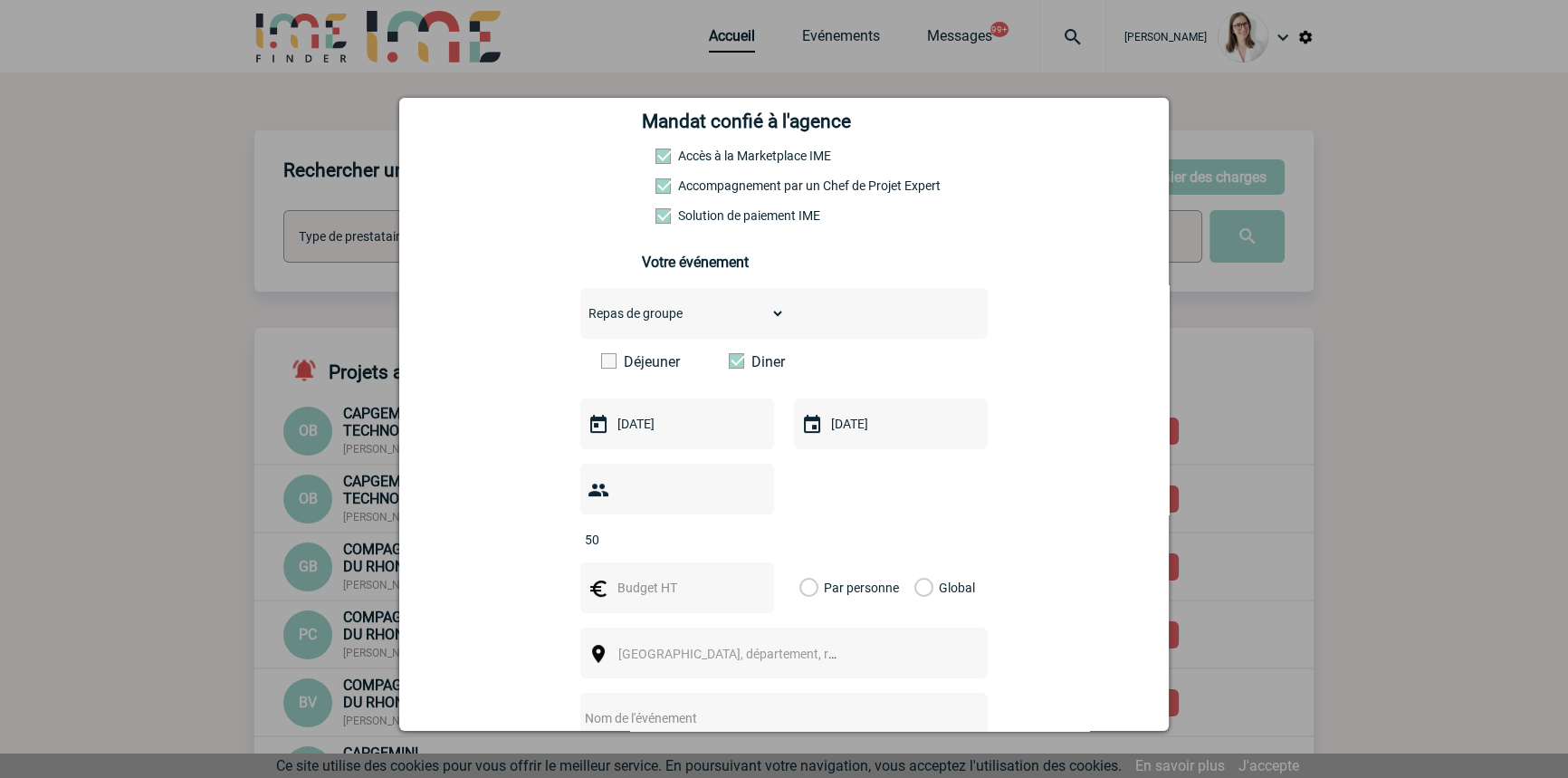
type input "50"
click at [685, 576] on input "text" at bounding box center [675, 587] width 125 height 23
type input "2250"
click at [921, 564] on label "Global" at bounding box center [920, 587] width 12 height 51
click at [0, 0] on input "Global" at bounding box center [0, 0] width 0 height 0
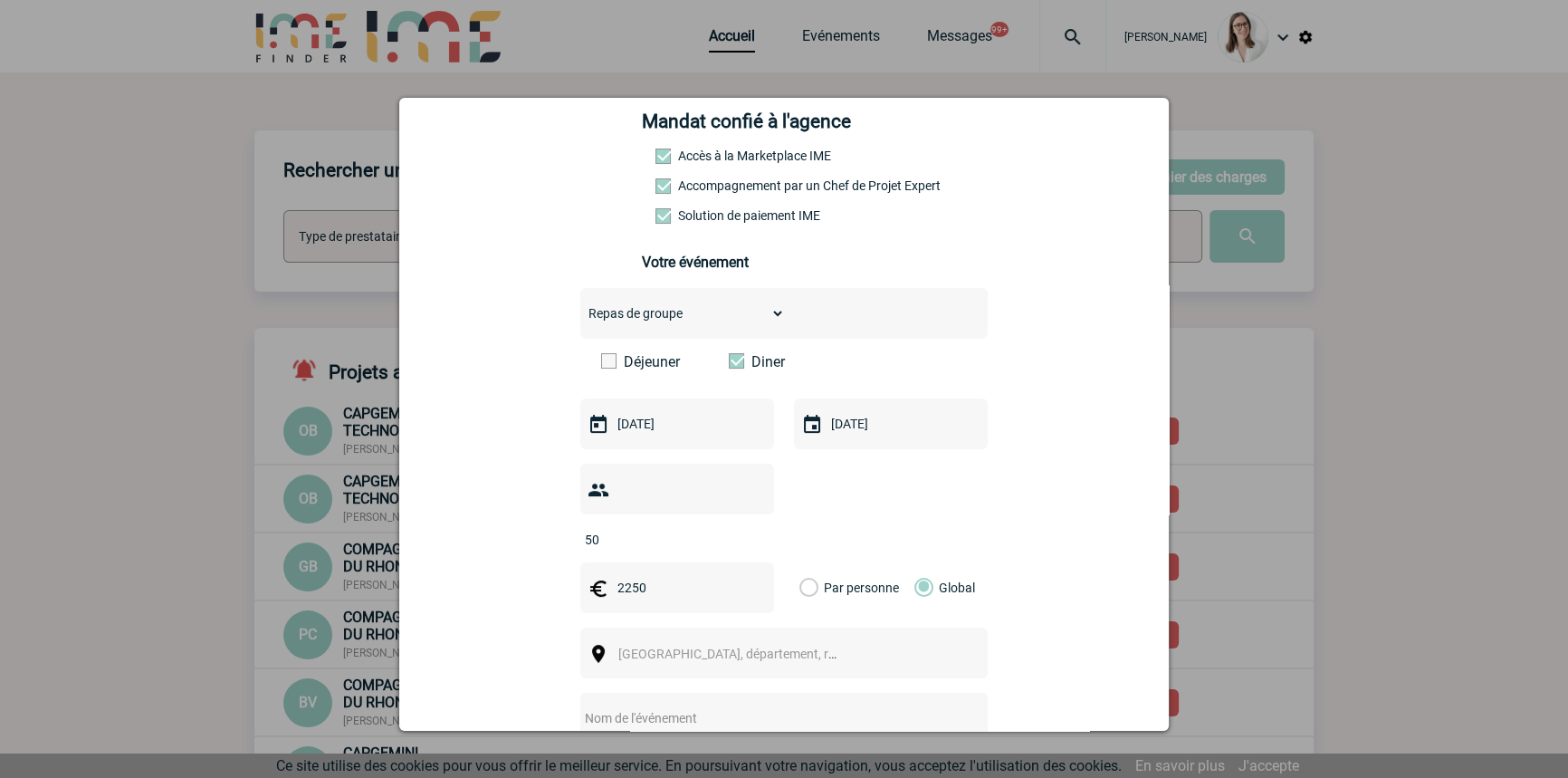
click at [706, 646] on span "Ville, département, région..." at bounding box center [744, 654] width 252 height 15
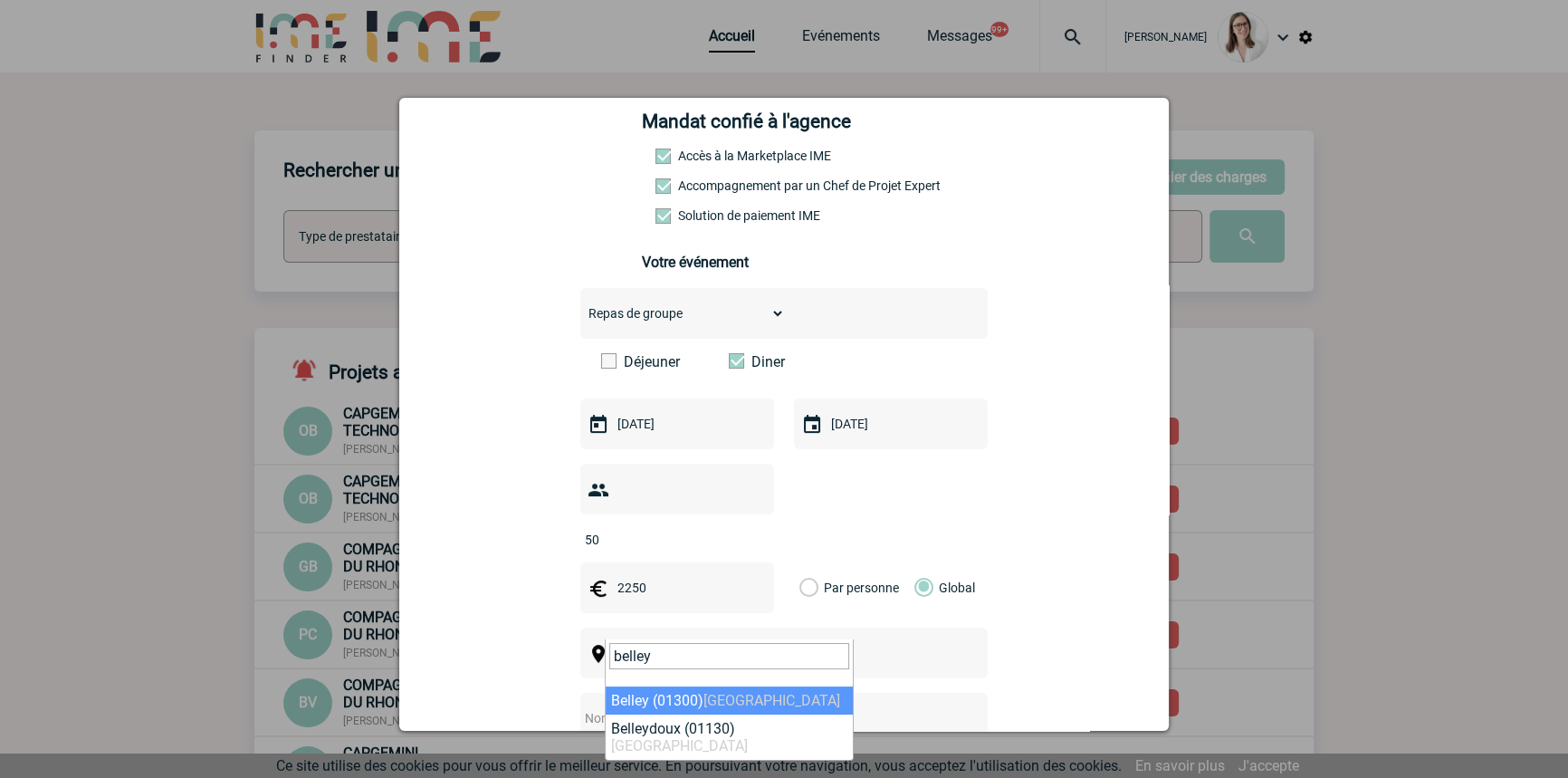
type input "belley"
select select "34588"
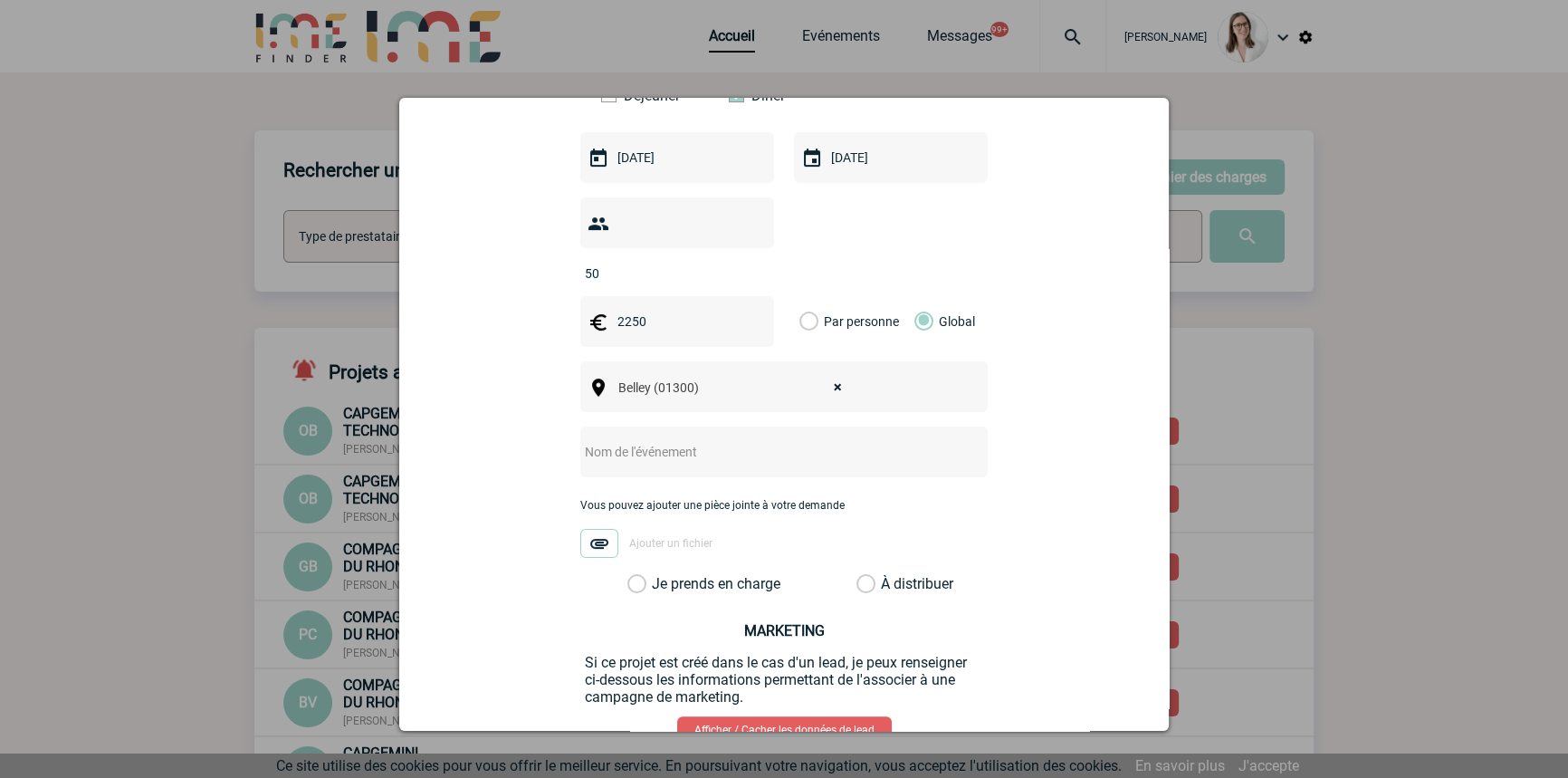
scroll to position [639, 0]
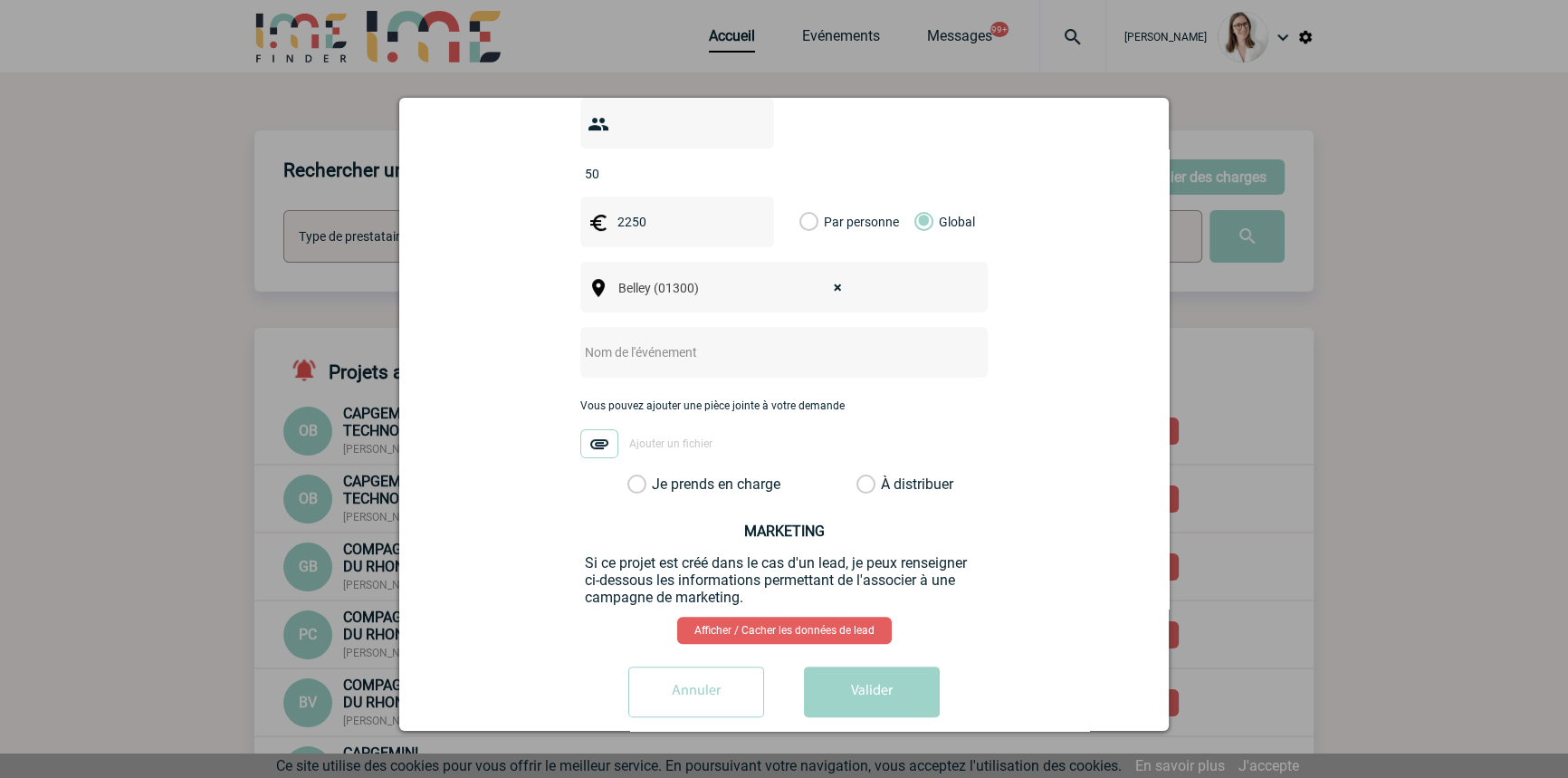
click at [645, 341] on input "text" at bounding box center [759, 352] width 359 height 23
click at [660, 341] on input "text" at bounding box center [759, 352] width 359 height 23
type input "Vœux CNR HR 2026"
click at [658, 475] on label "Je prends en charge" at bounding box center [642, 485] width 31 height 19
click at [0, 0] on input "Je prends en charge" at bounding box center [0, 0] width 0 height 0
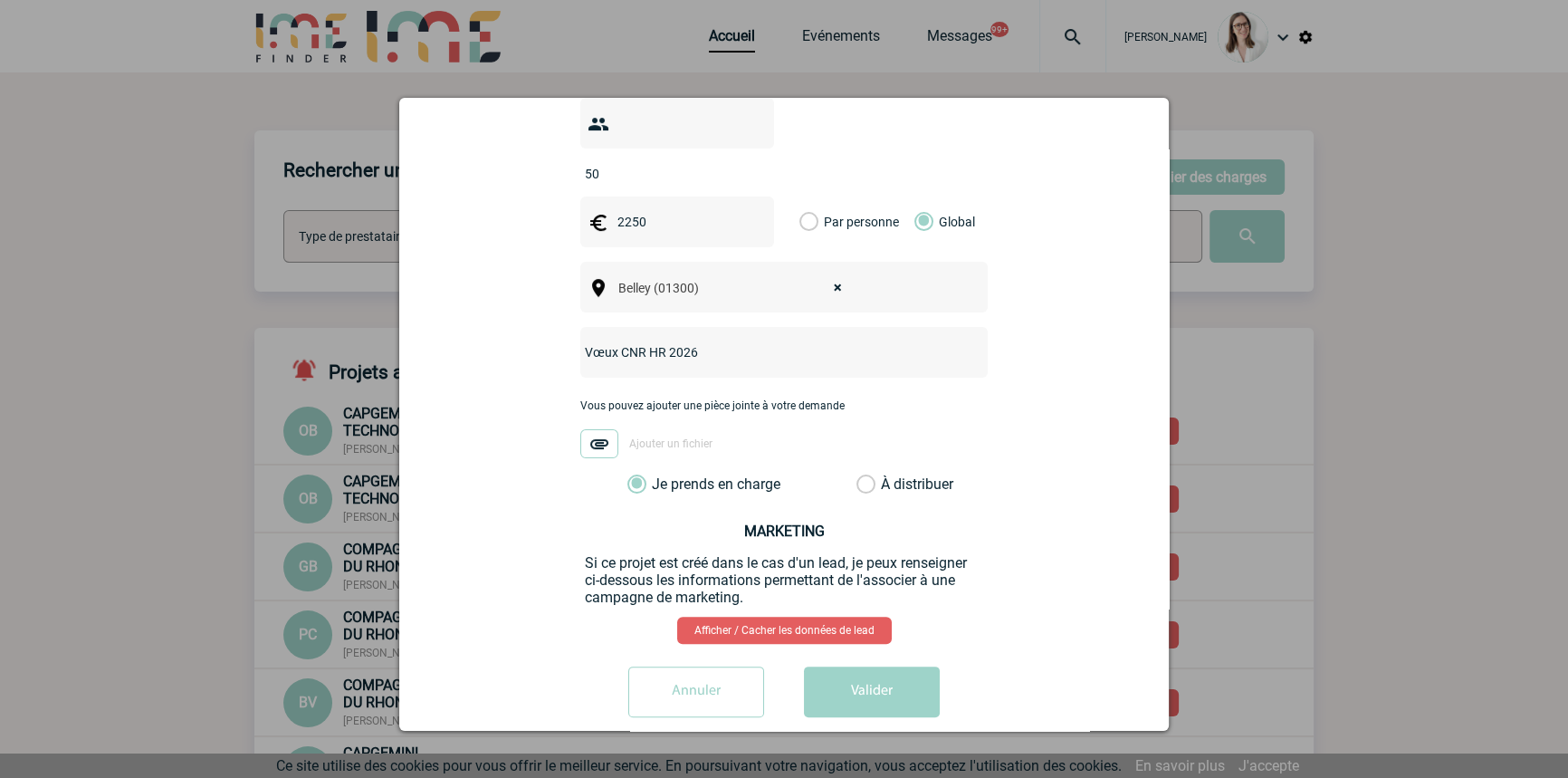
click at [875, 667] on button "Valider" at bounding box center [872, 692] width 136 height 51
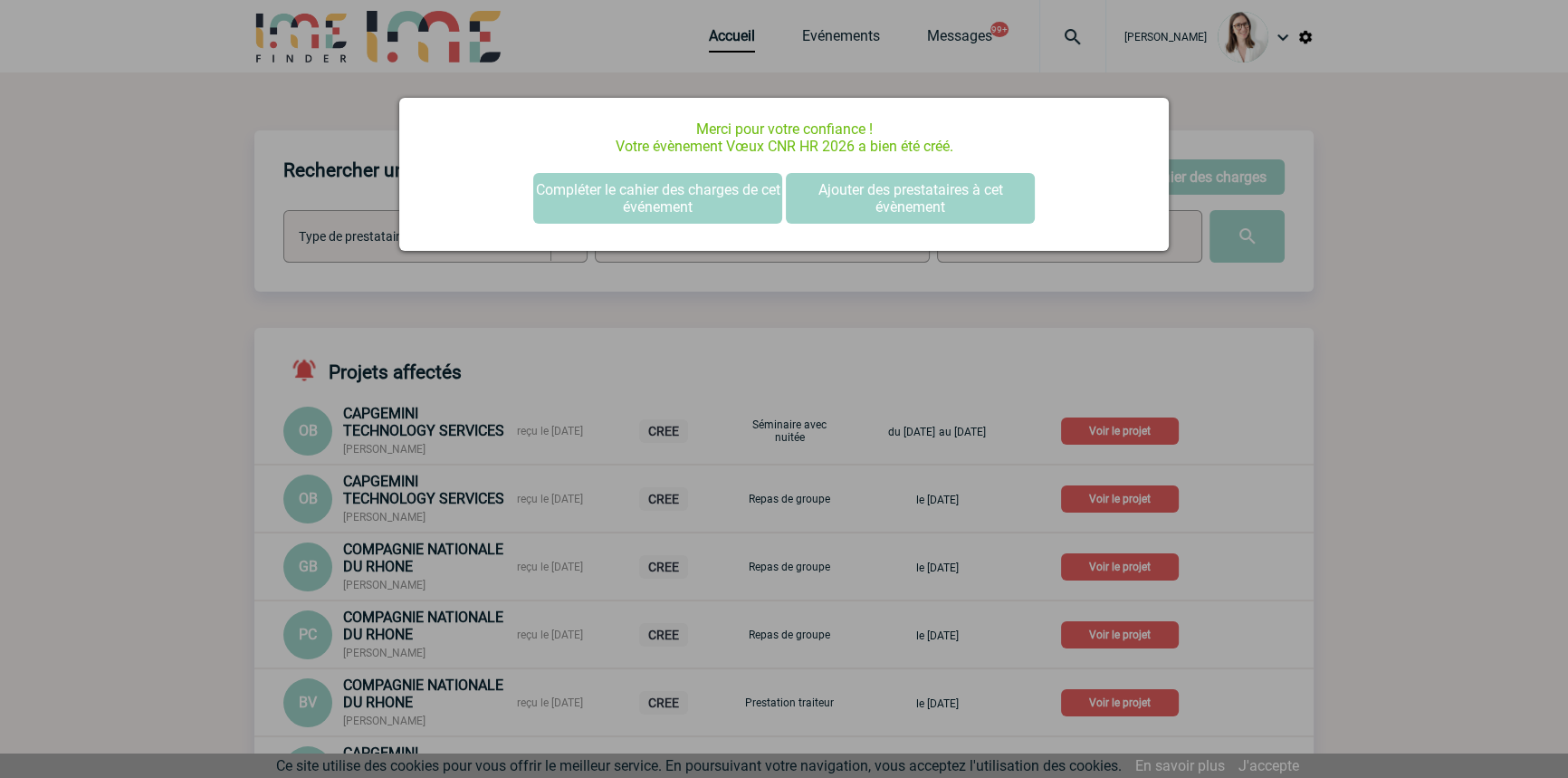
scroll to position [0, 0]
click at [632, 211] on button "Compléter le cahier des charges de cet événement" at bounding box center [657, 198] width 249 height 51
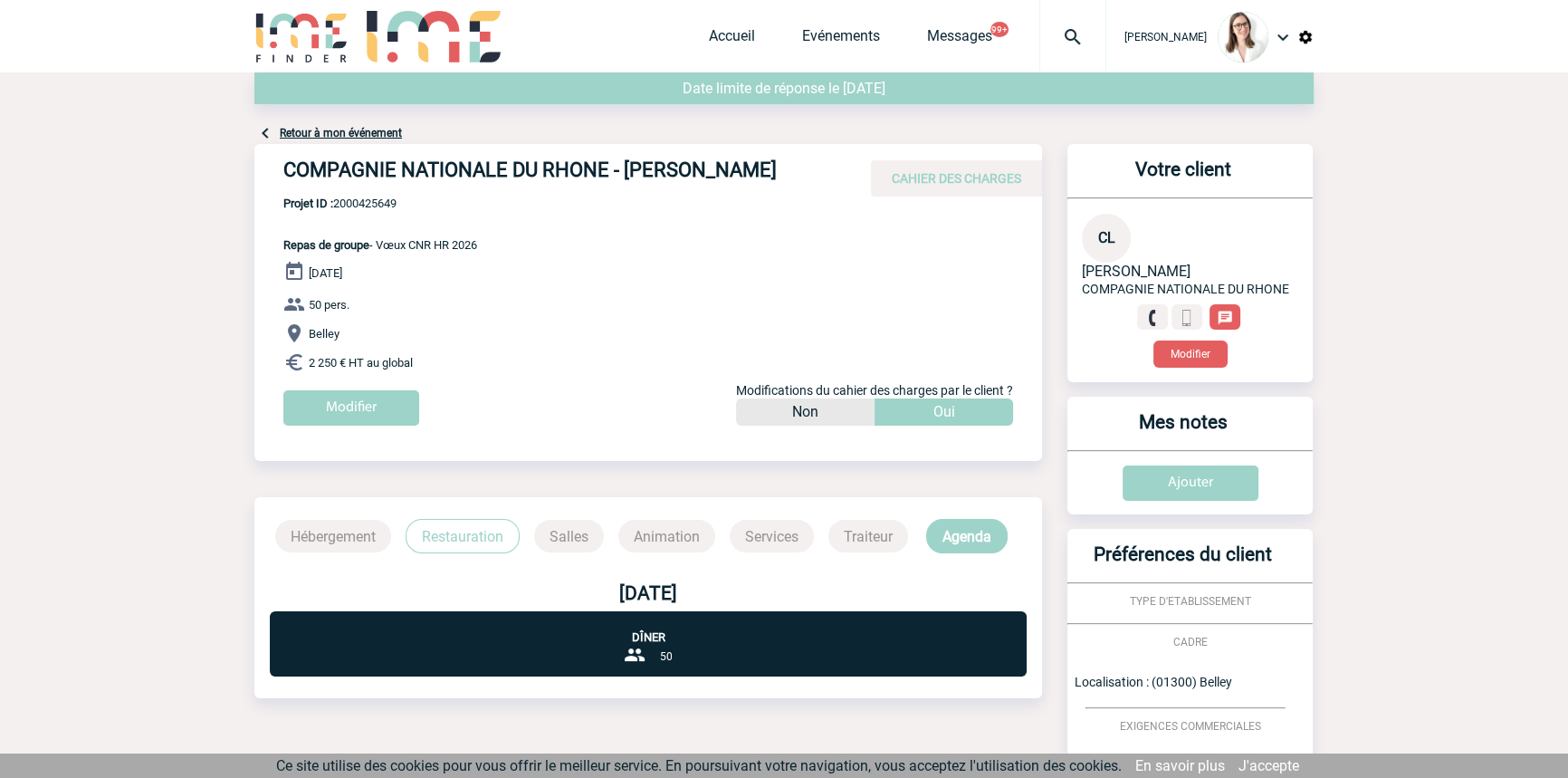
click at [385, 203] on span "Projet ID : 2000425649" at bounding box center [380, 203] width 194 height 14
copy span "2000425649"
click at [1051, 47] on img at bounding box center [1072, 36] width 65 height 21
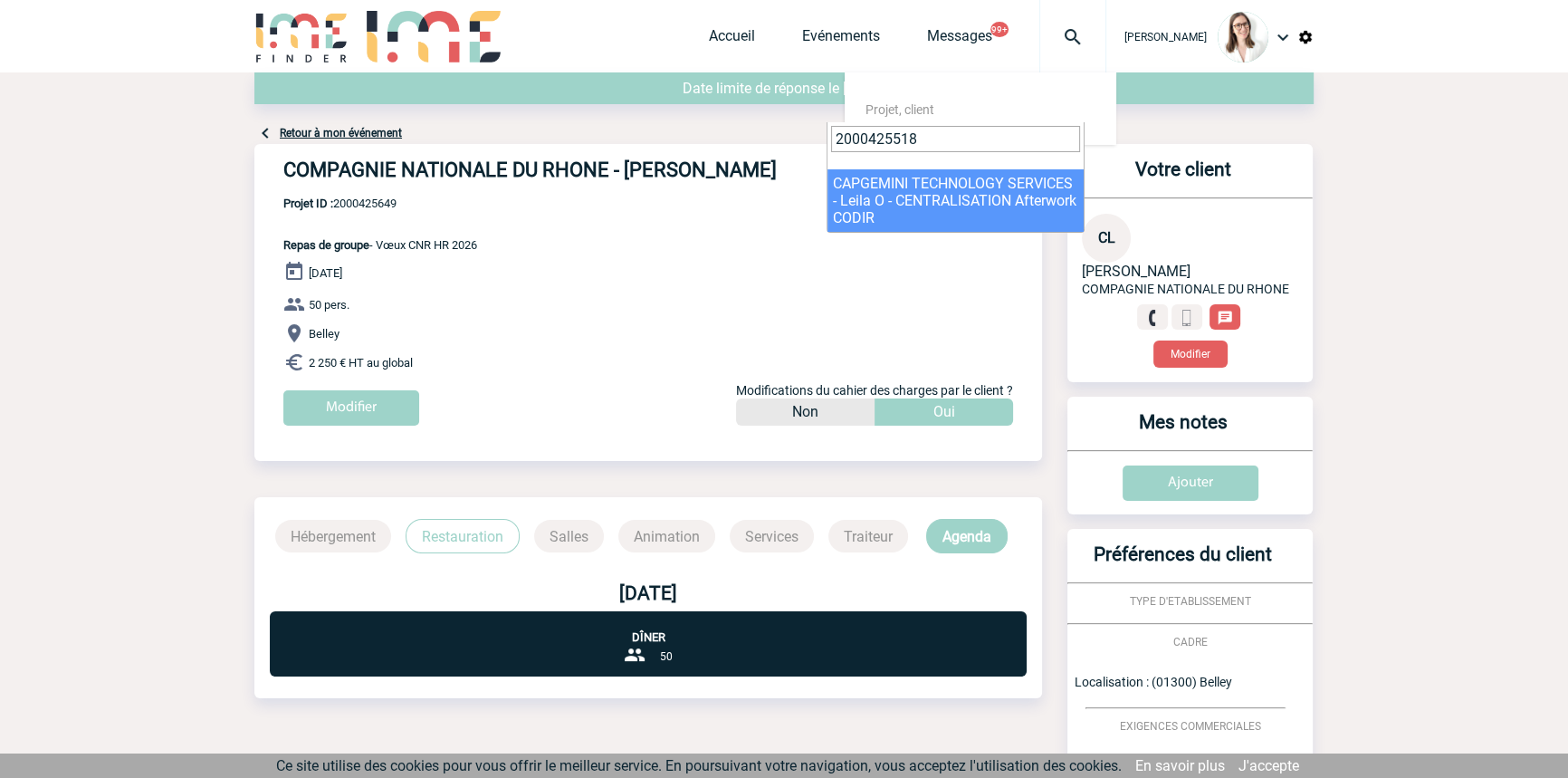
type input "2000425518"
select select "25019"
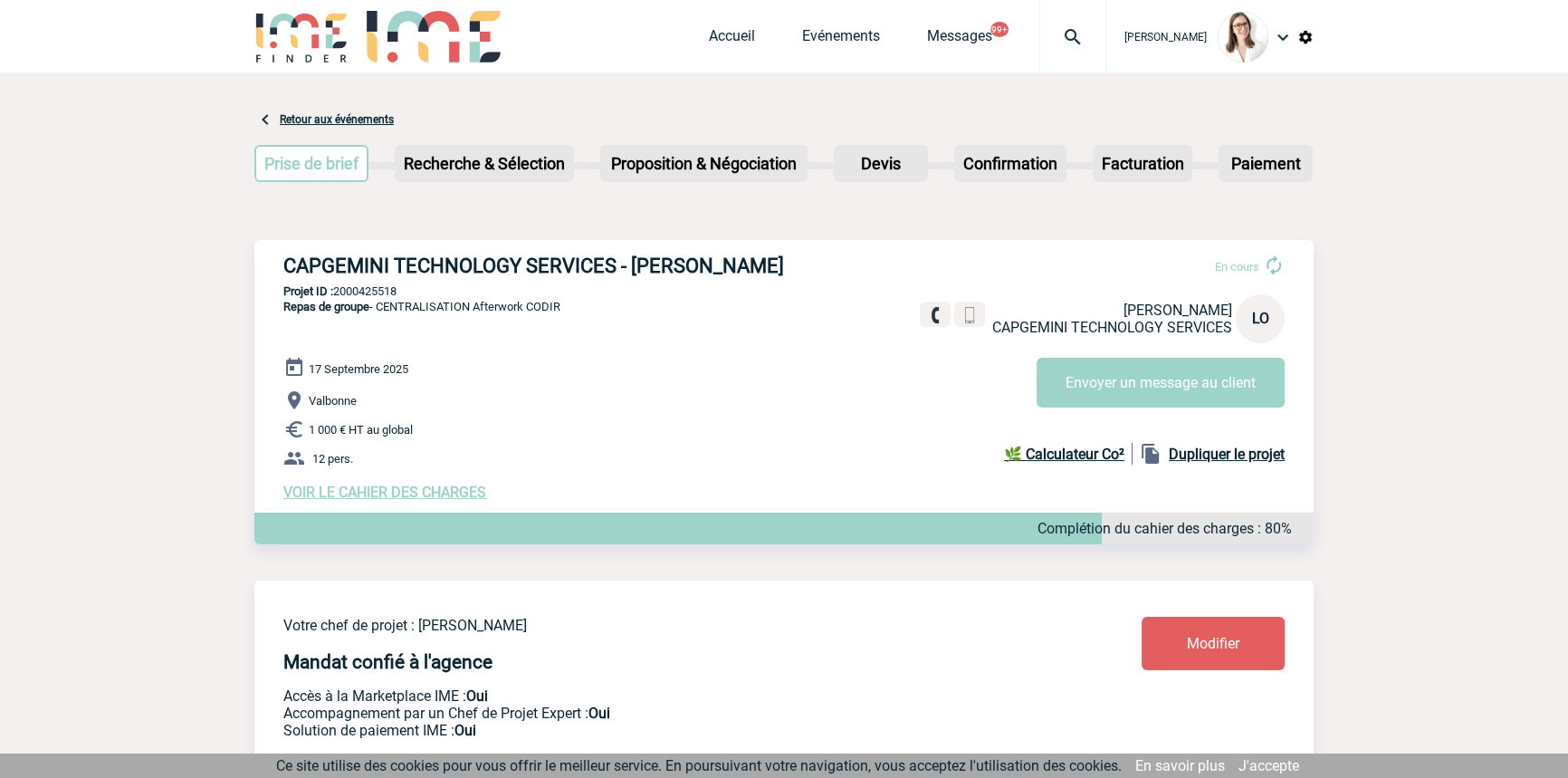
click at [408, 497] on span "VOIR LE CAHIER DES CHARGES" at bounding box center [384, 492] width 202 height 18
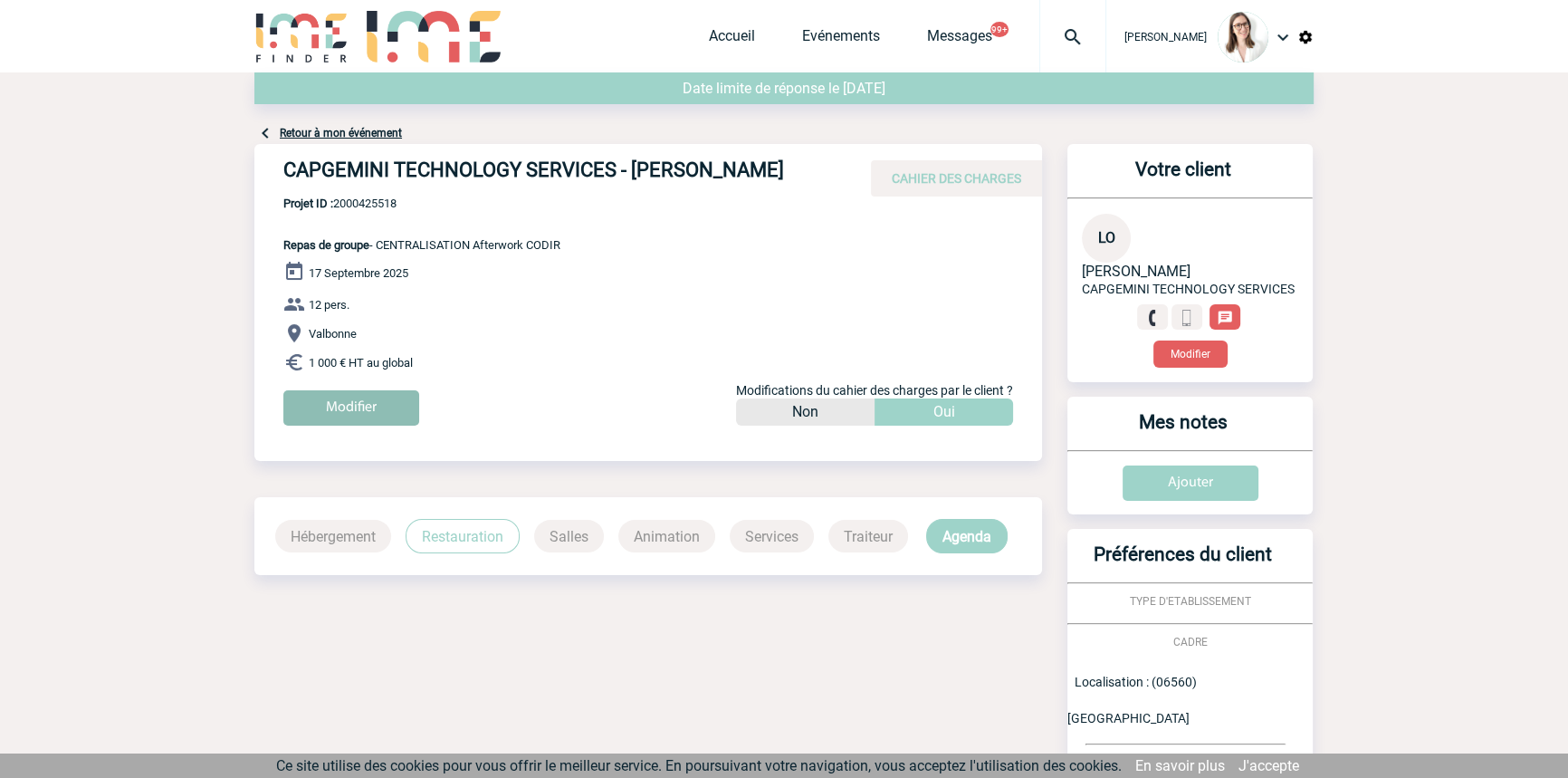
click at [392, 397] on input "Modifier" at bounding box center [351, 408] width 136 height 35
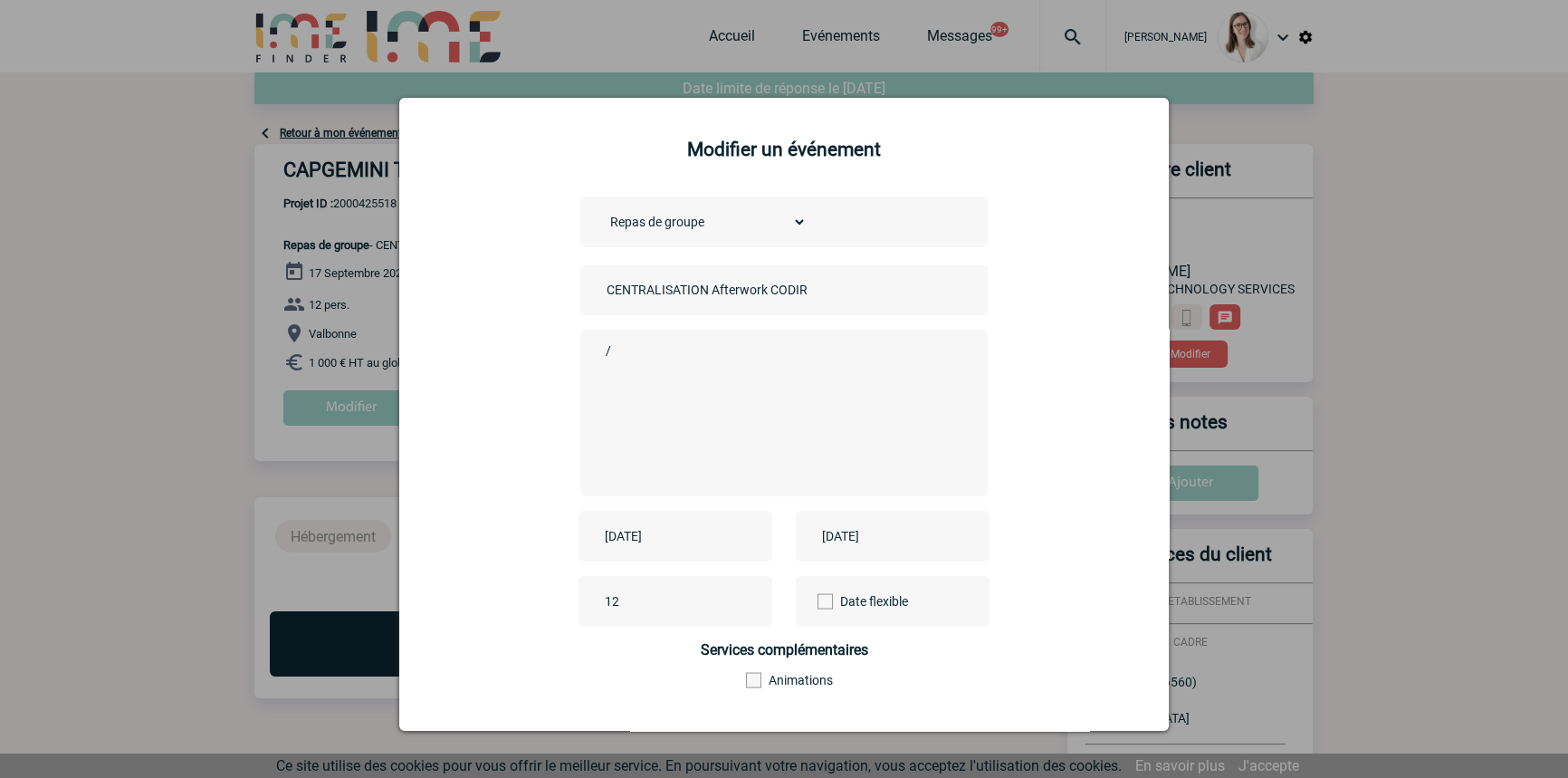
click at [628, 365] on textarea "/" at bounding box center [779, 411] width 357 height 145
click at [675, 552] on div "[DATE]" at bounding box center [675, 536] width 194 height 51
click at [684, 539] on input "[DATE]" at bounding box center [662, 536] width 125 height 23
click at [830, 296] on span "Suivant" at bounding box center [829, 293] width 15 height 15
drag, startPoint x: 760, startPoint y: 406, endPoint x: 827, endPoint y: 536, distance: 146.2
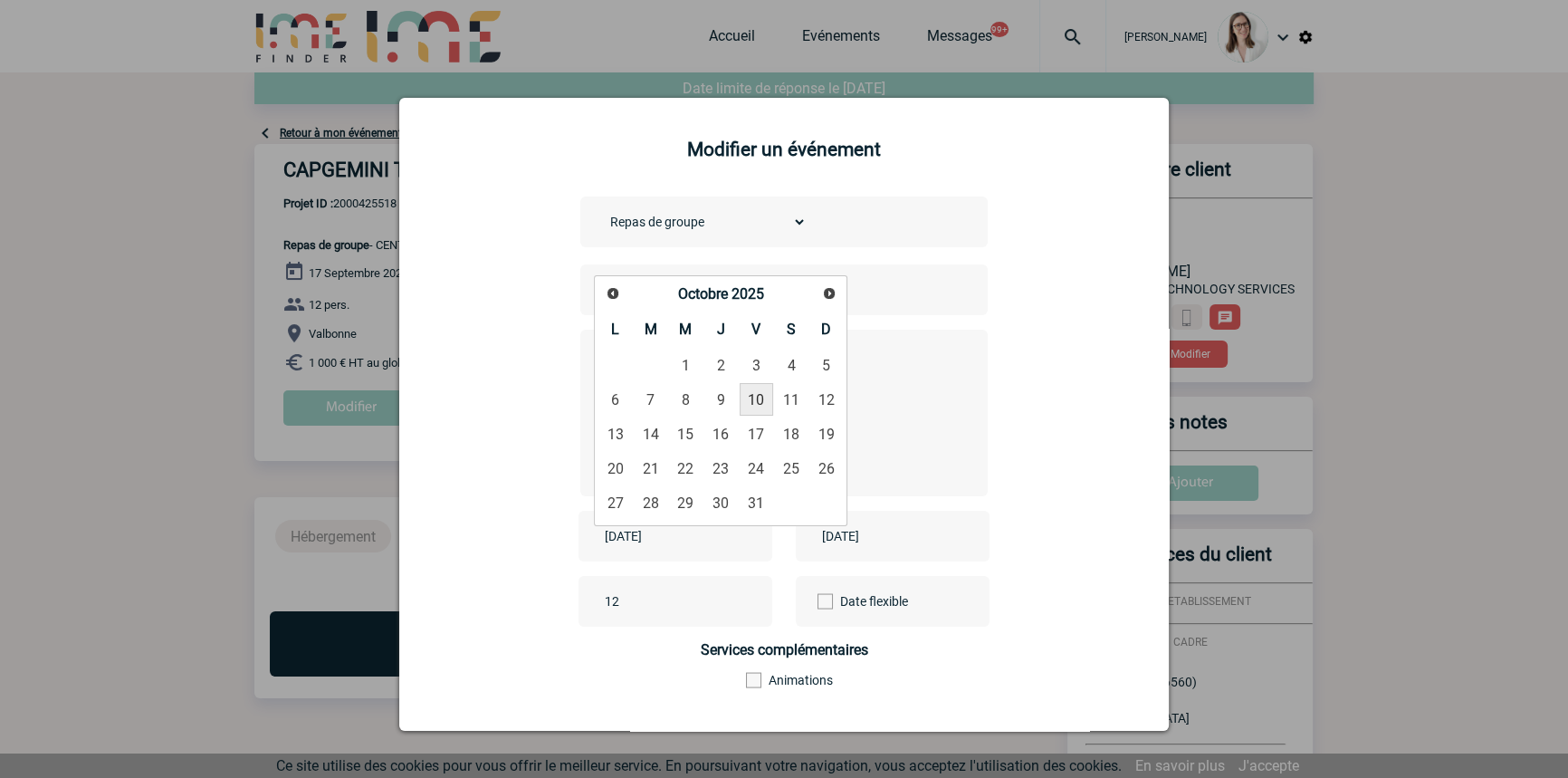
click at [760, 407] on link "10" at bounding box center [757, 398] width 33 height 32
type input "[DATE]"
click at [882, 531] on input "[DATE]" at bounding box center [879, 536] width 125 height 23
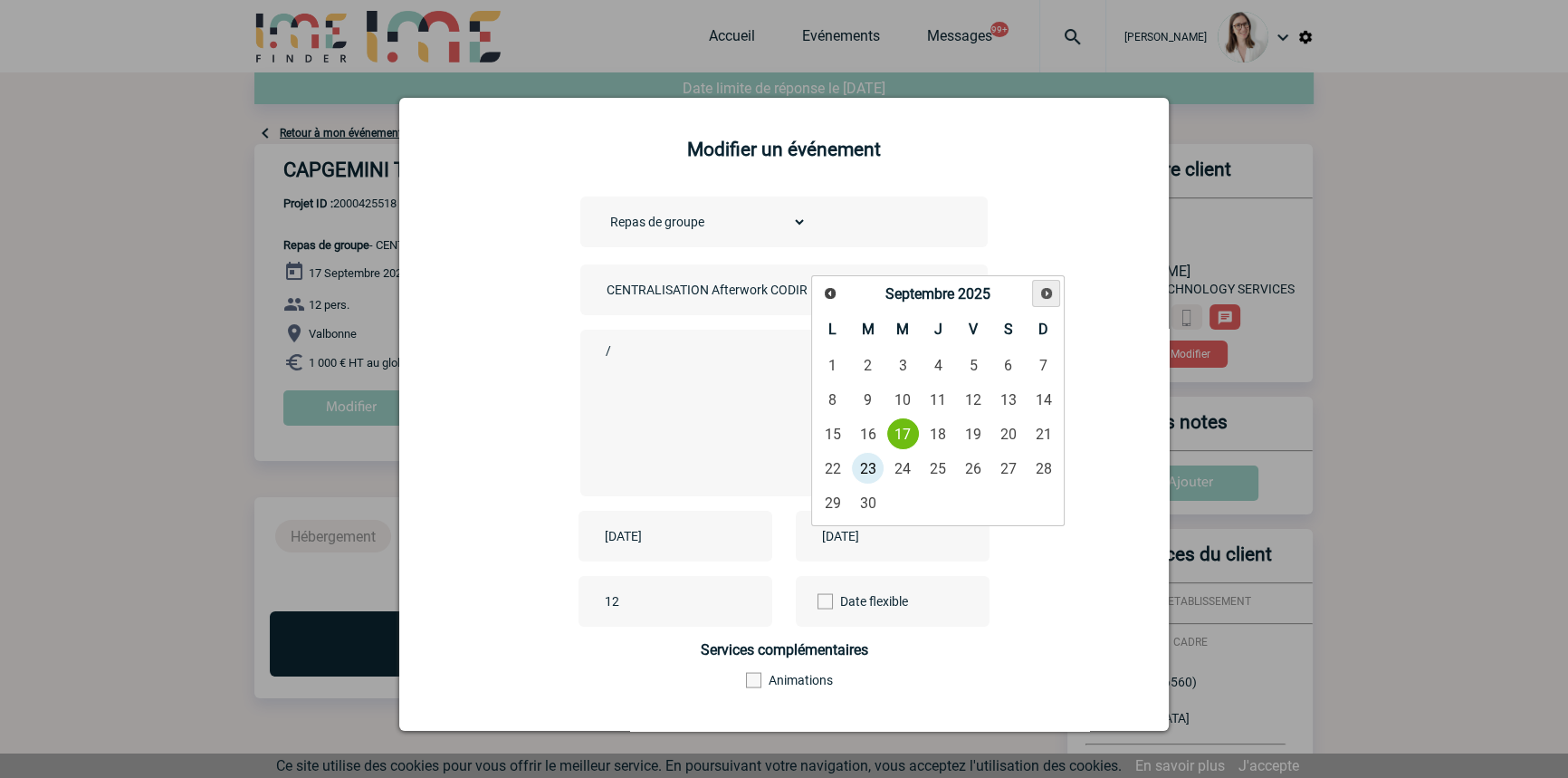
click at [1046, 299] on span "Suivant" at bounding box center [1046, 293] width 15 height 15
click at [978, 401] on link "10" at bounding box center [974, 398] width 33 height 32
type input "[DATE]"
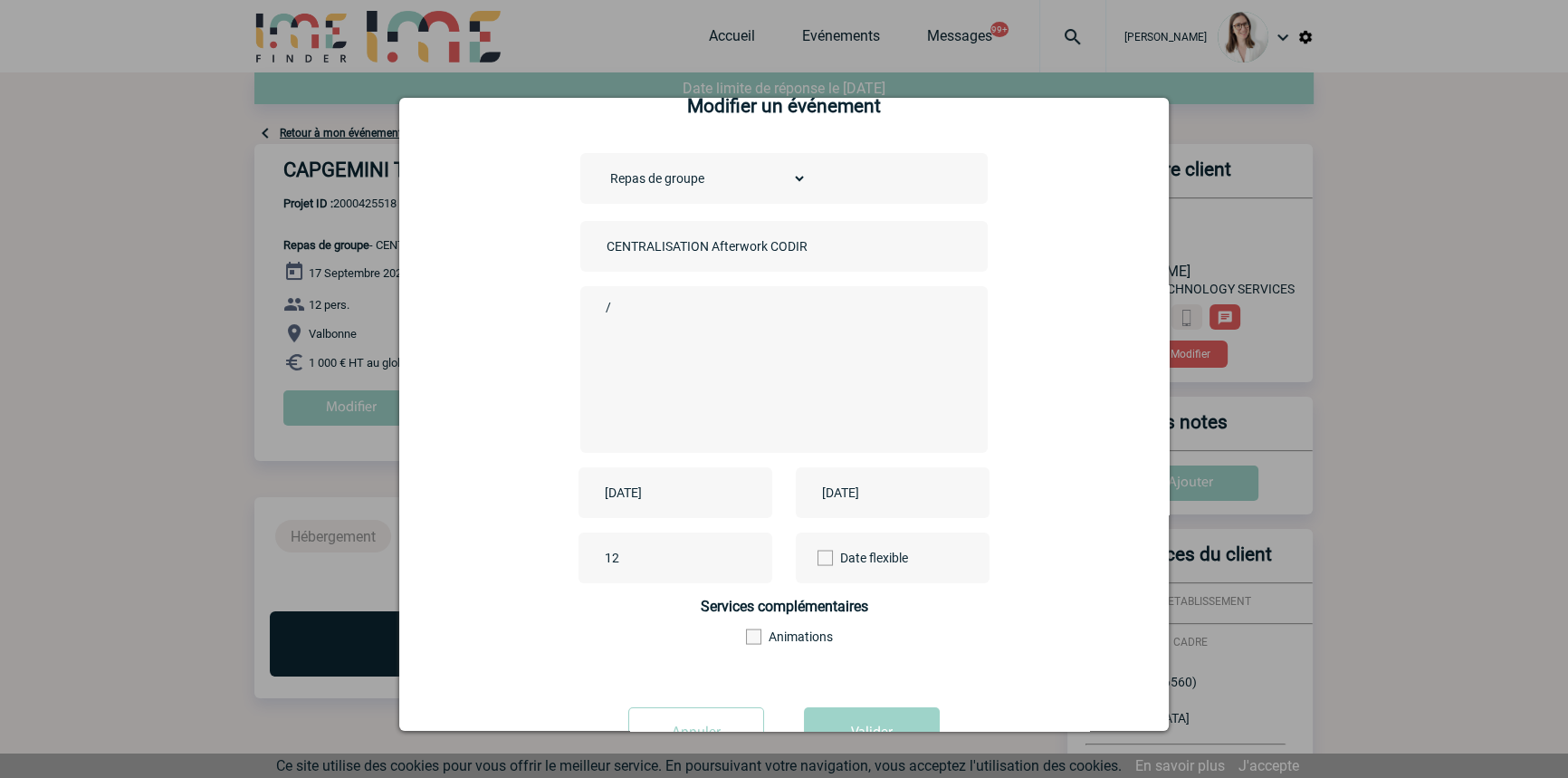
scroll to position [113, 0]
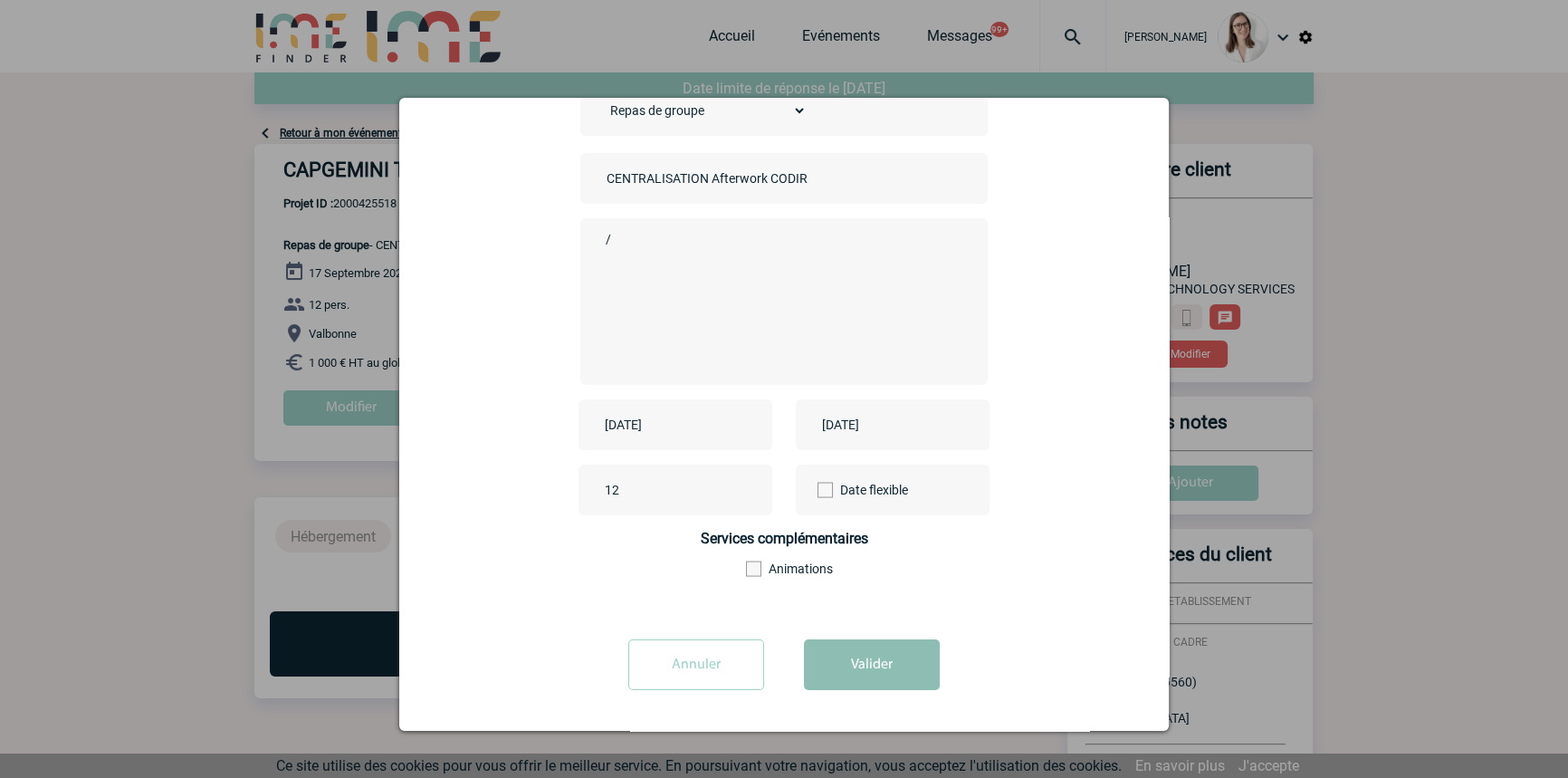
click at [880, 654] on button "Valider" at bounding box center [872, 664] width 136 height 51
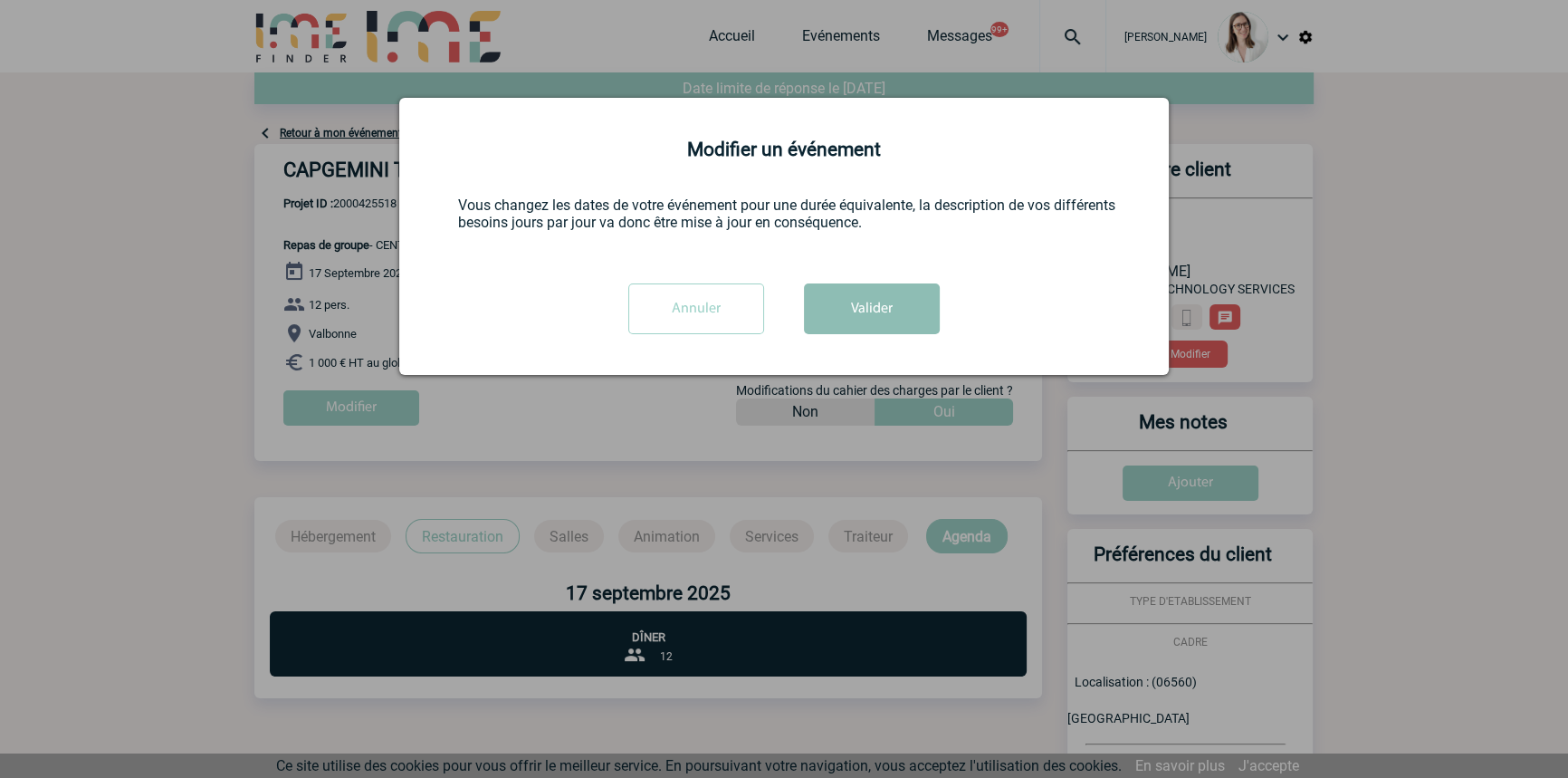
click at [860, 295] on button "Valider" at bounding box center [872, 308] width 136 height 51
